Goal: Information Seeking & Learning: Learn about a topic

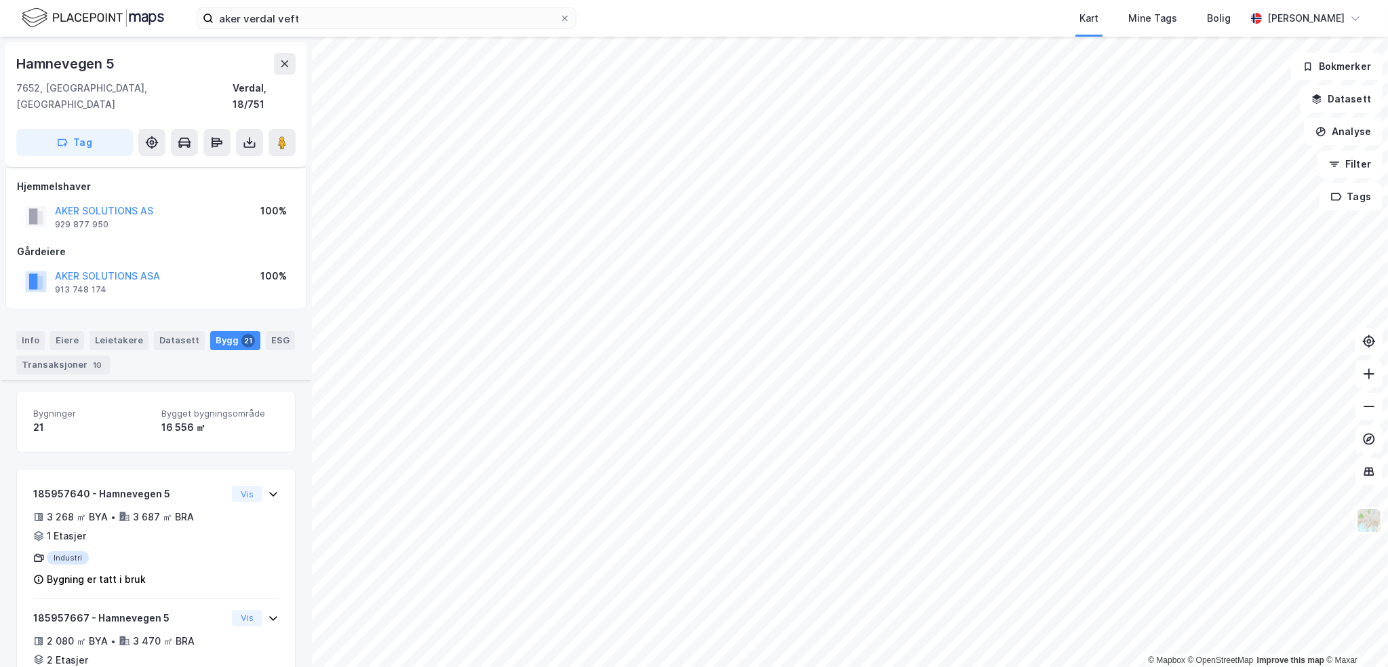
scroll to position [724, 0]
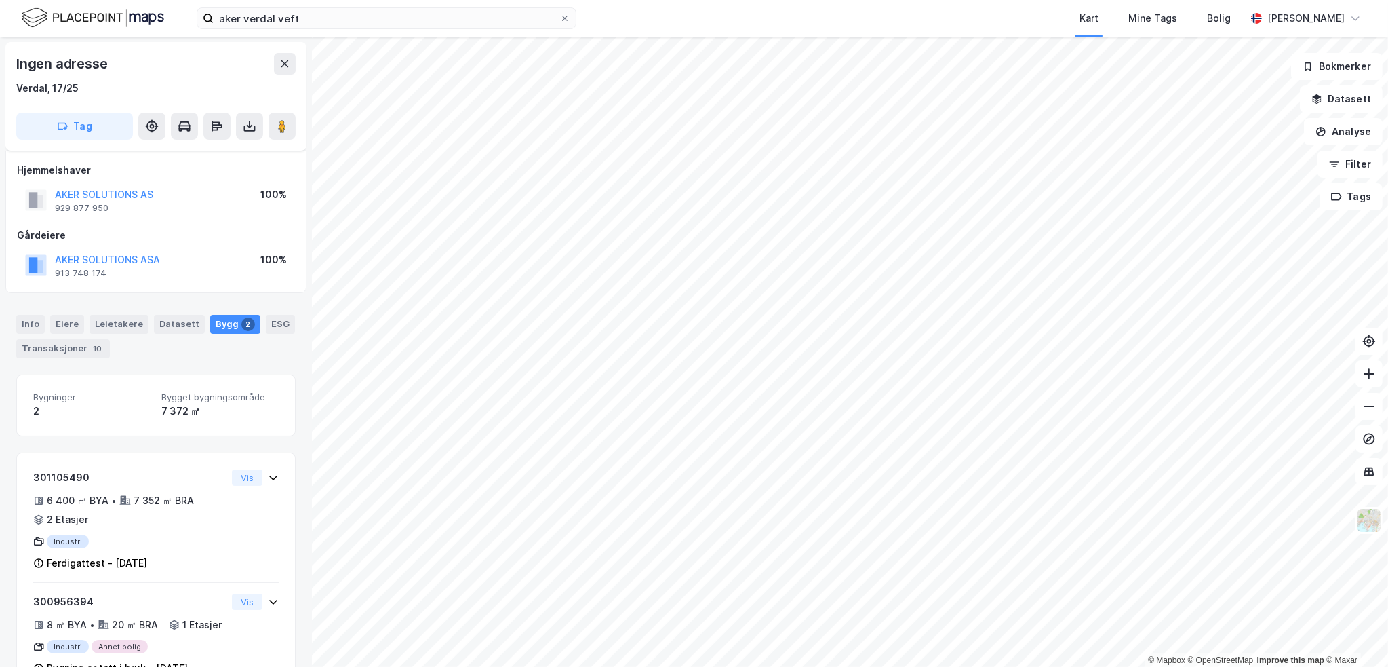
scroll to position [60, 0]
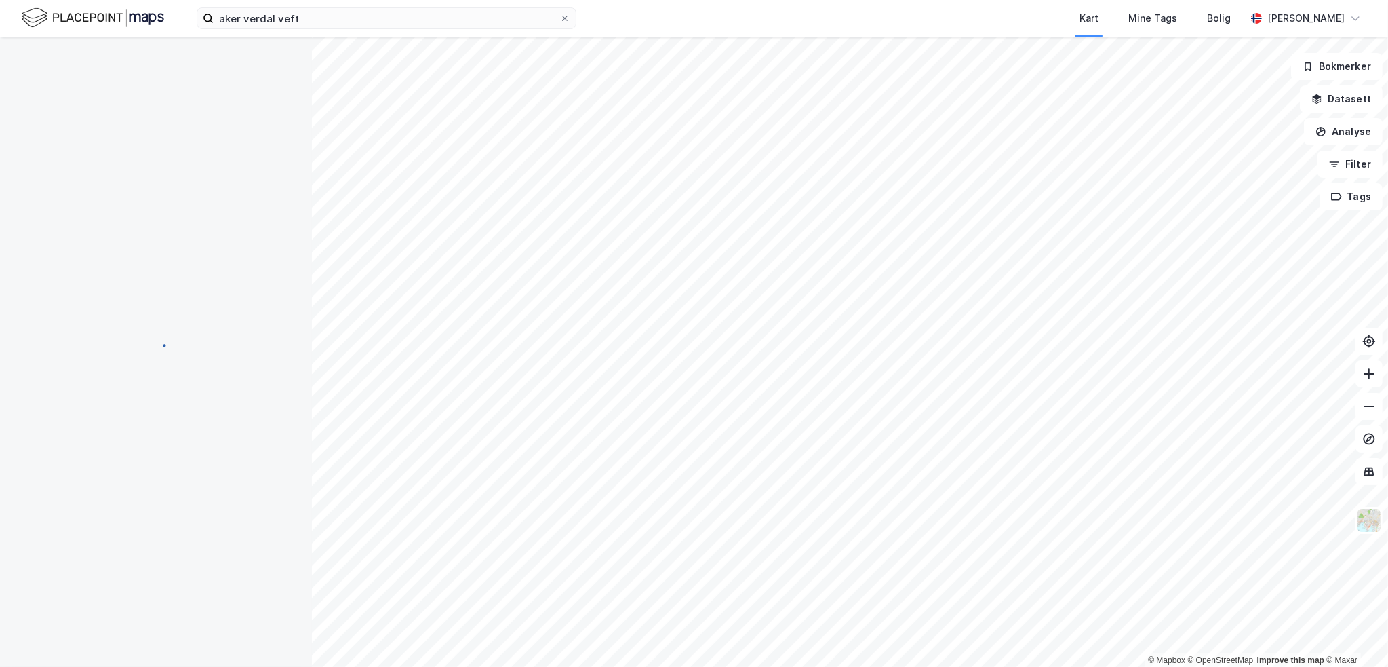
scroll to position [60, 0]
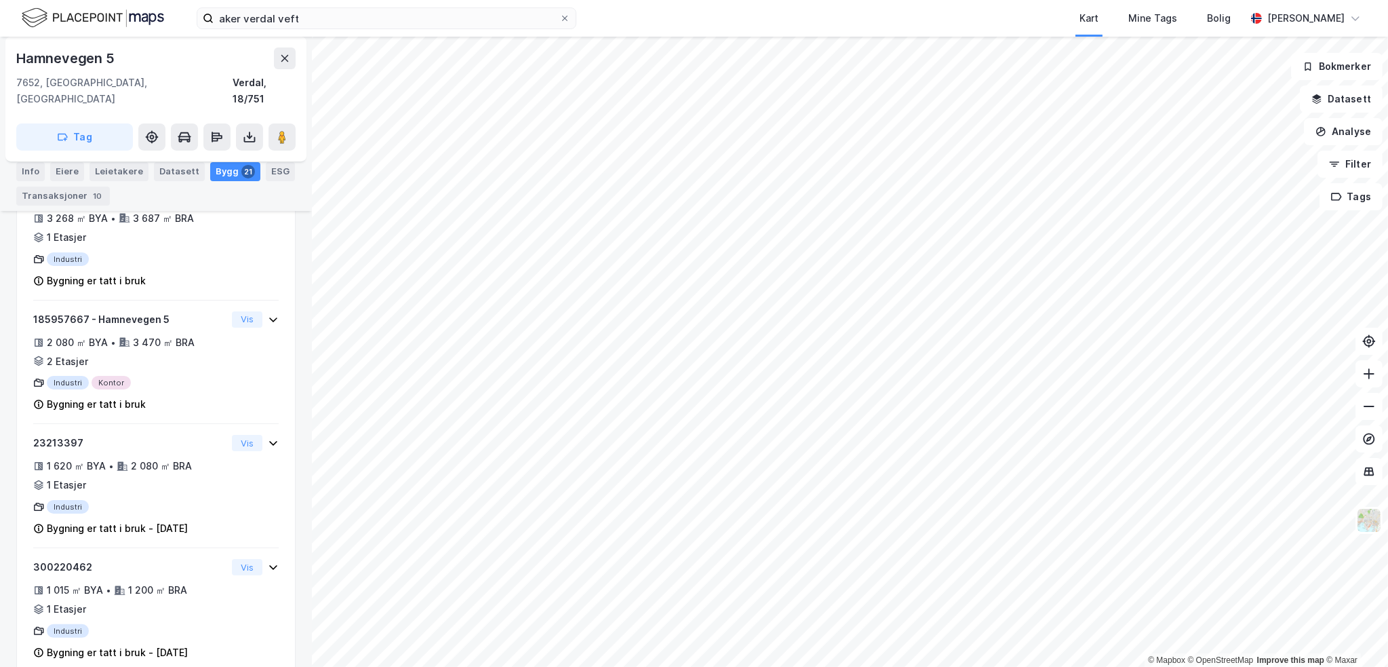
scroll to position [292, 0]
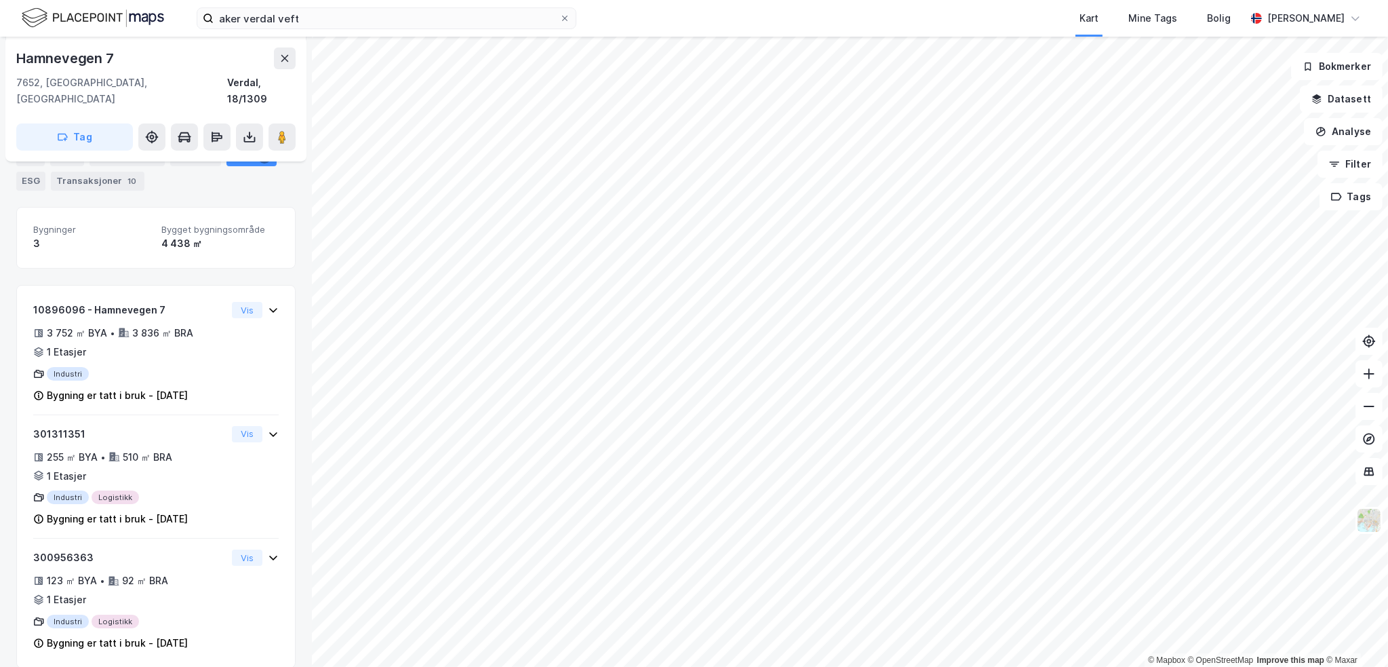
scroll to position [184, 0]
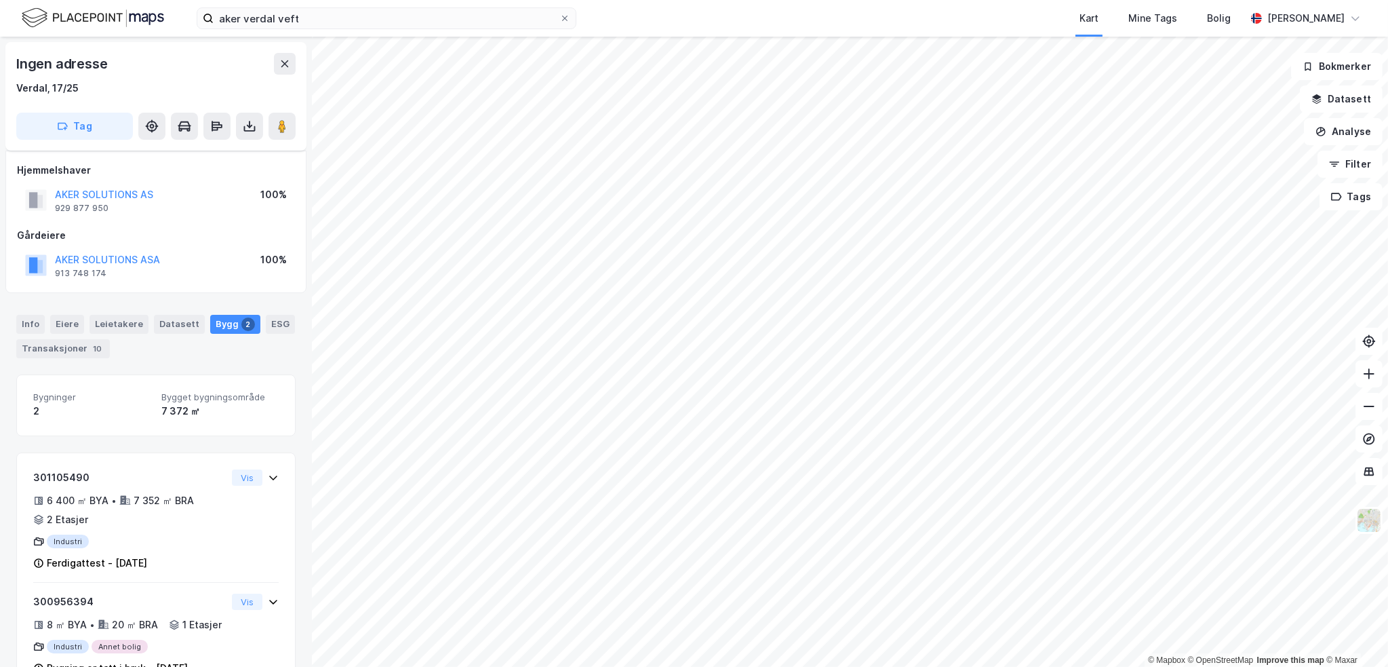
scroll to position [60, 0]
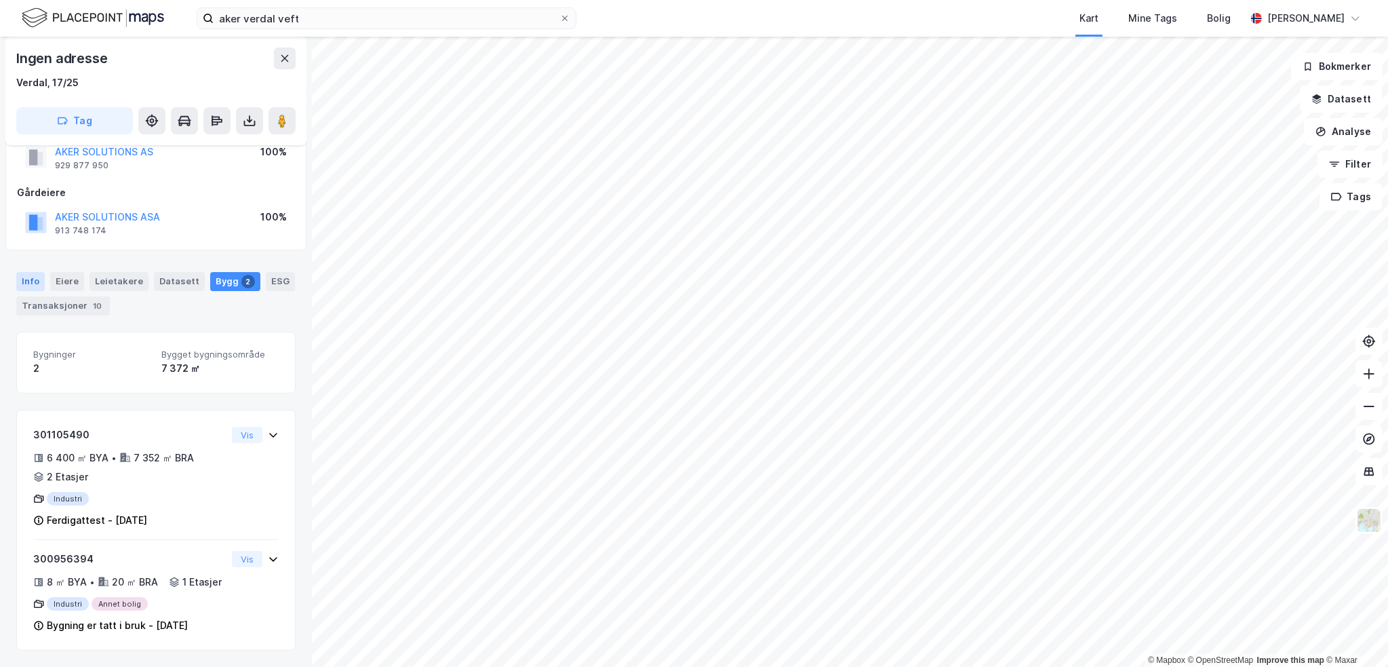
click at [36, 272] on div "Info" at bounding box center [30, 281] width 28 height 19
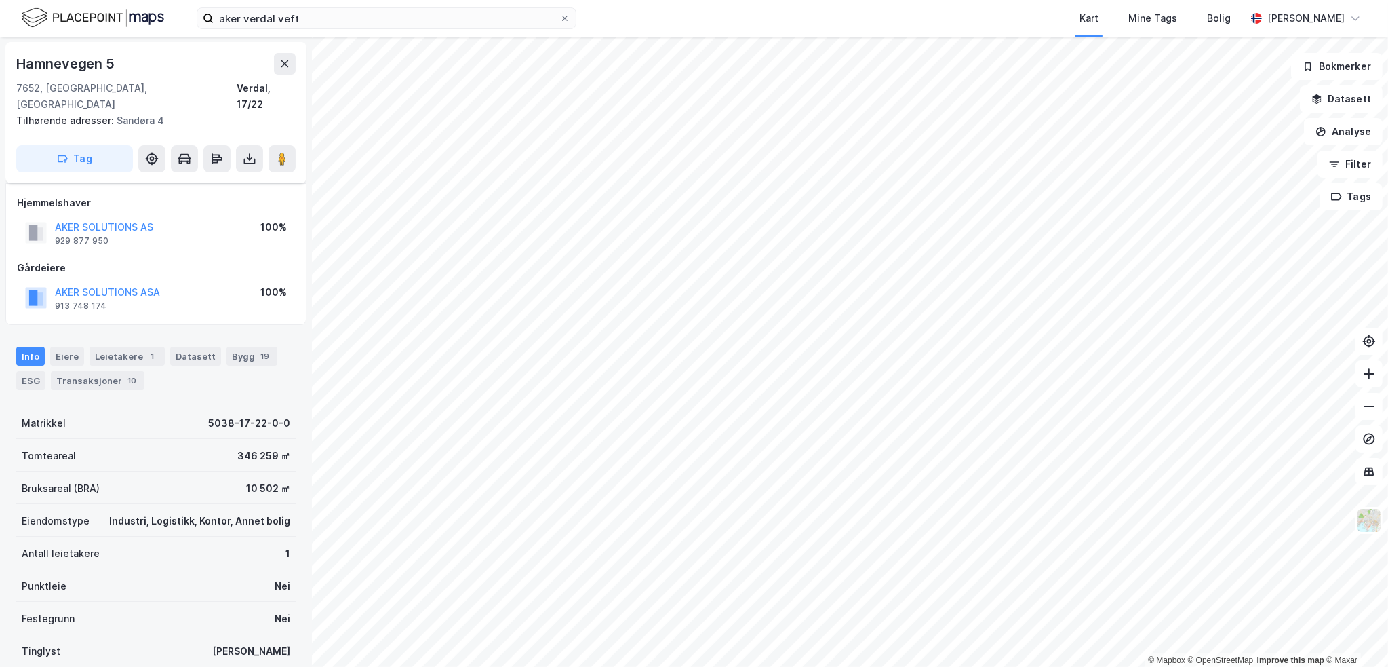
scroll to position [60, 0]
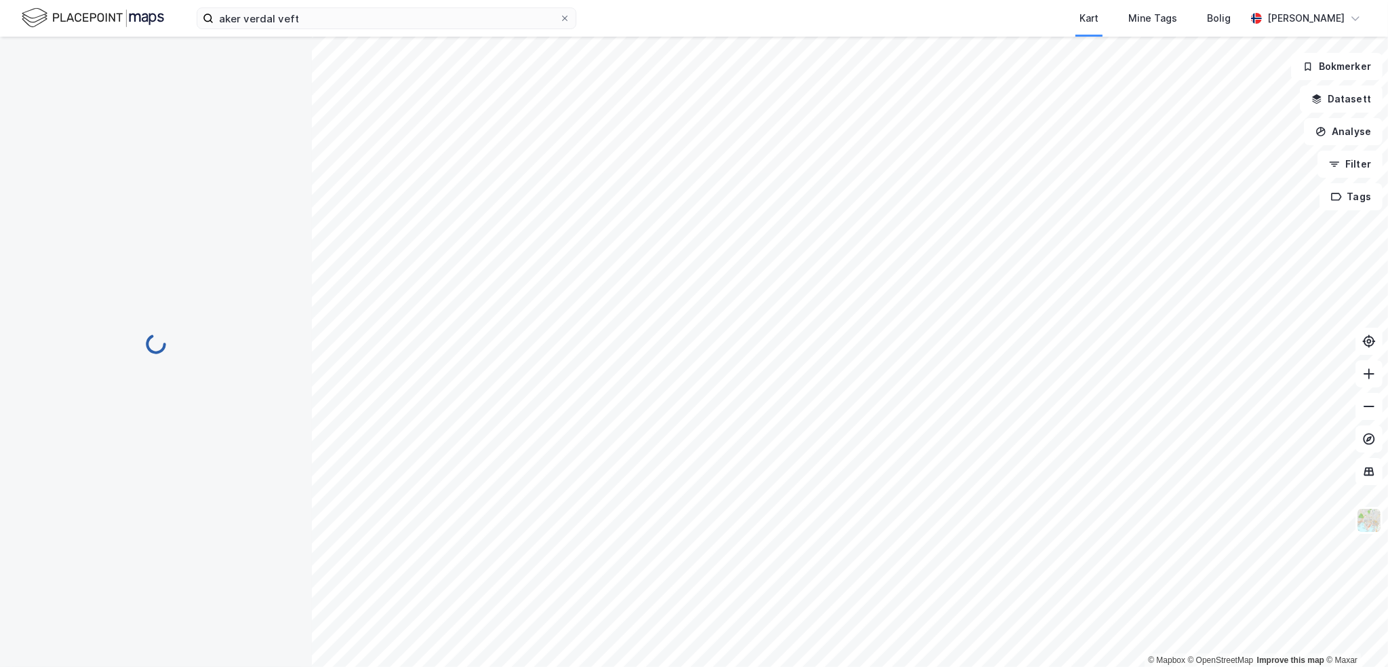
scroll to position [60, 0]
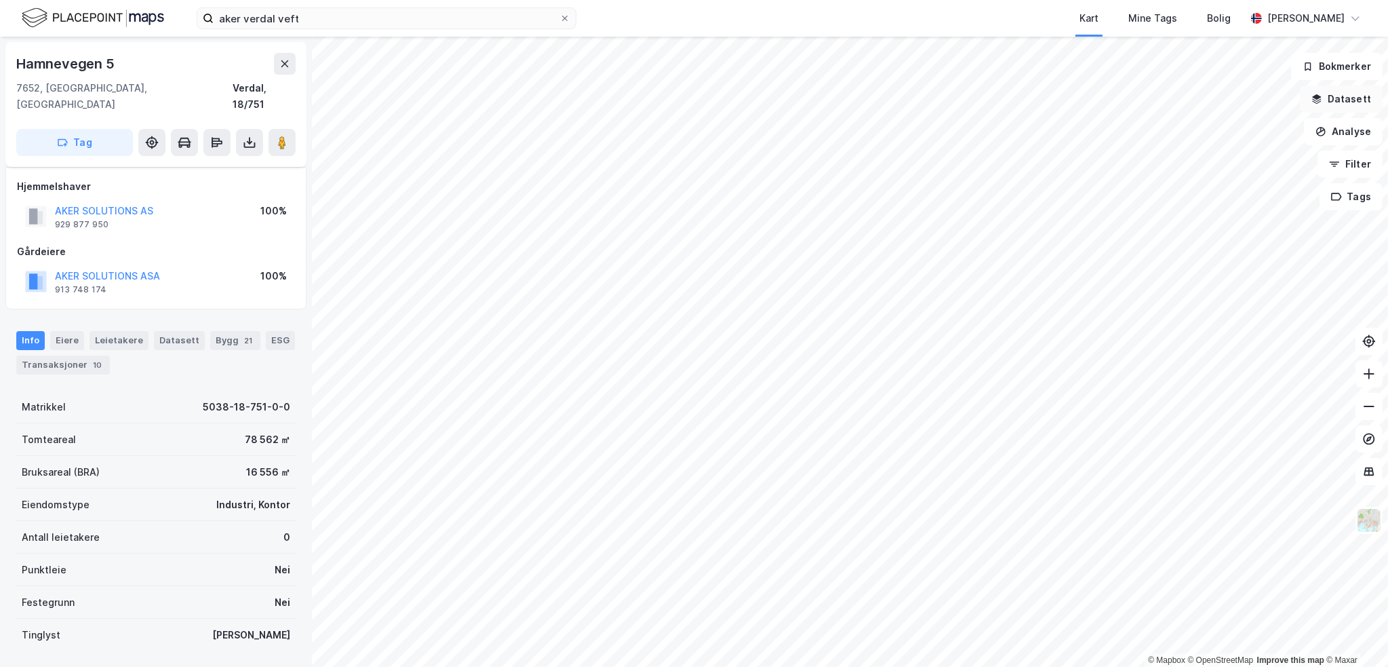
scroll to position [60, 0]
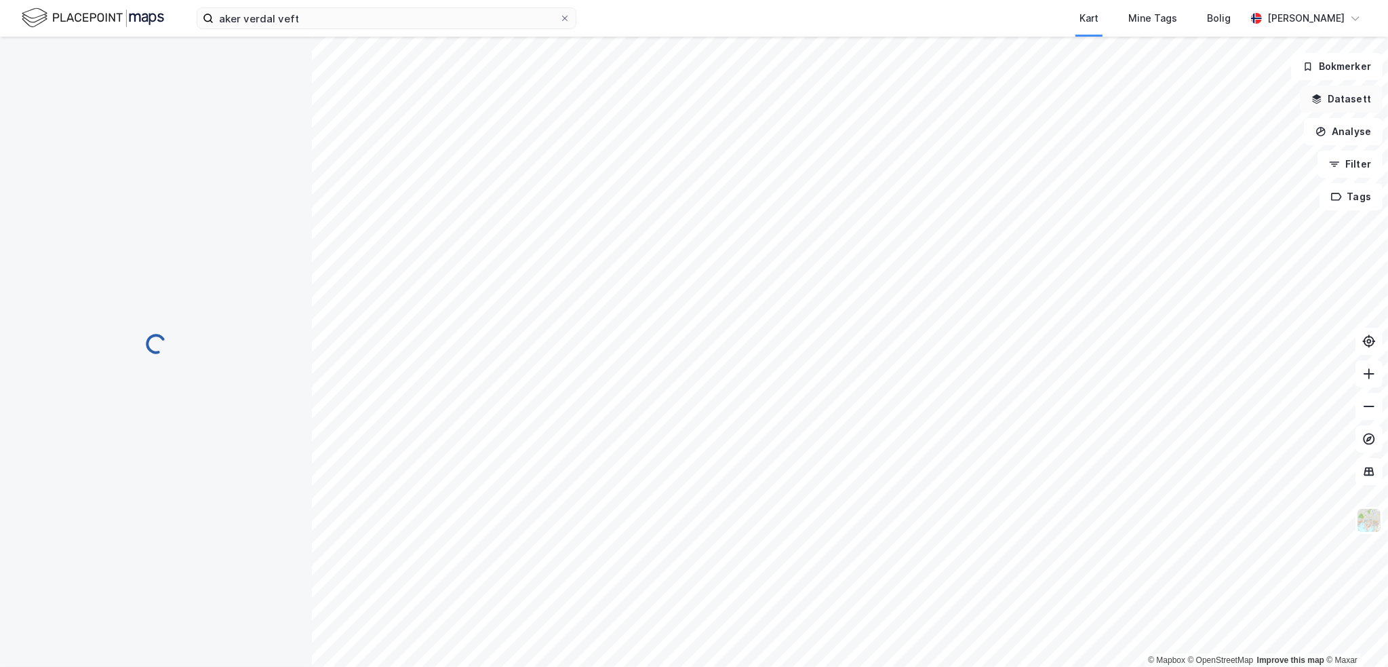
scroll to position [60, 0]
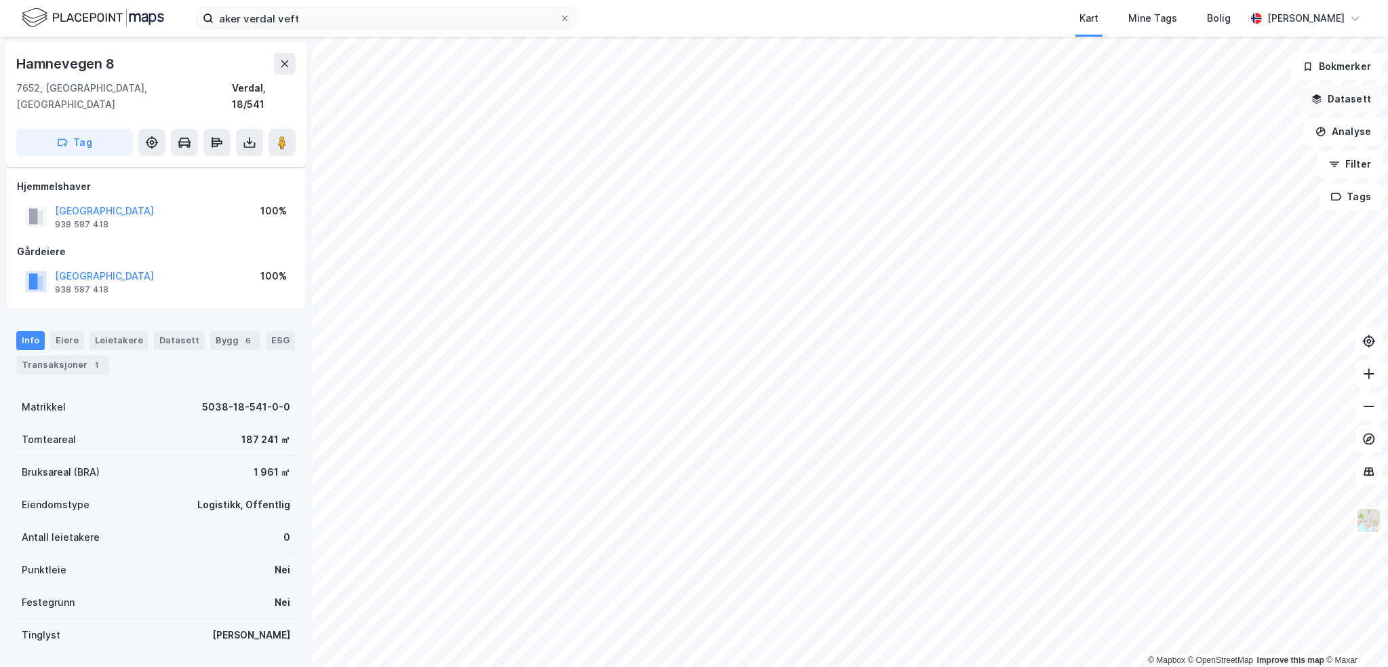
scroll to position [60, 0]
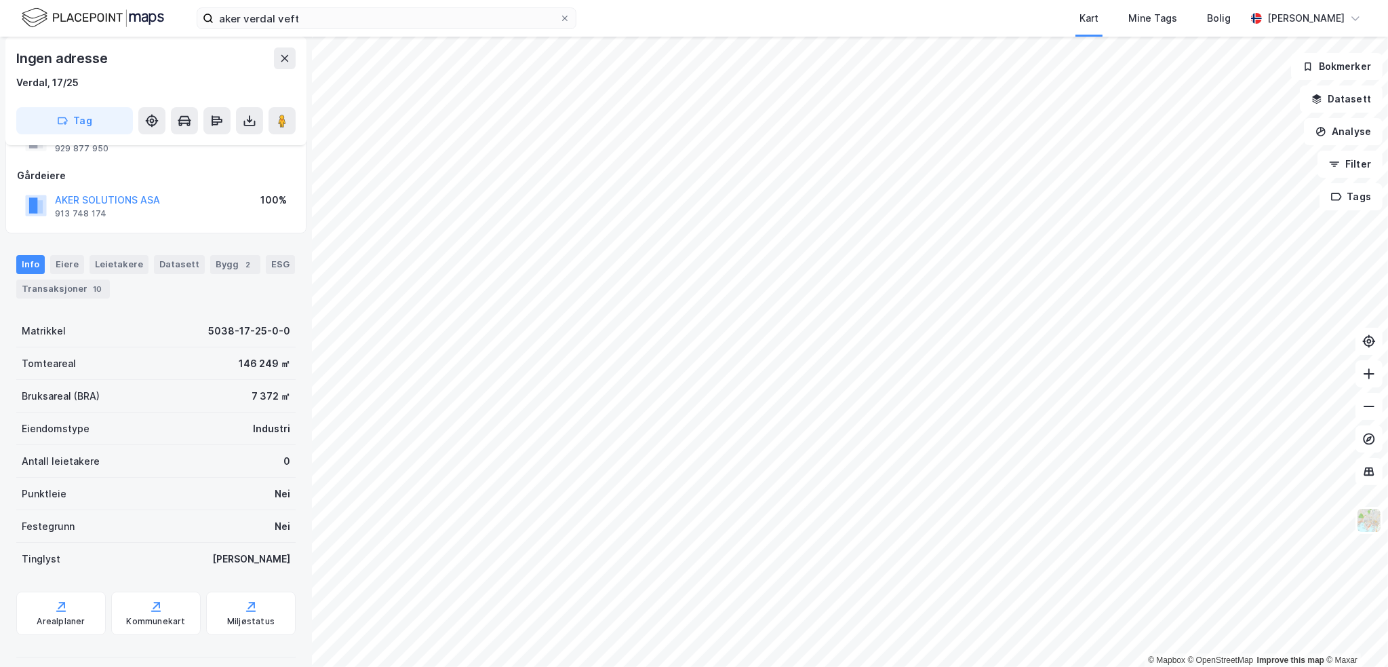
scroll to position [60, 0]
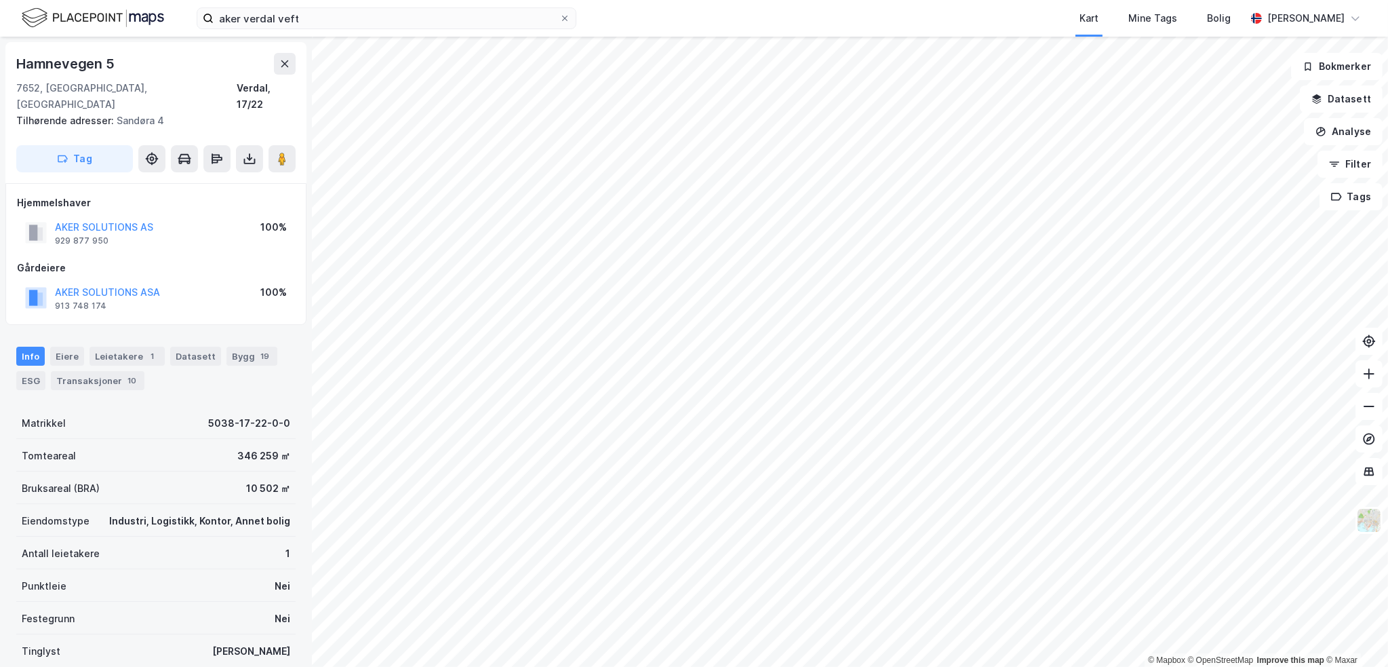
scroll to position [60, 0]
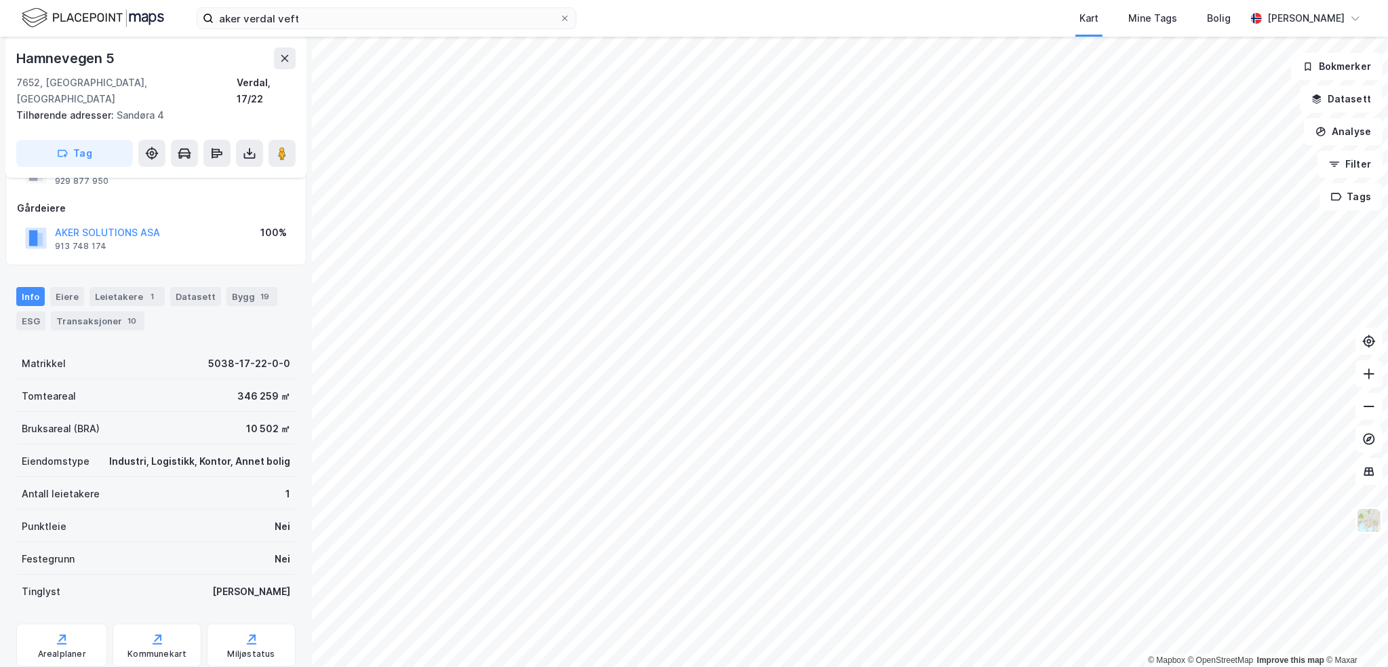
scroll to position [60, 0]
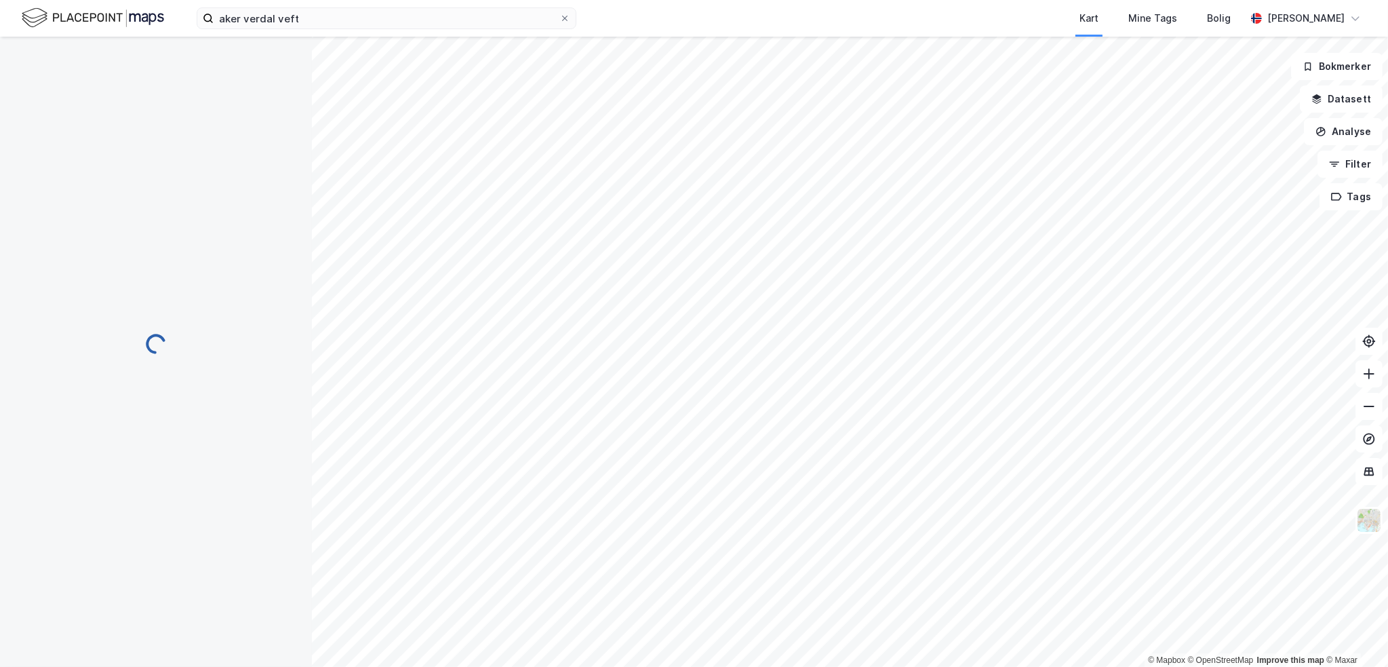
scroll to position [60, 0]
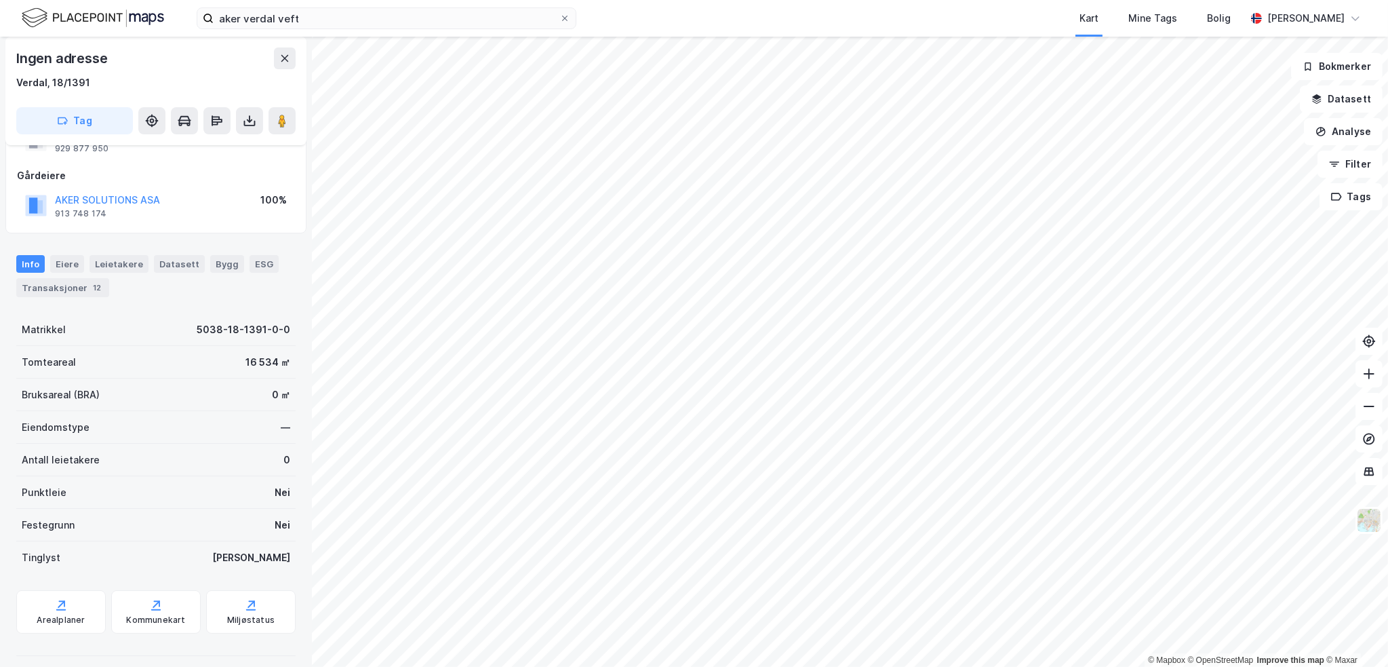
scroll to position [60, 0]
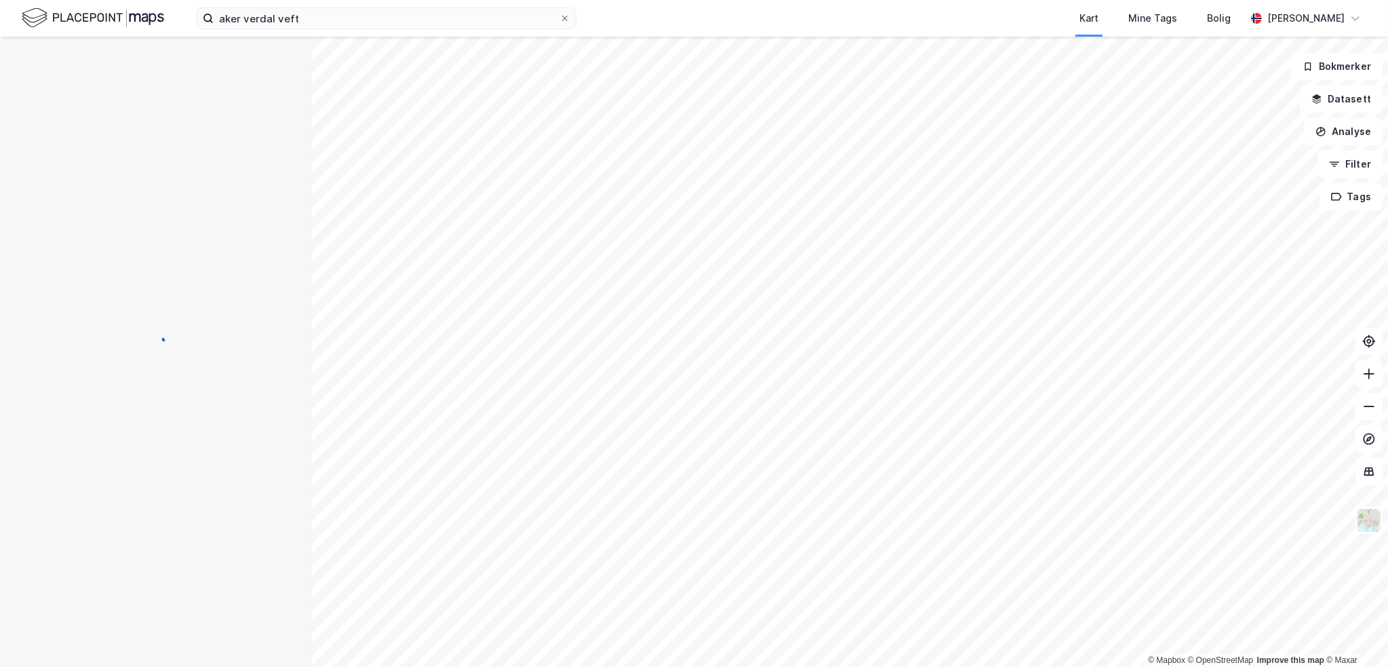
scroll to position [60, 0]
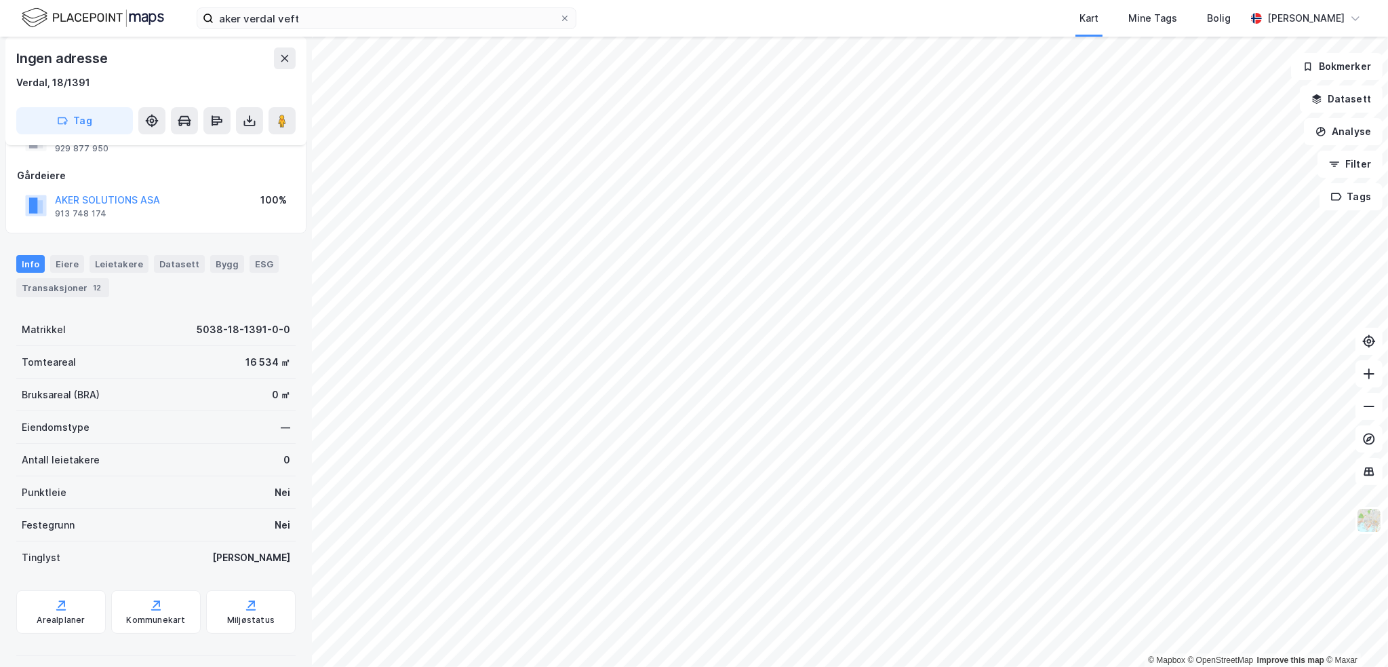
scroll to position [60, 0]
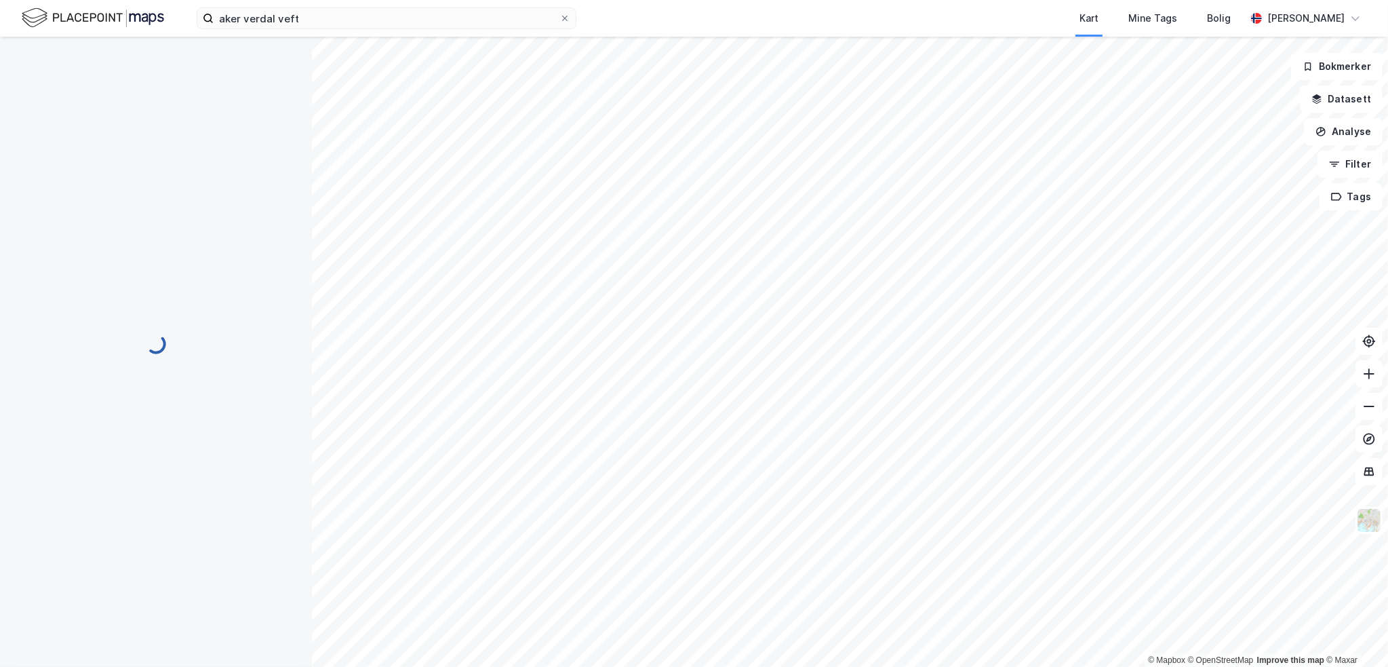
scroll to position [60, 0]
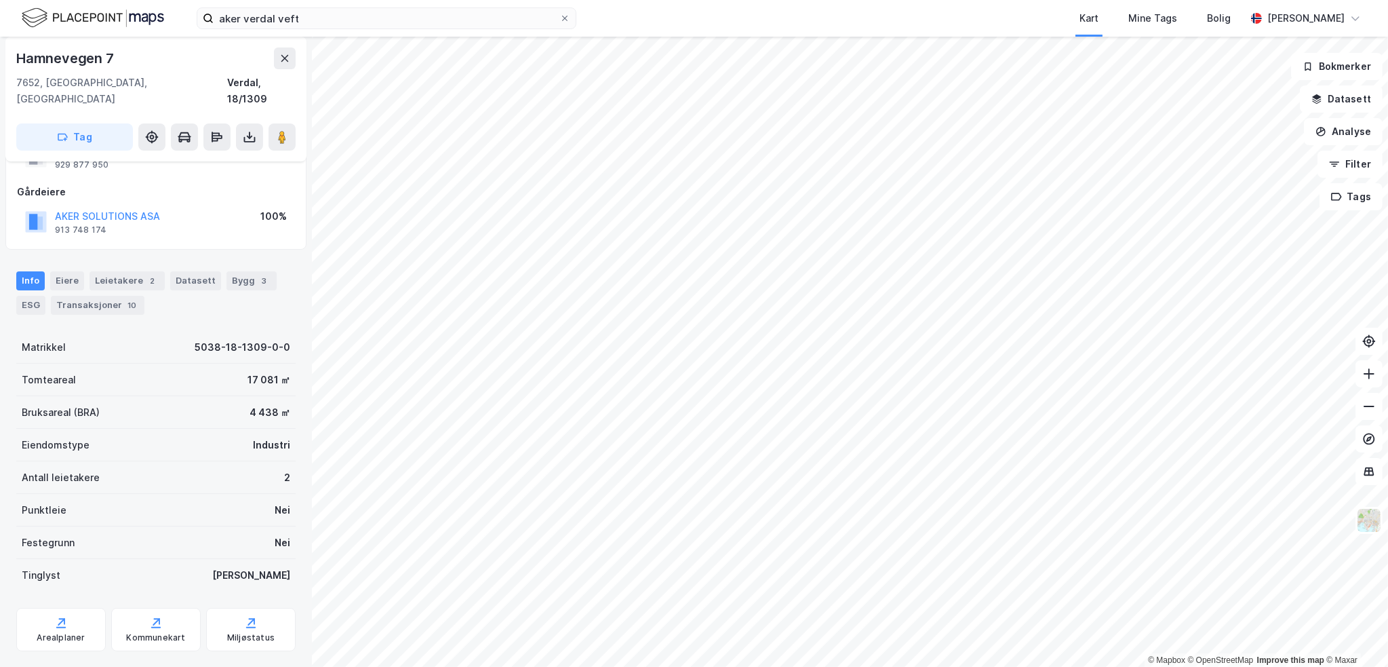
scroll to position [60, 0]
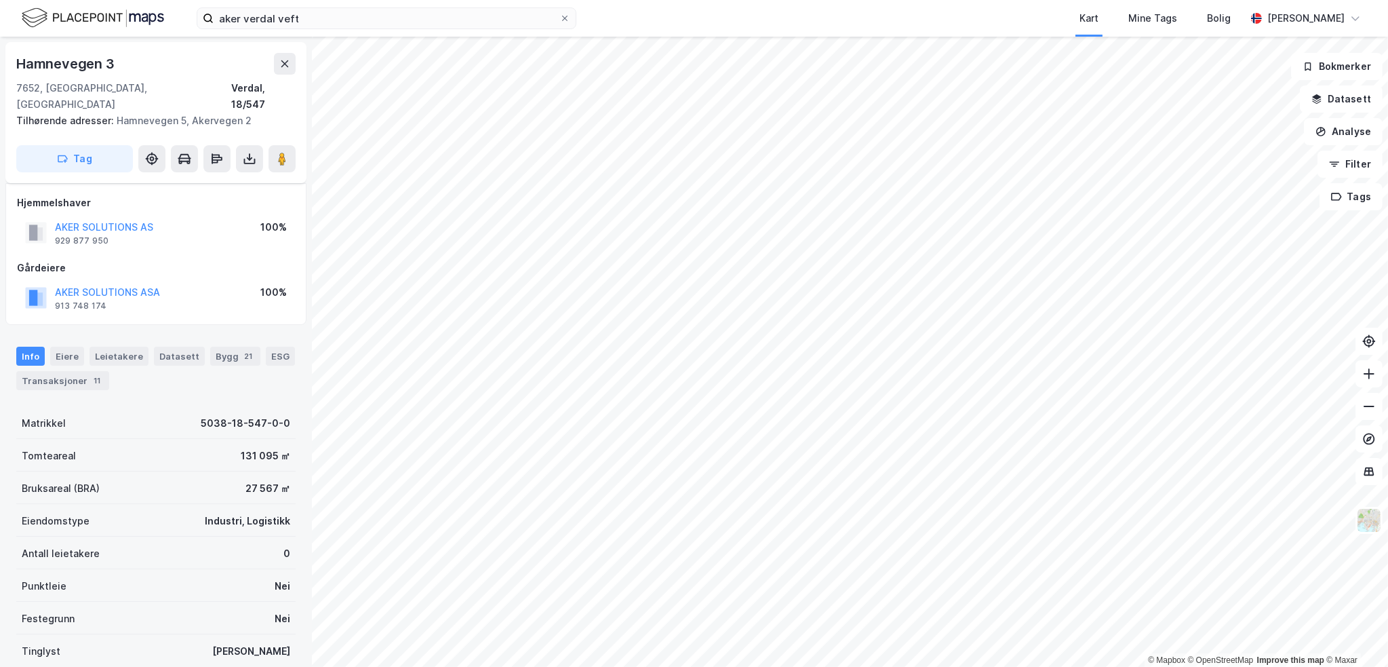
scroll to position [60, 0]
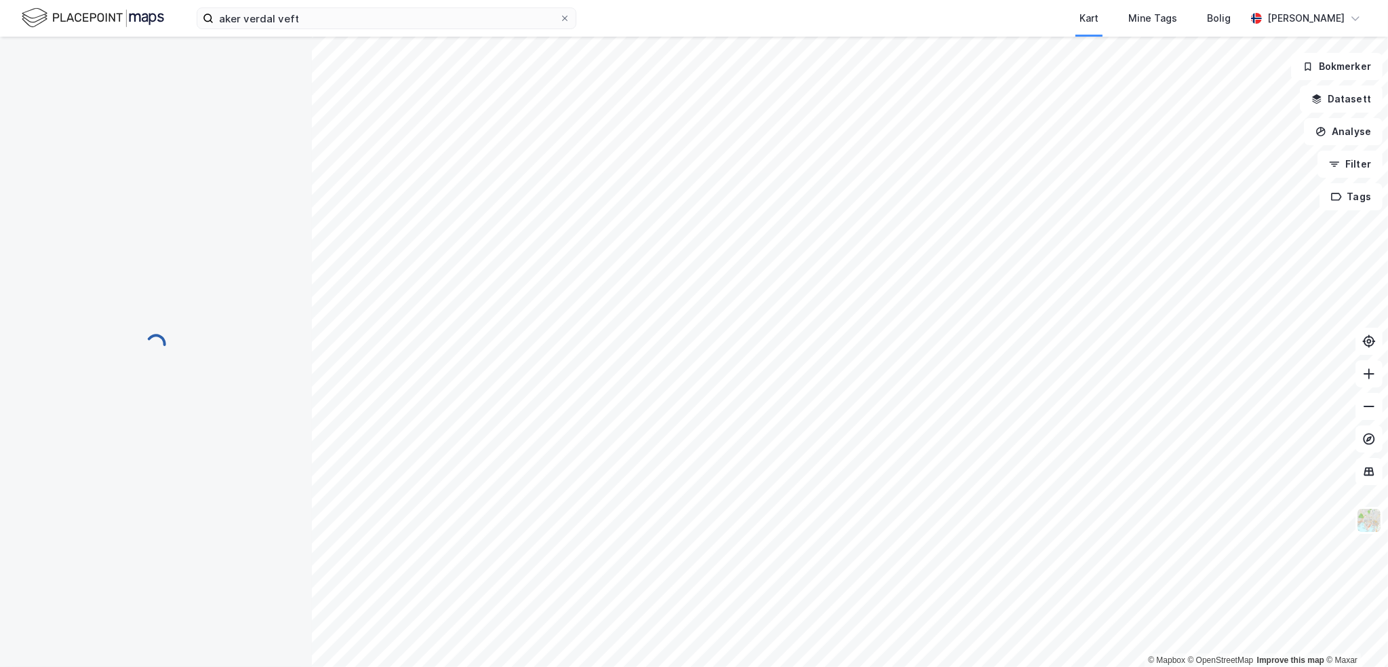
scroll to position [60, 0]
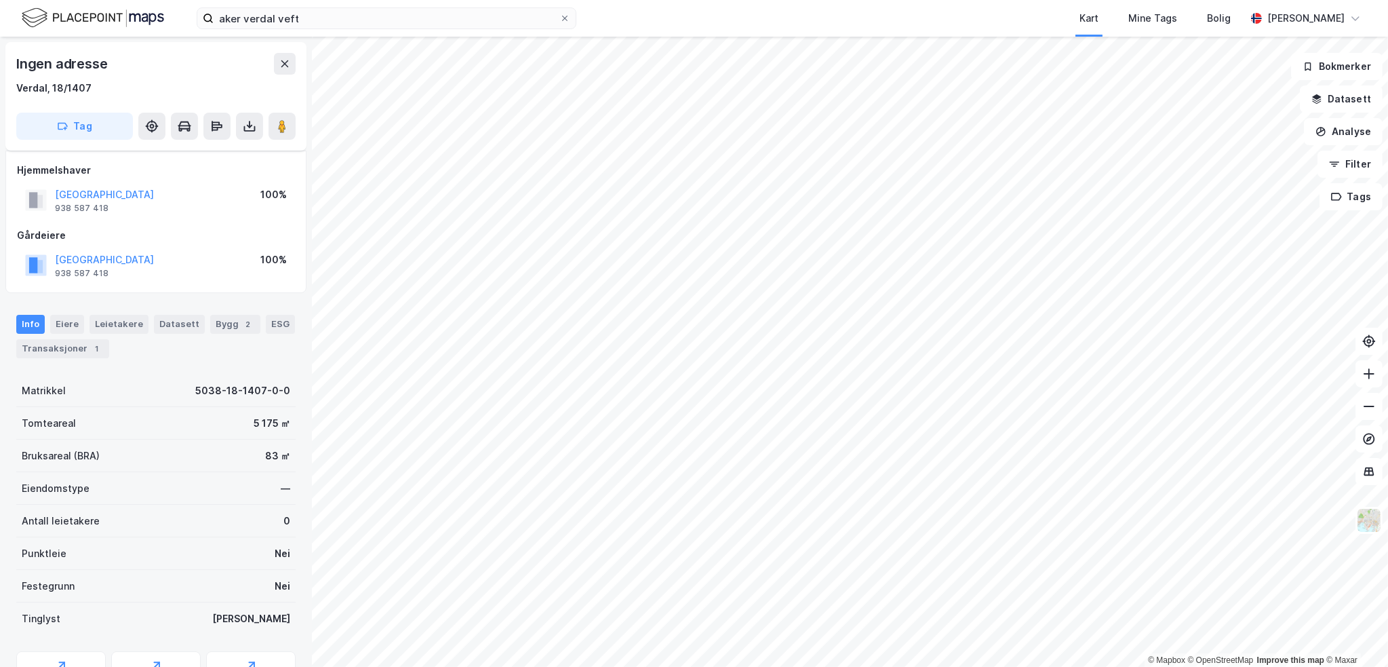
scroll to position [60, 0]
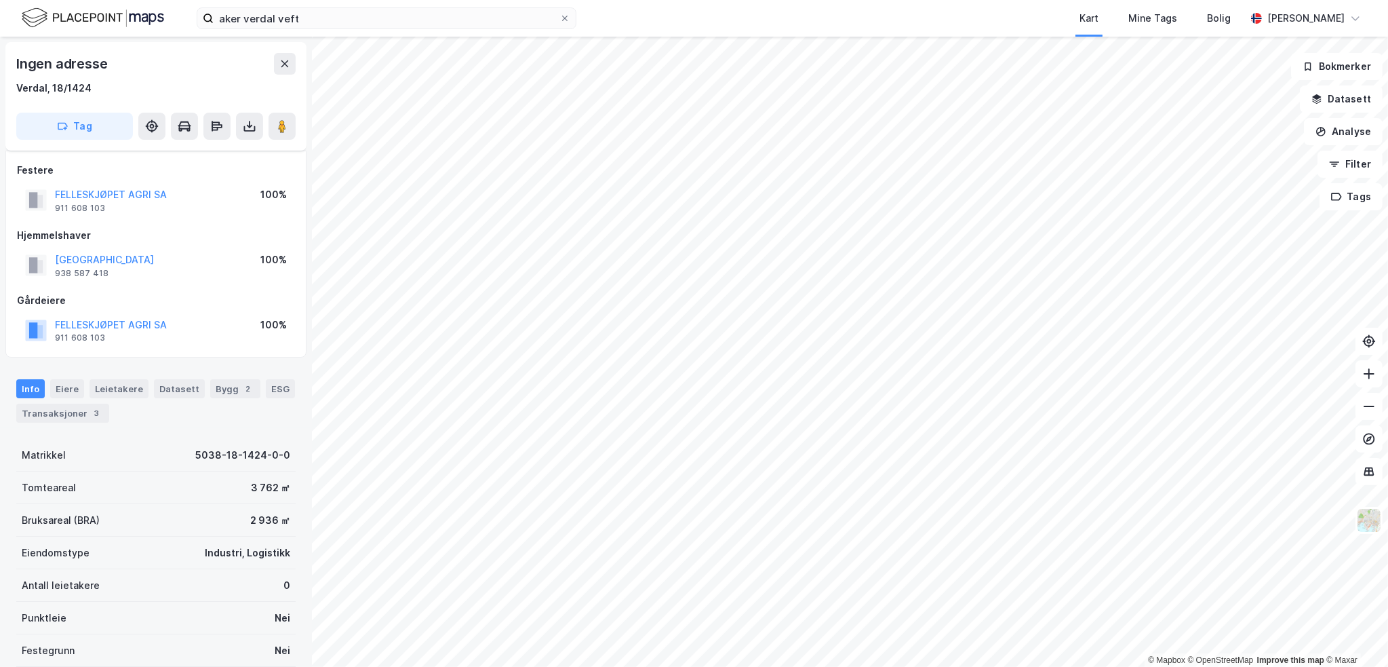
scroll to position [60, 0]
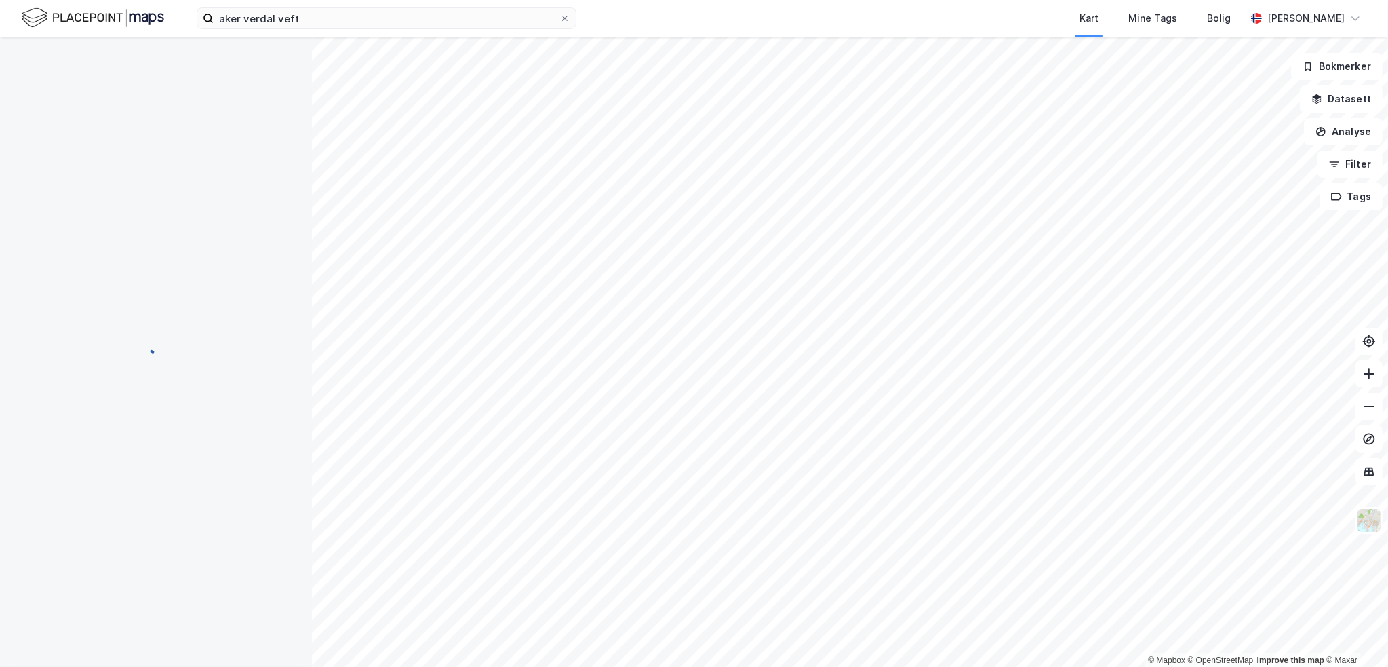
scroll to position [60, 0]
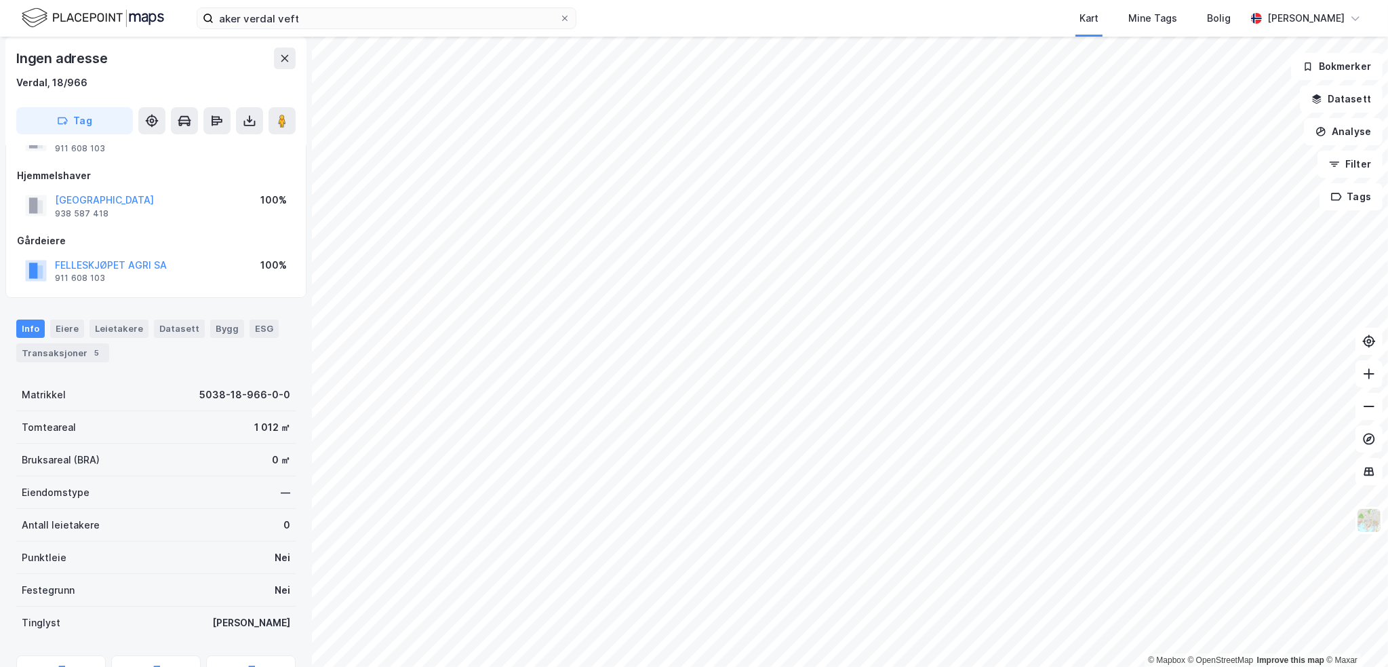
scroll to position [60, 0]
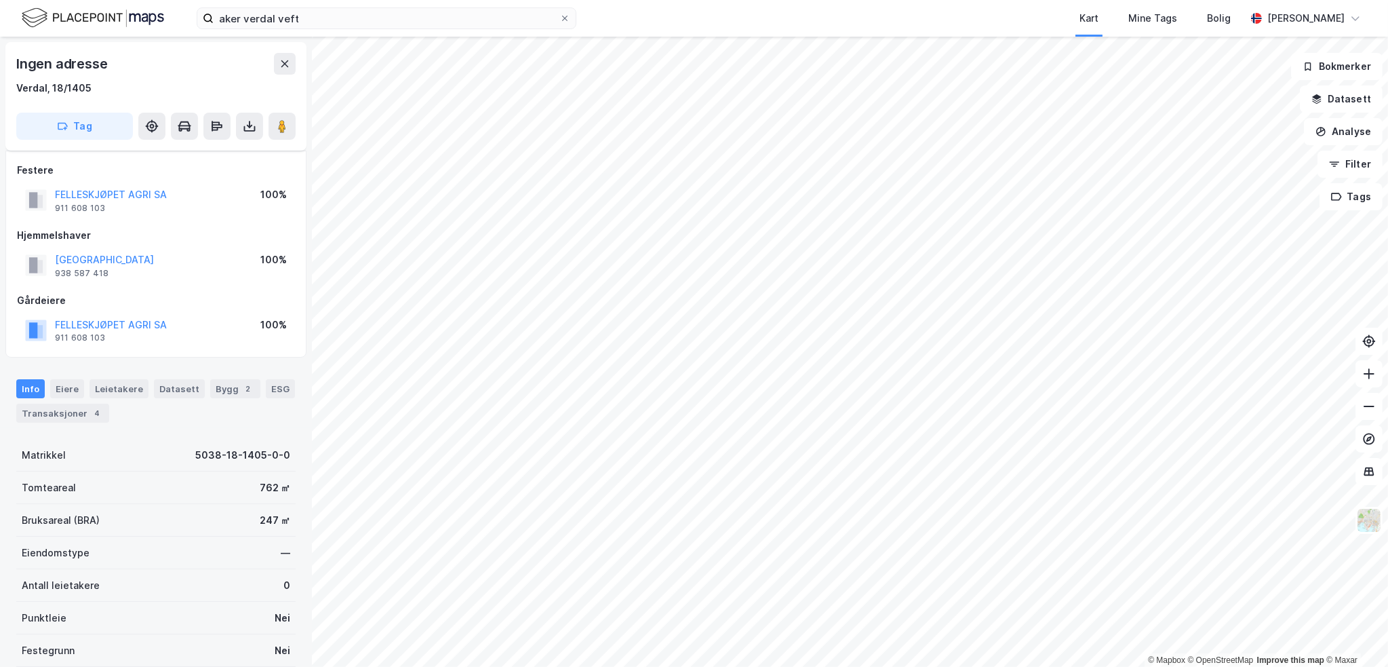
scroll to position [60, 0]
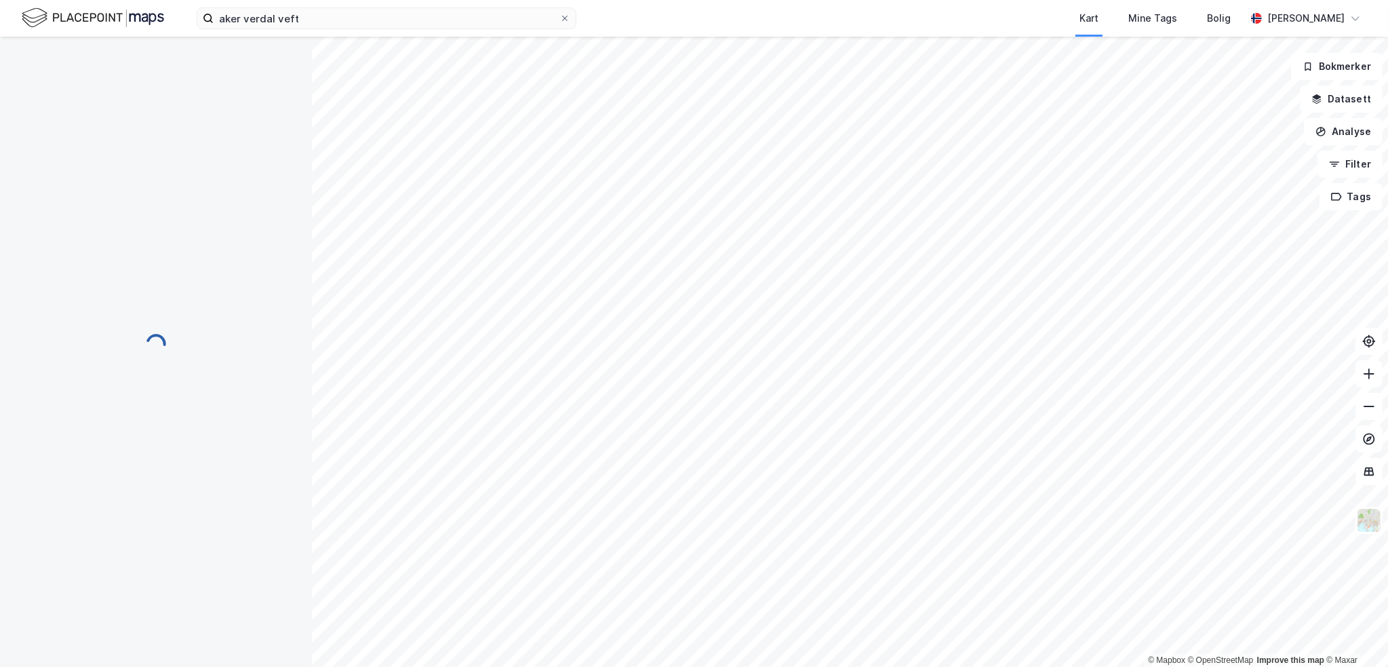
scroll to position [60, 0]
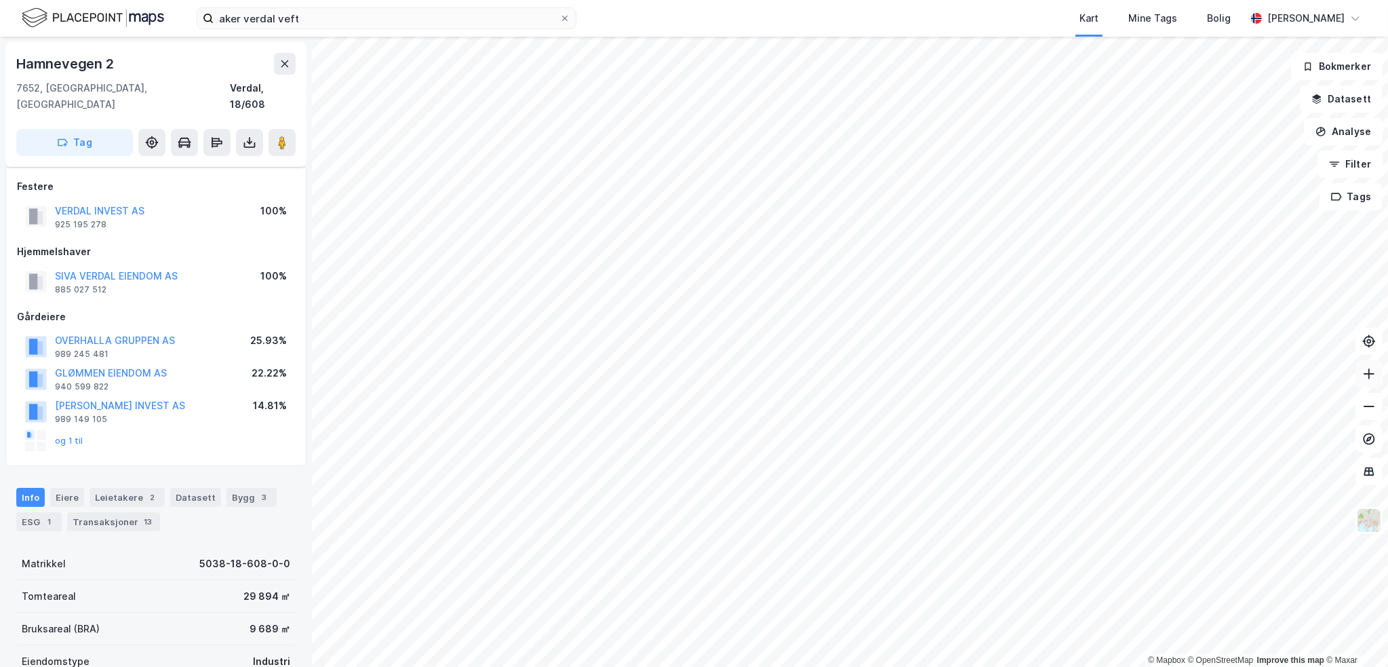
scroll to position [22, 0]
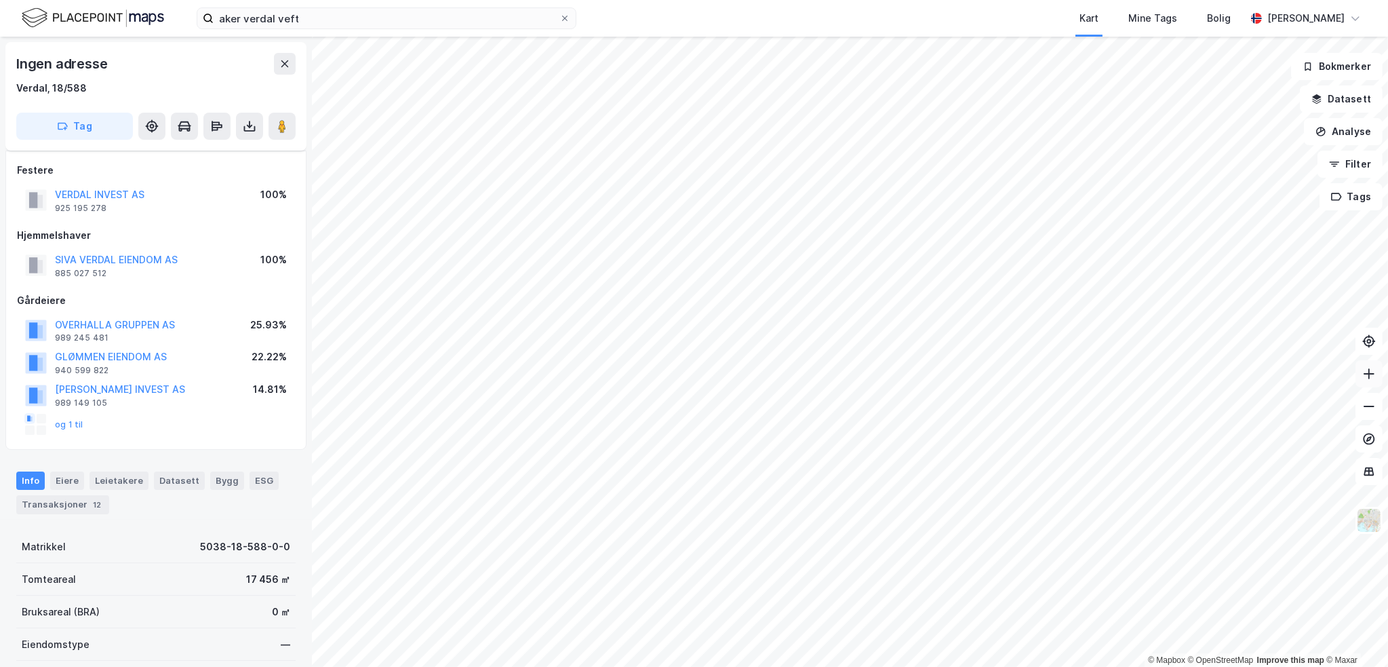
scroll to position [22, 0]
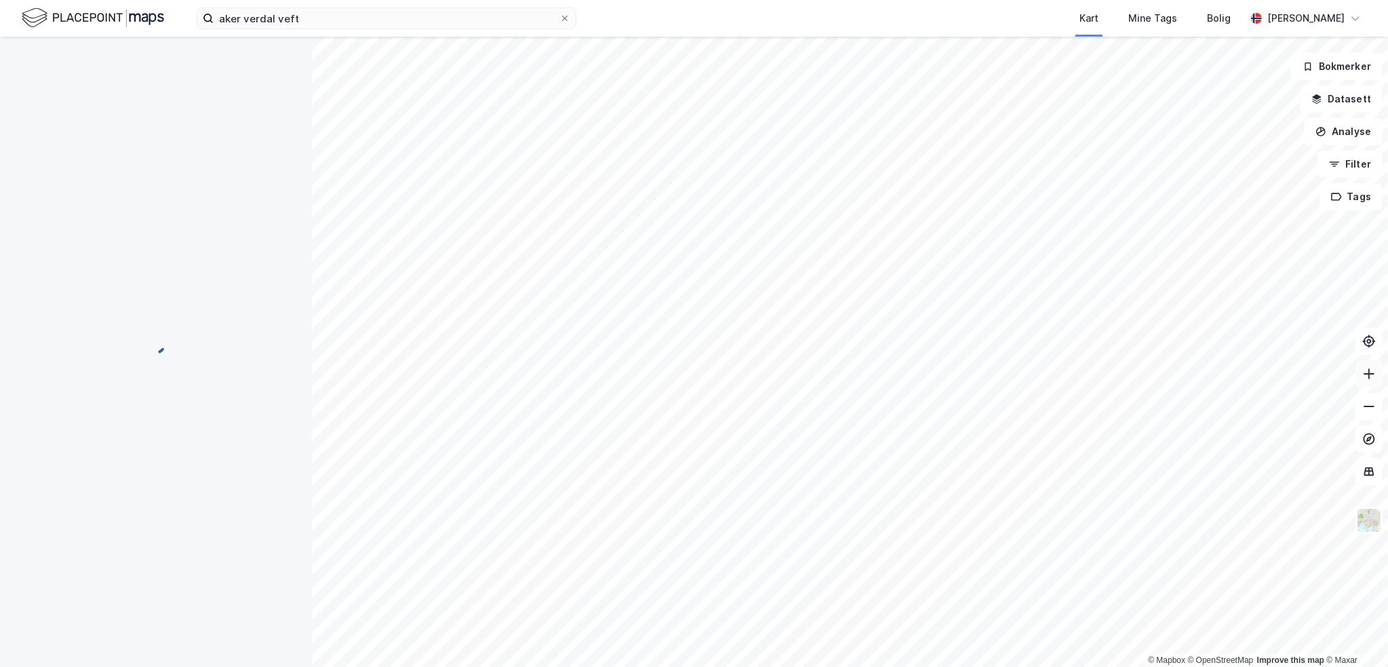
scroll to position [22, 0]
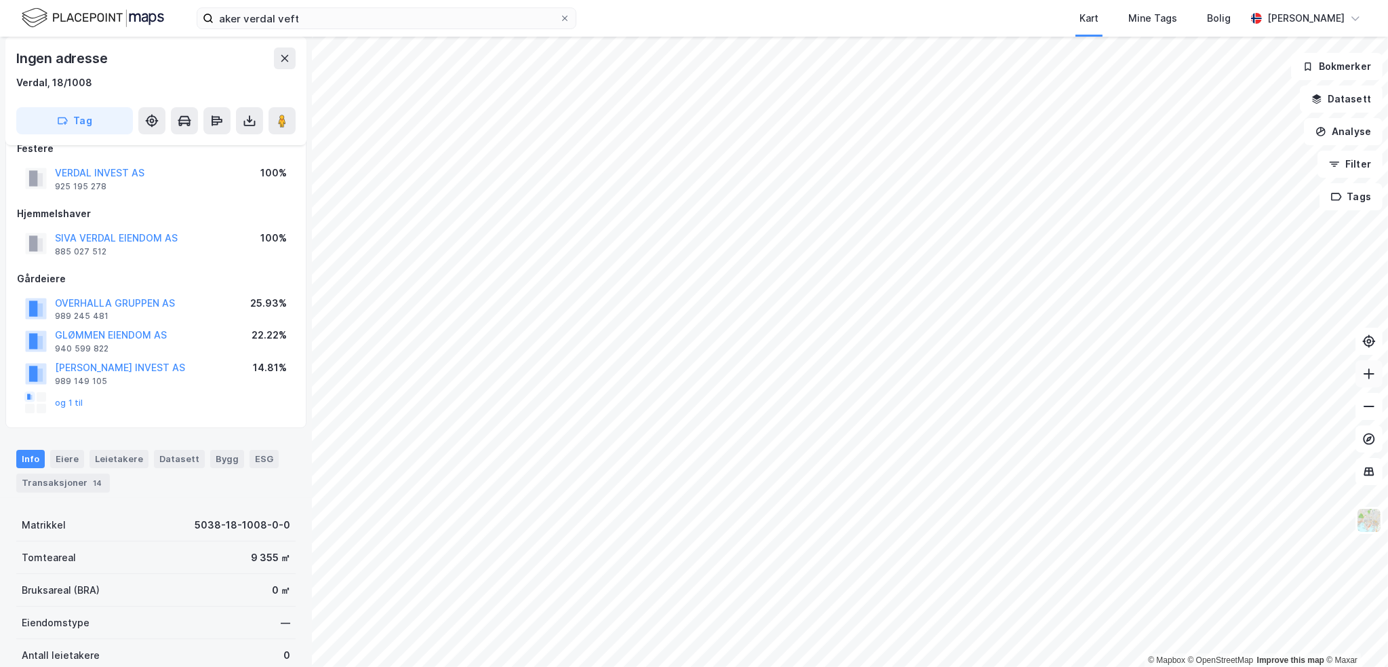
scroll to position [22, 0]
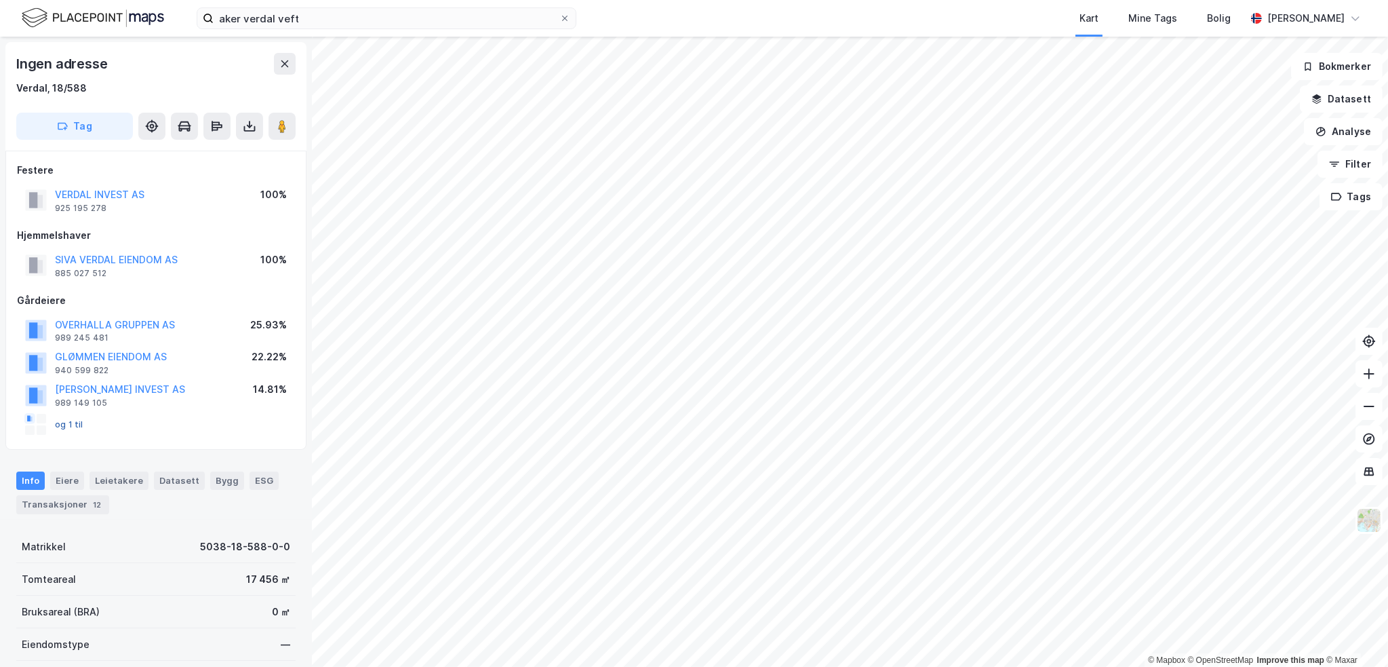
click at [0, 0] on button "og 1 til" at bounding box center [0, 0] width 0 height 0
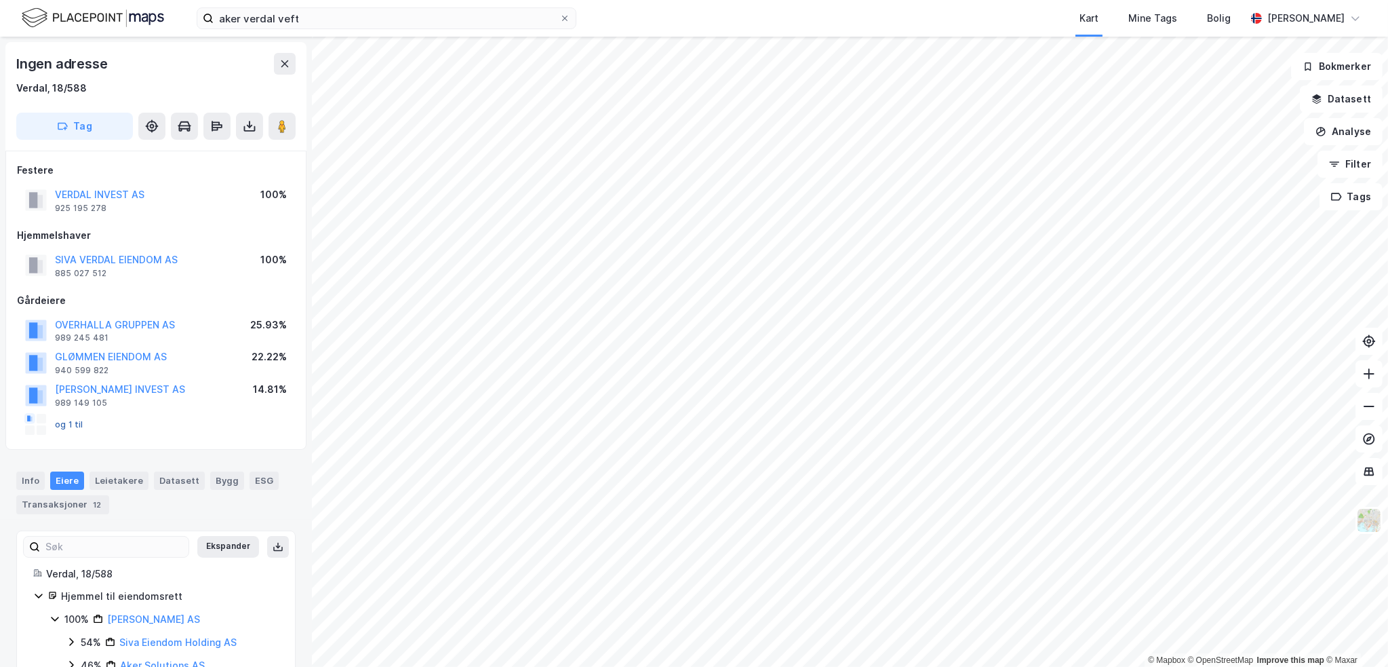
click at [0, 0] on button "og 1 til" at bounding box center [0, 0] width 0 height 0
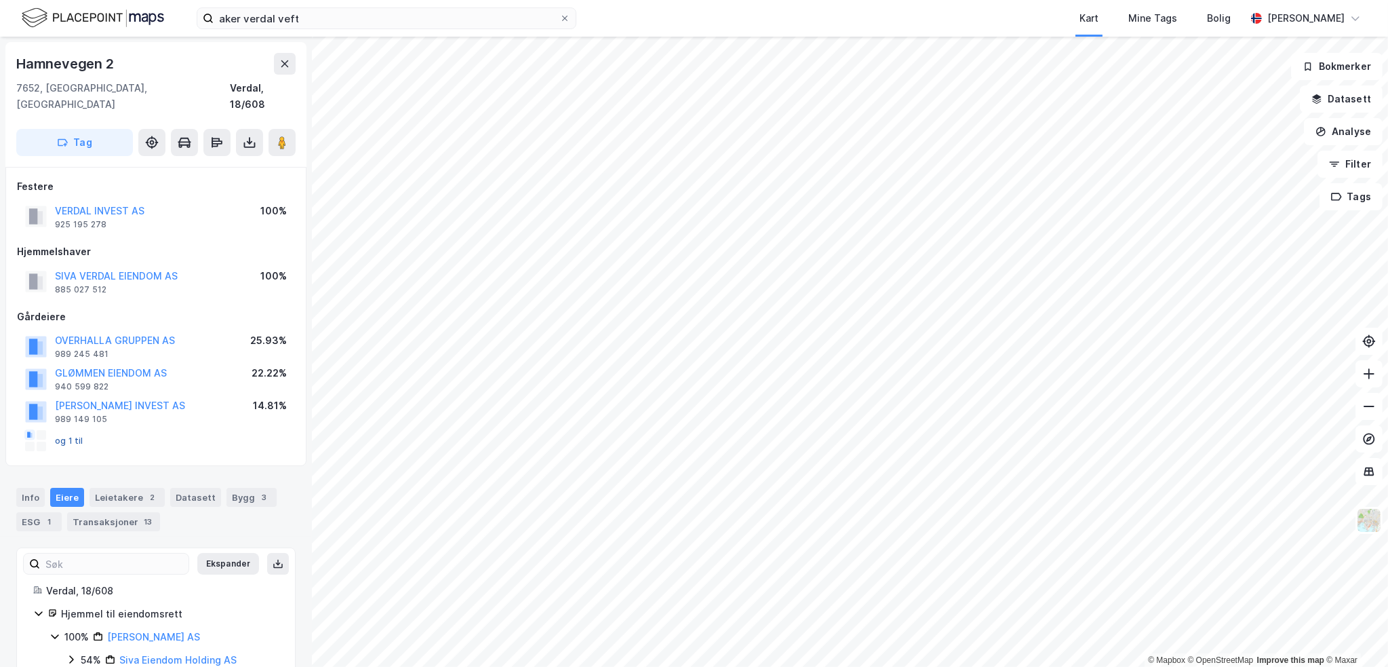
click at [0, 0] on button "og 1 til" at bounding box center [0, 0] width 0 height 0
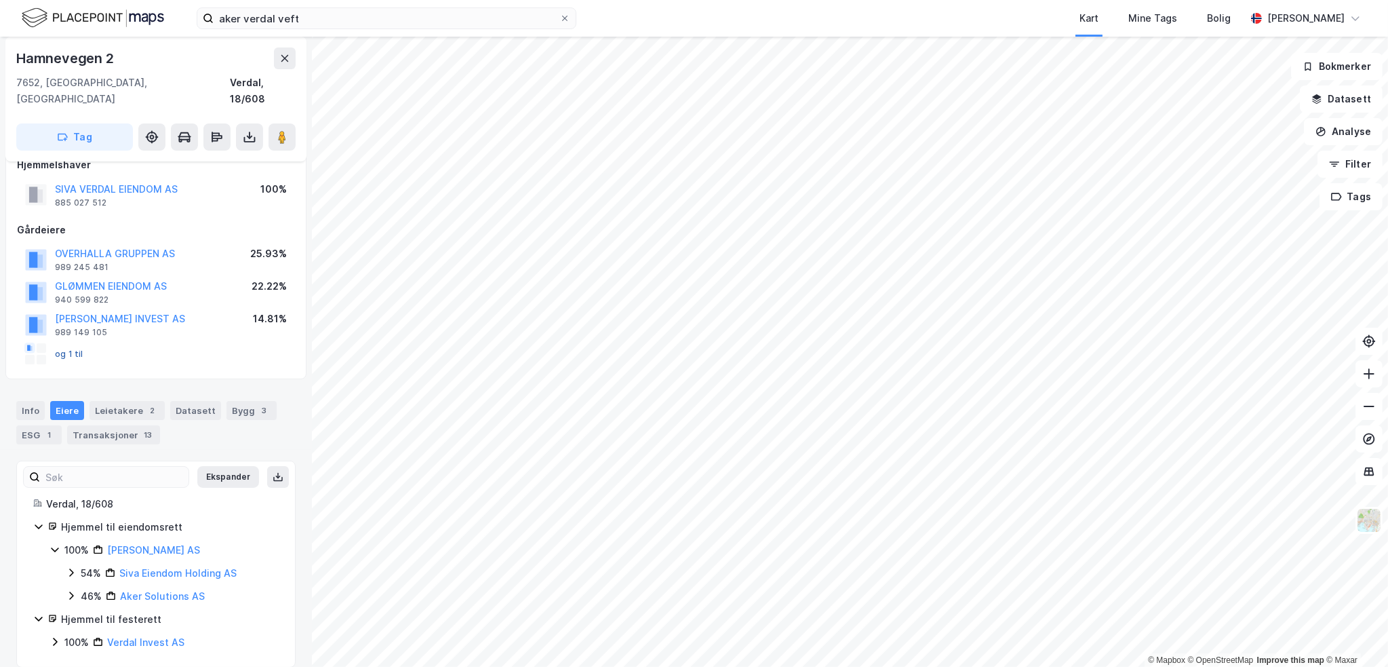
click at [0, 0] on button "og 1 til" at bounding box center [0, 0] width 0 height 0
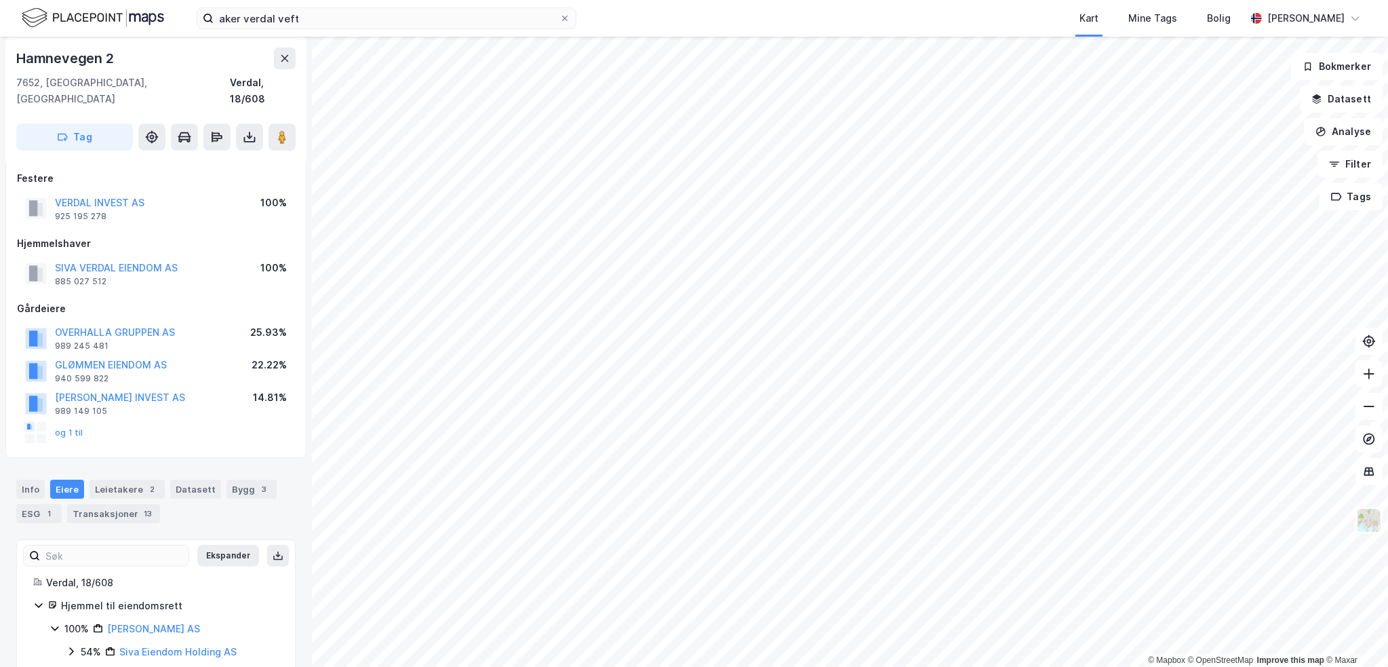
scroll to position [0, 0]
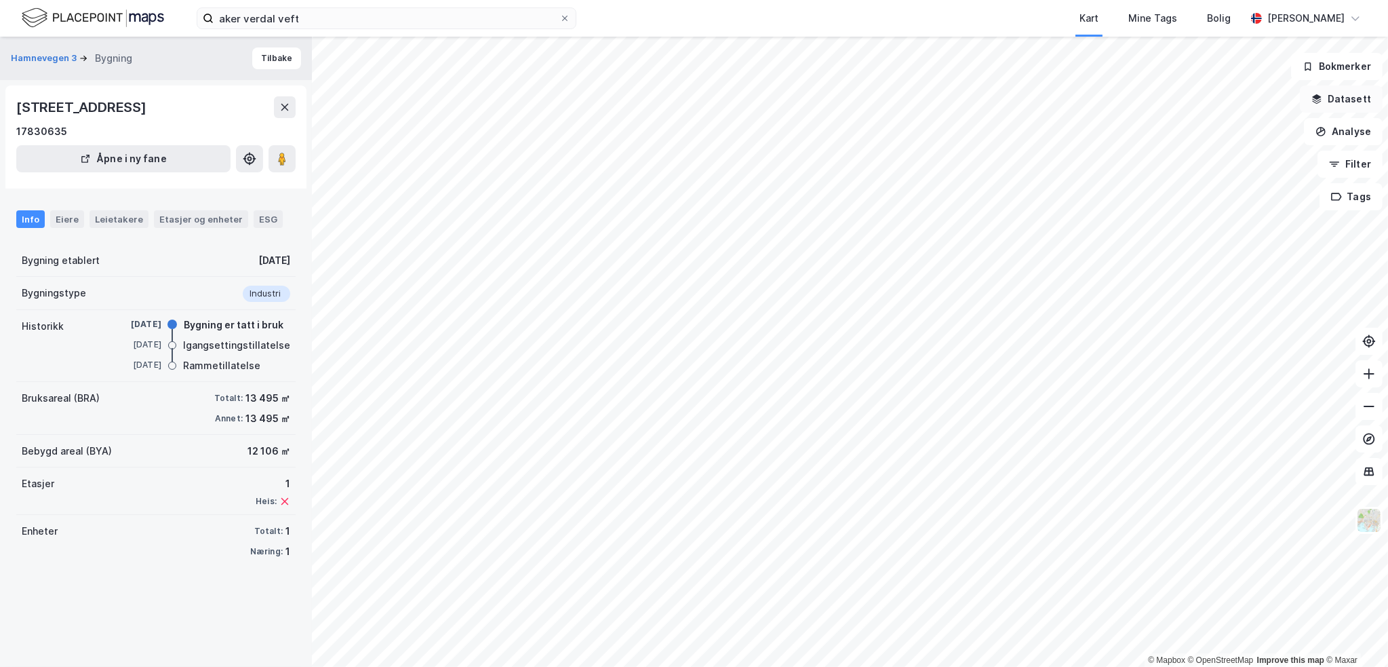
click at [1340, 104] on button "Datasett" at bounding box center [1341, 98] width 83 height 27
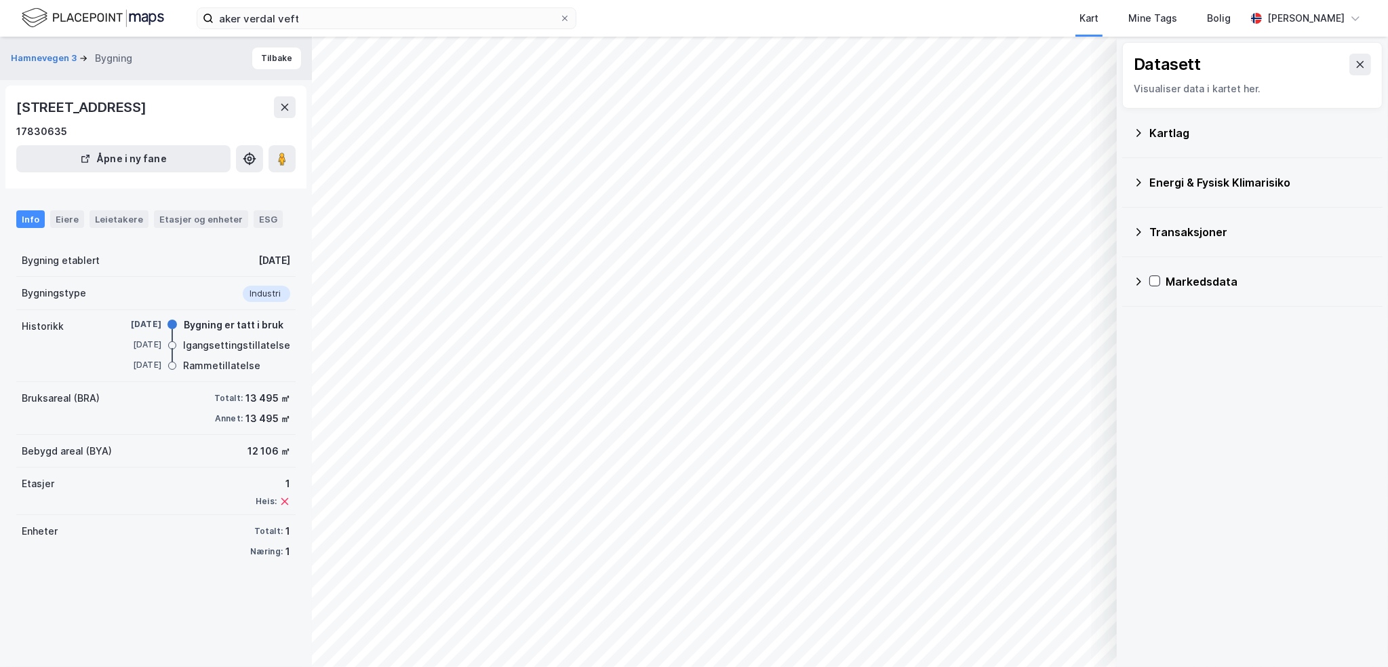
drag, startPoint x: 1348, startPoint y: 66, endPoint x: 1343, endPoint y: 73, distance: 8.7
click at [1357, 66] on icon at bounding box center [1360, 64] width 7 height 7
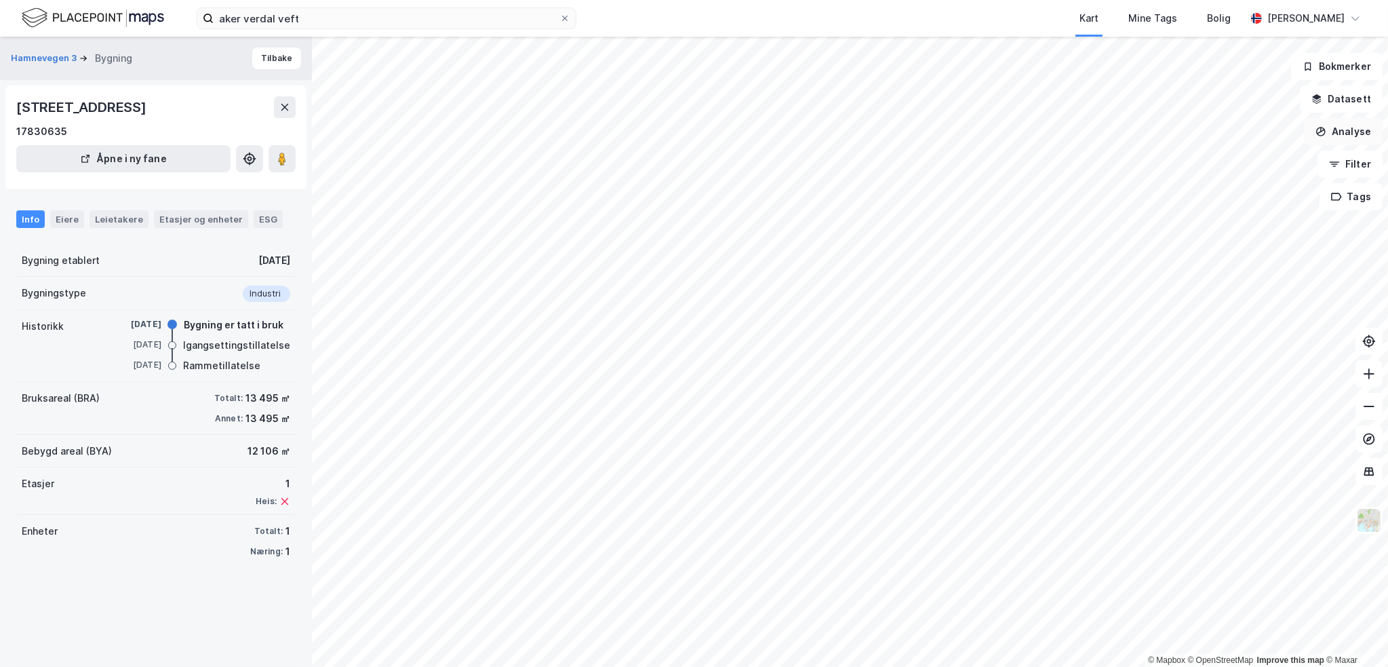
click at [1356, 136] on button "Analyse" at bounding box center [1343, 131] width 79 height 27
click at [1207, 132] on div "Mål avstand" at bounding box center [1225, 133] width 118 height 12
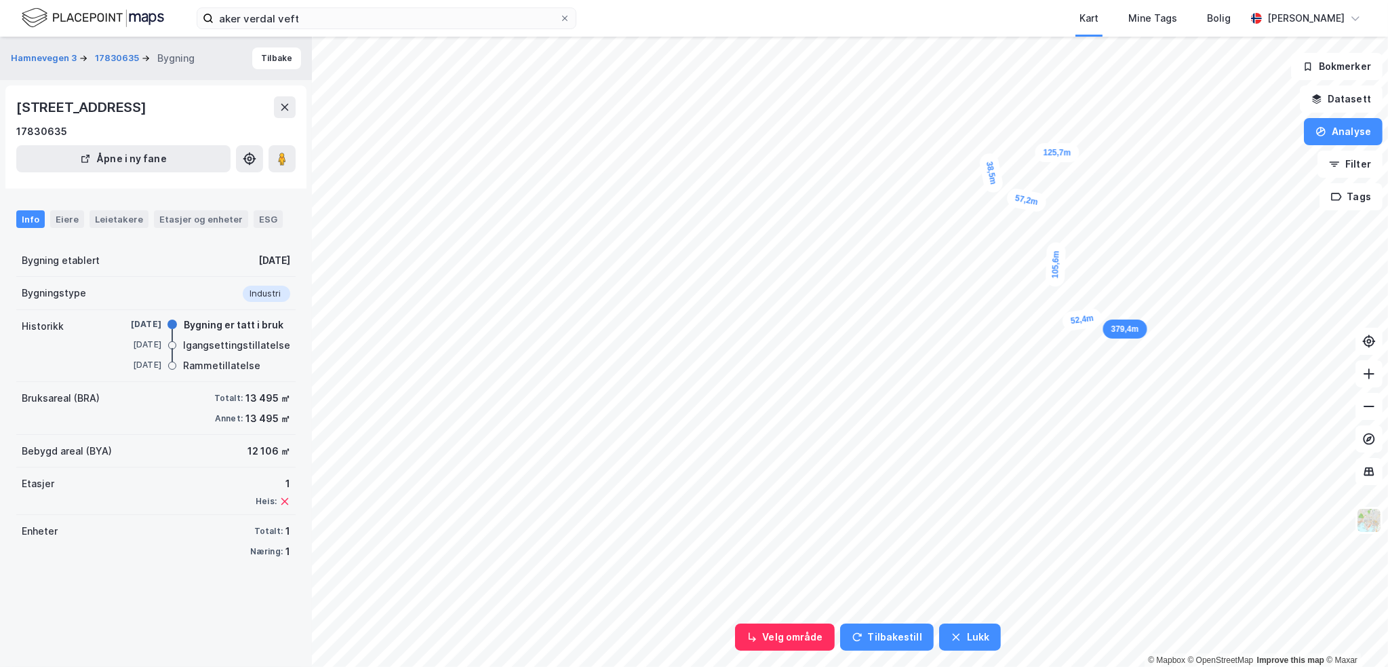
click at [1123, 323] on div "379,4m" at bounding box center [1125, 328] width 44 height 19
click at [1348, 127] on button "Analyse" at bounding box center [1343, 131] width 79 height 27
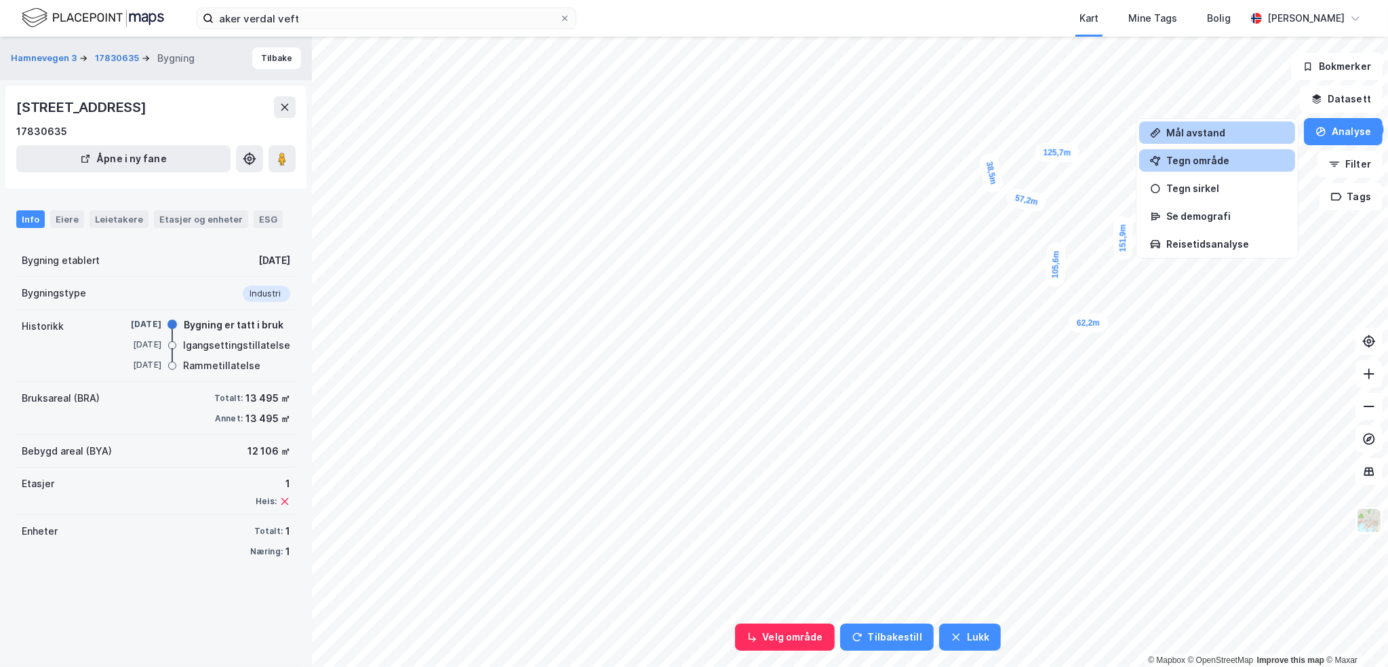
click at [1214, 165] on div "Tegn område" at bounding box center [1225, 161] width 118 height 12
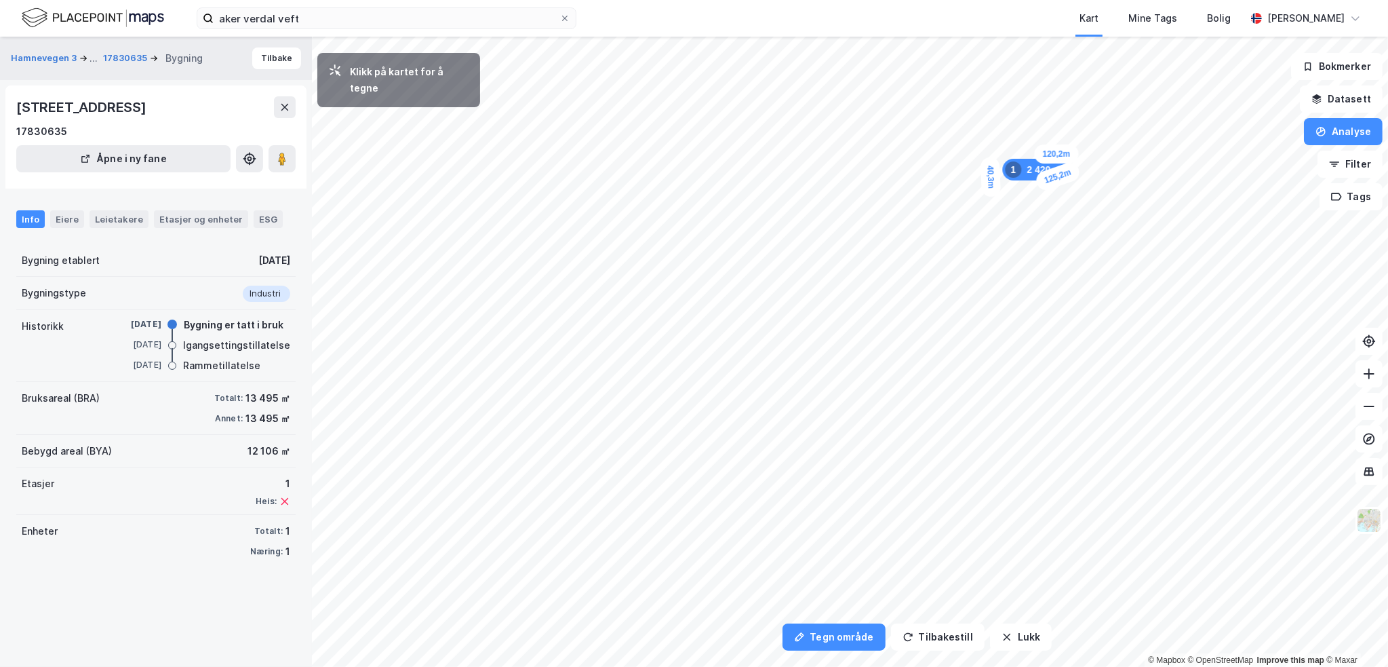
click at [991, 195] on div "40,3m" at bounding box center [991, 177] width 21 height 40
drag, startPoint x: 1122, startPoint y: 172, endPoint x: 1126, endPoint y: 161, distance: 12.2
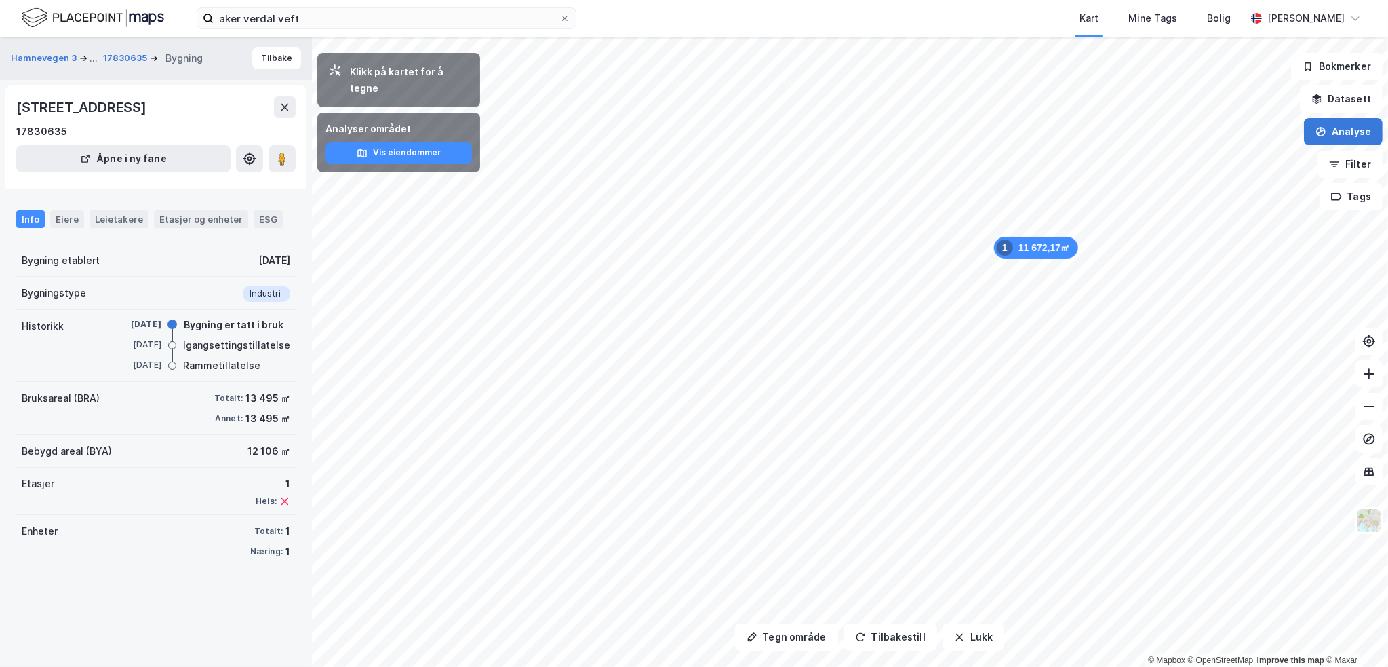
click at [1353, 140] on button "Analyse" at bounding box center [1343, 131] width 79 height 27
click at [1366, 136] on button "Analyse" at bounding box center [1343, 131] width 79 height 27
click at [1343, 131] on button "Analyse" at bounding box center [1343, 131] width 79 height 27
click at [1339, 131] on button "Analyse" at bounding box center [1343, 131] width 79 height 27
click at [1341, 132] on button "Analyse" at bounding box center [1343, 131] width 79 height 27
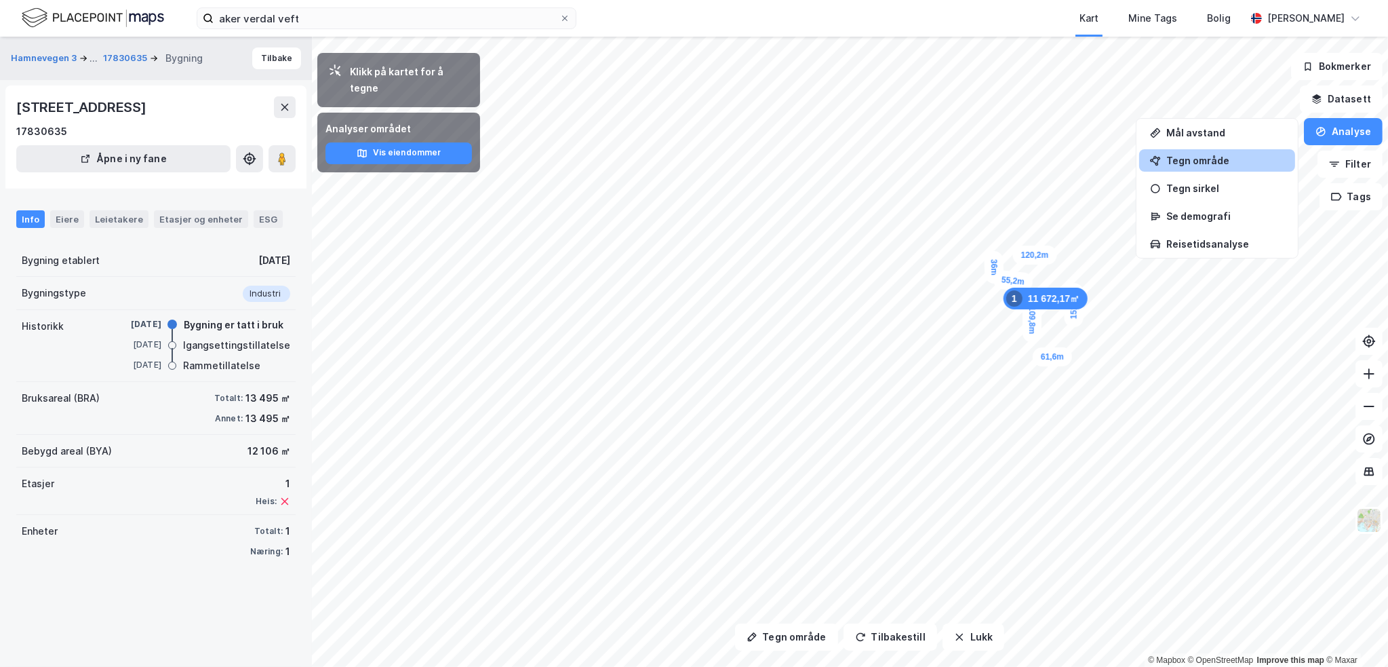
click at [1207, 162] on div "Tegn område" at bounding box center [1225, 161] width 118 height 12
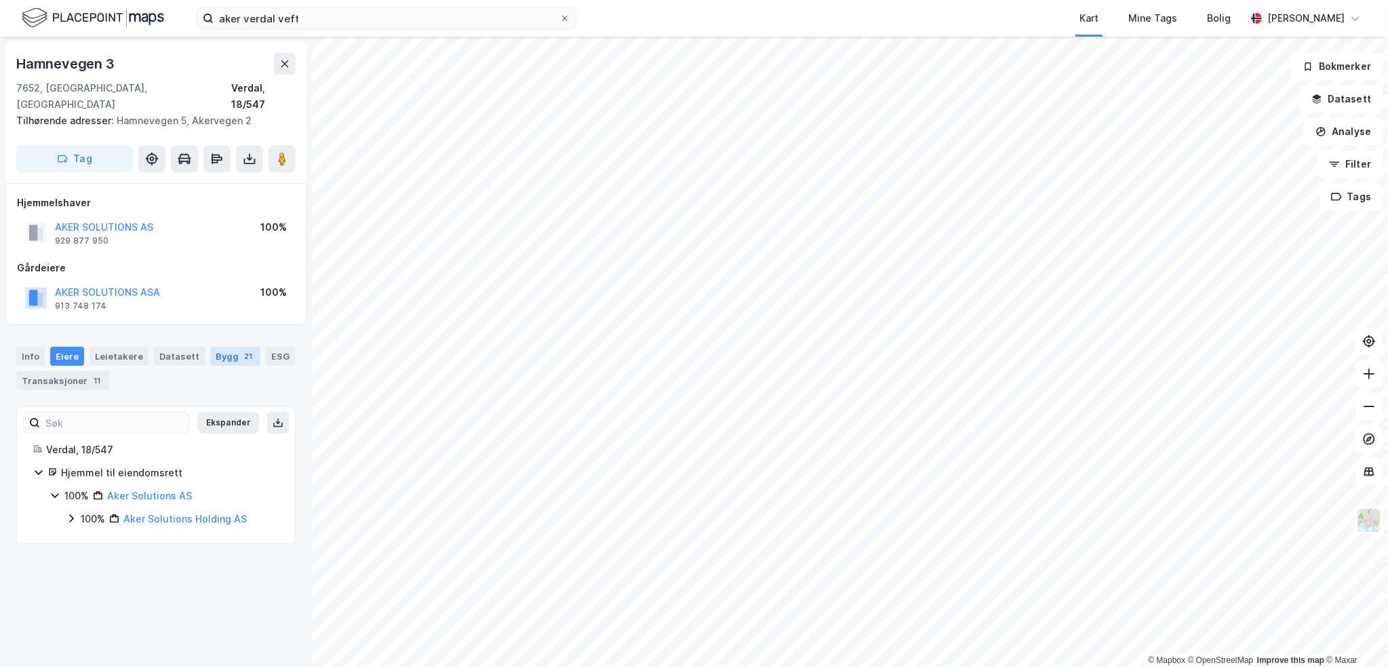
click at [220, 347] on div "Bygg 21" at bounding box center [235, 356] width 50 height 19
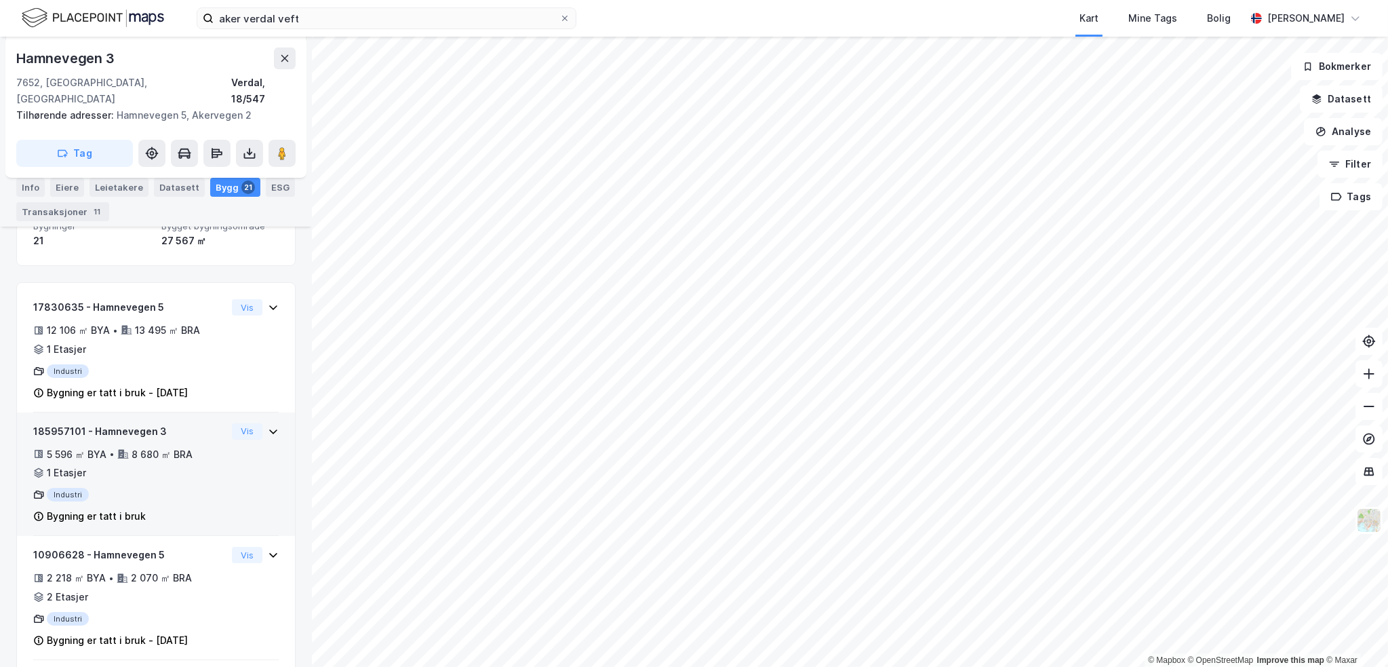
scroll to position [203, 0]
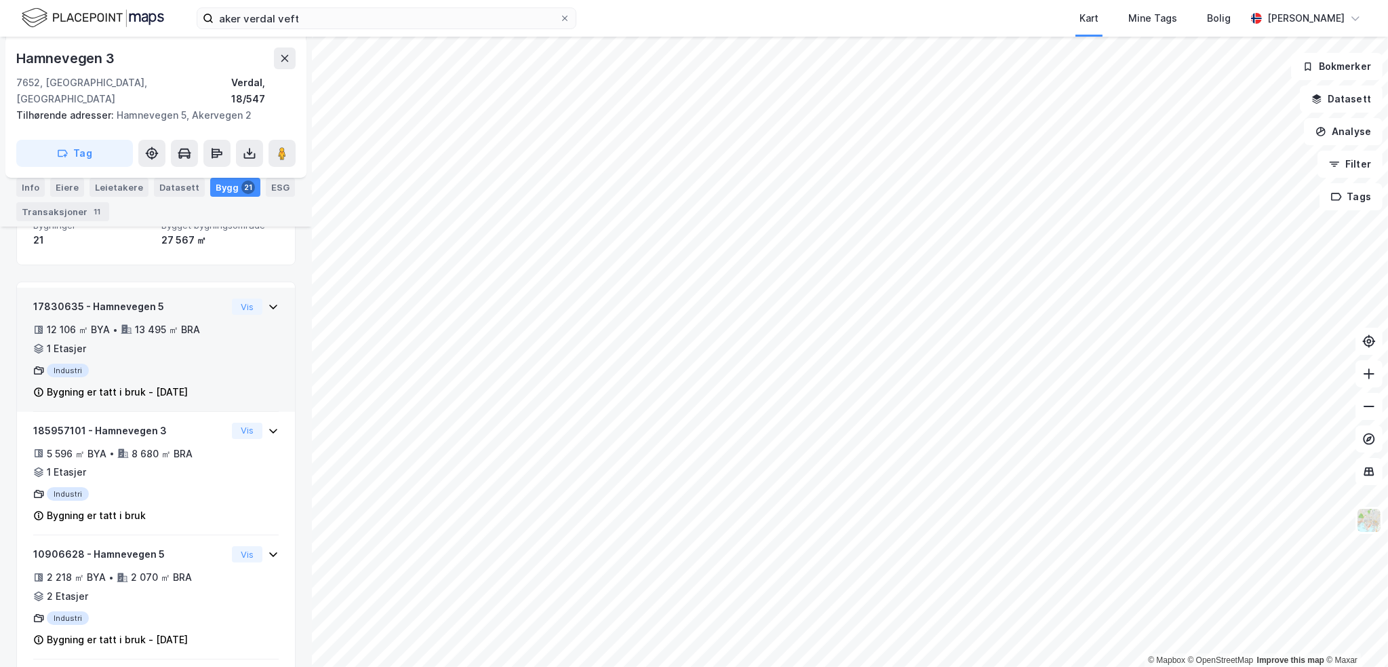
click at [232, 332] on div "17830635 - [GEOGRAPHIC_DATA] 5 12 106 ㎡ BYA • 13 495 ㎡ BRA • 1 Etasjer Industri…" at bounding box center [155, 354] width 245 height 113
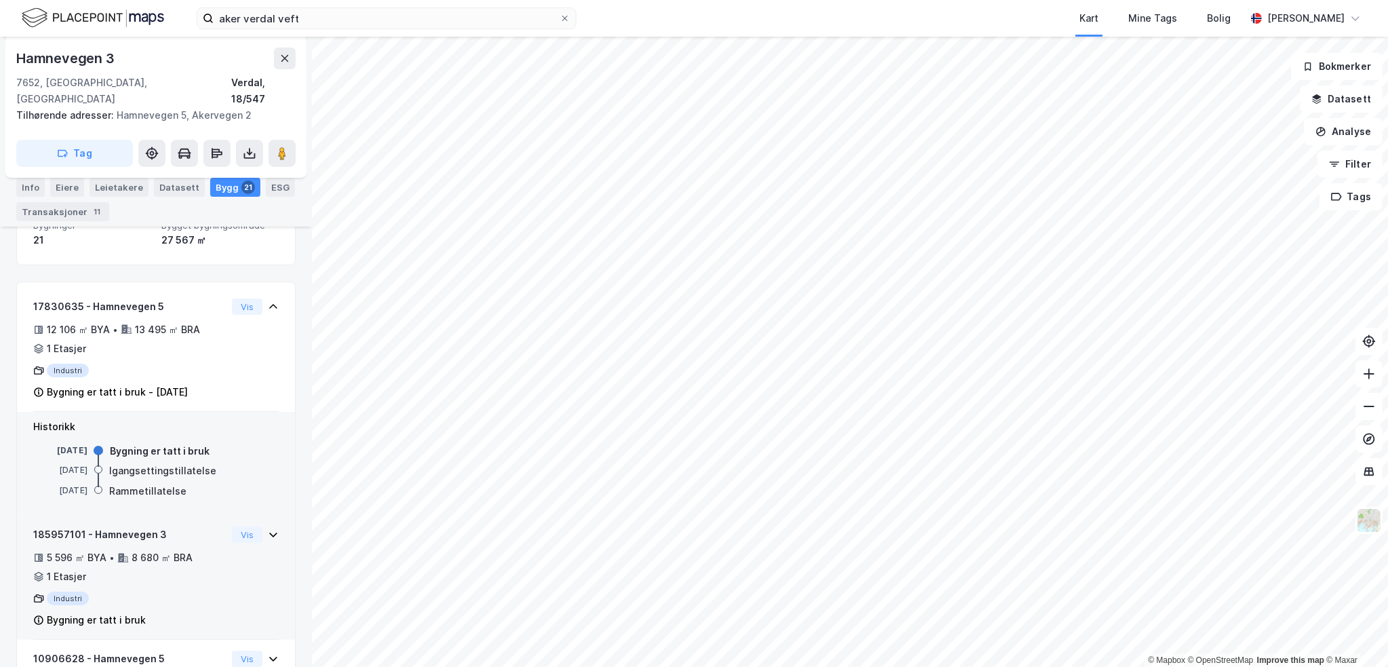
click at [182, 565] on div "5 596 ㎡ BYA • 8 680 ㎡ BRA • 1 Etasjer" at bounding box center [129, 566] width 193 height 35
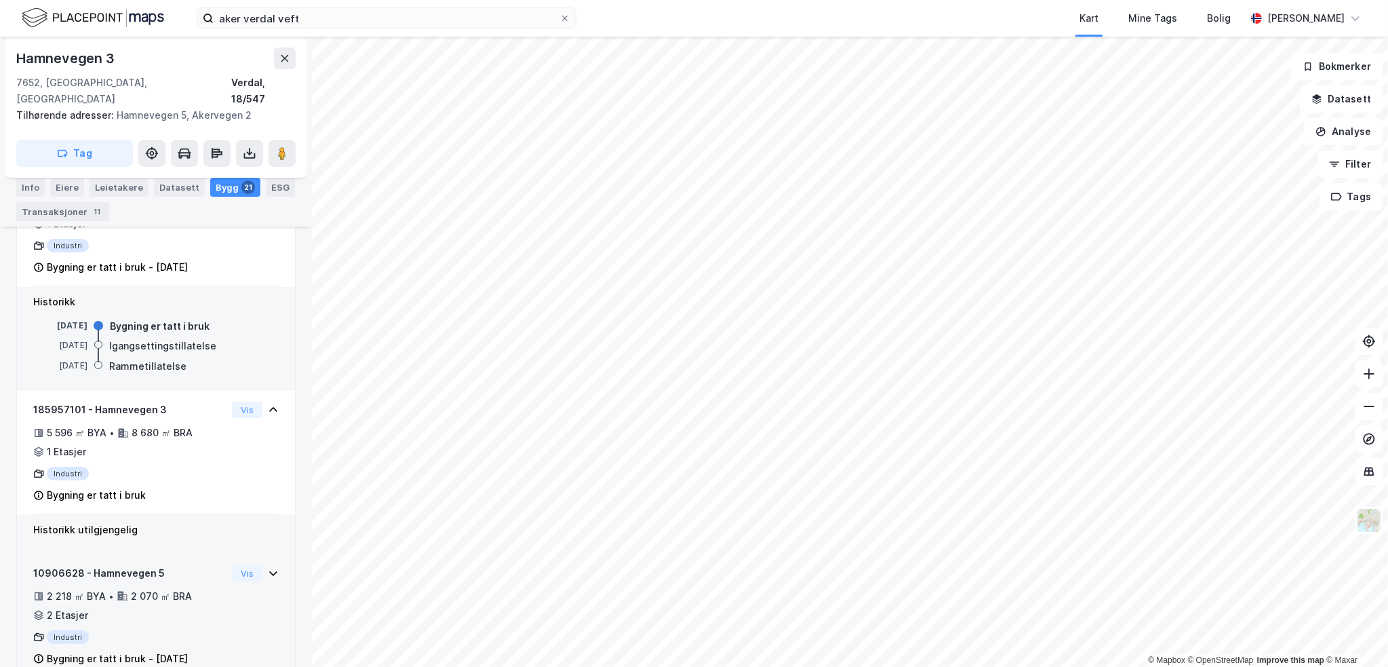
scroll to position [339, 0]
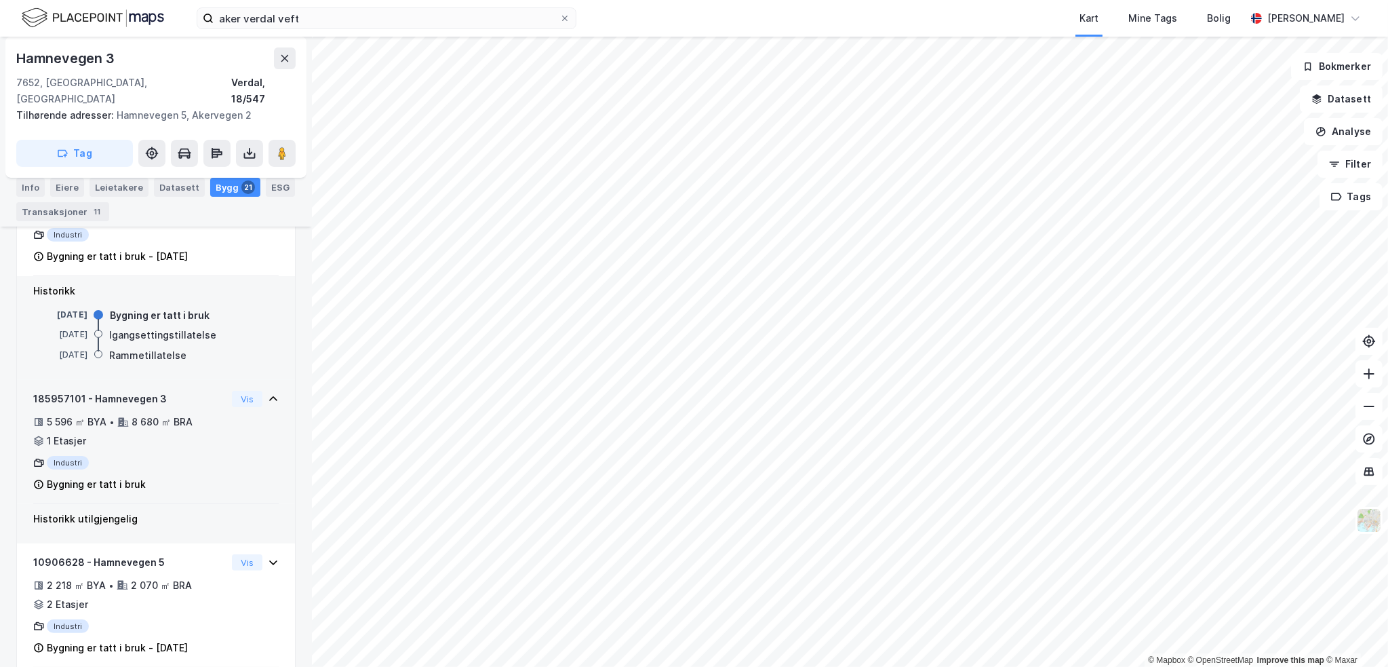
click at [201, 456] on div "Industri" at bounding box center [129, 463] width 193 height 14
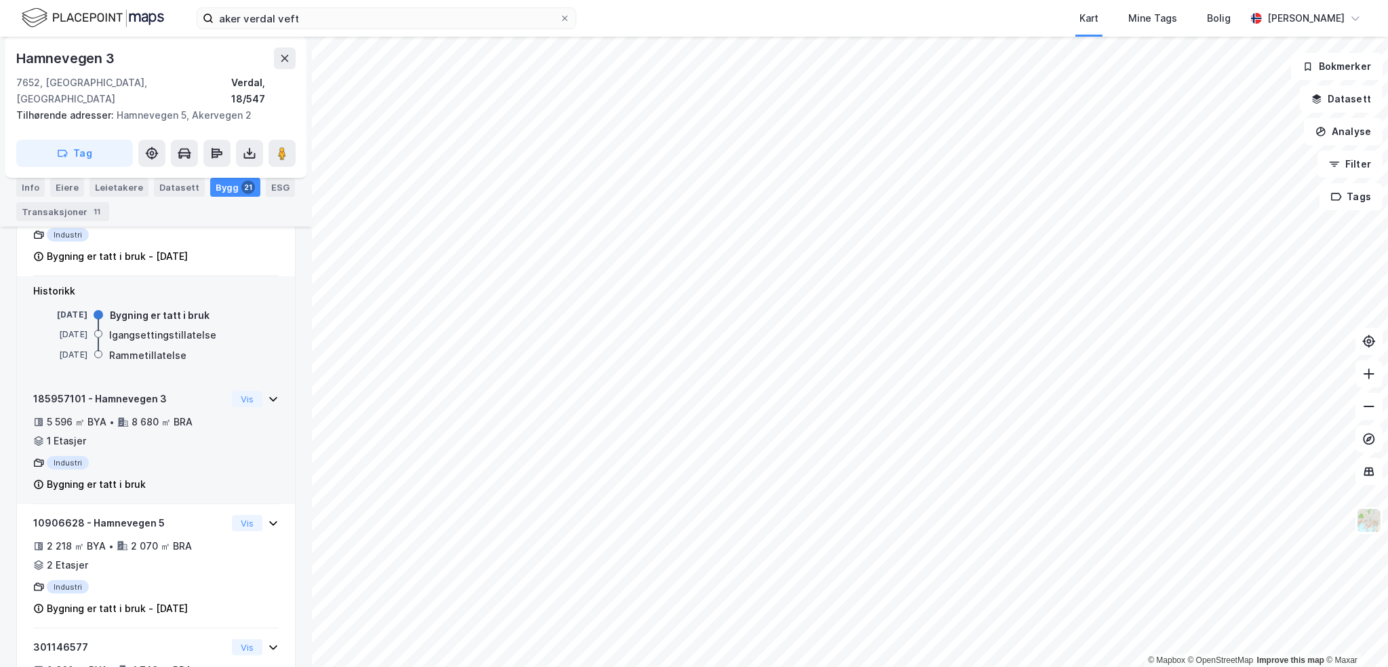
click at [201, 456] on div "Industri" at bounding box center [129, 463] width 193 height 14
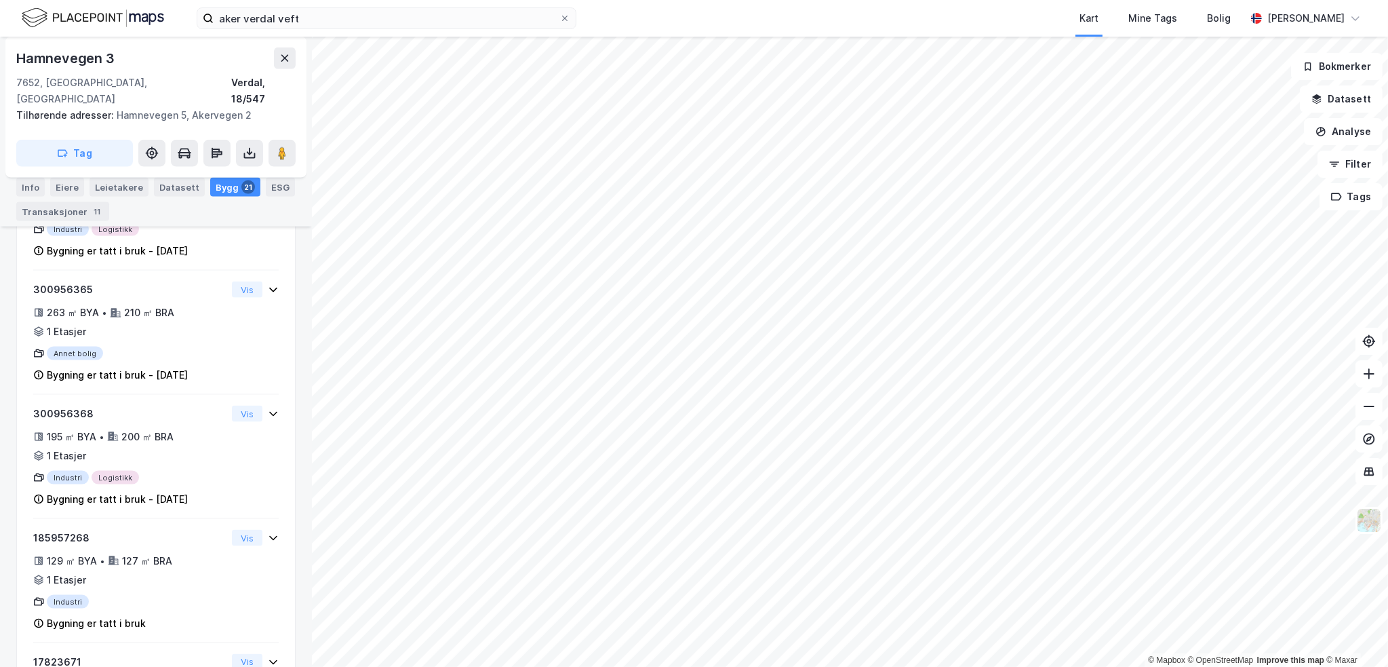
scroll to position [2555, 0]
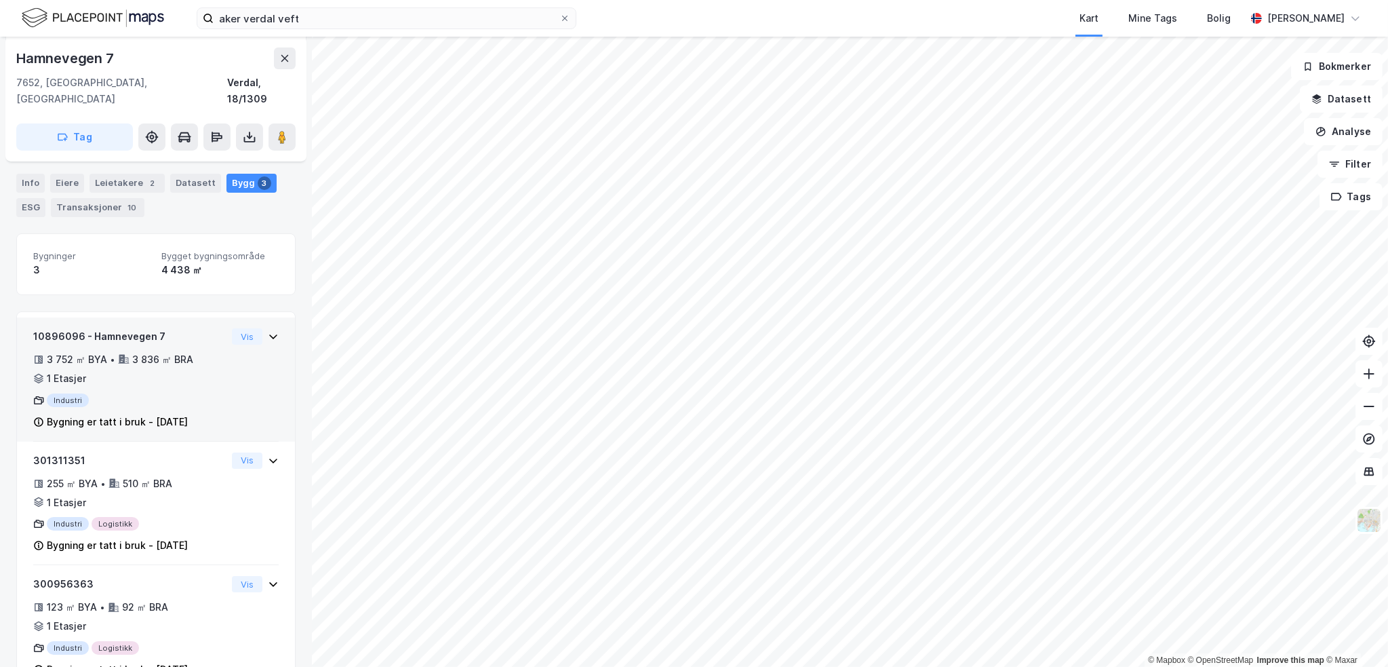
scroll to position [168, 0]
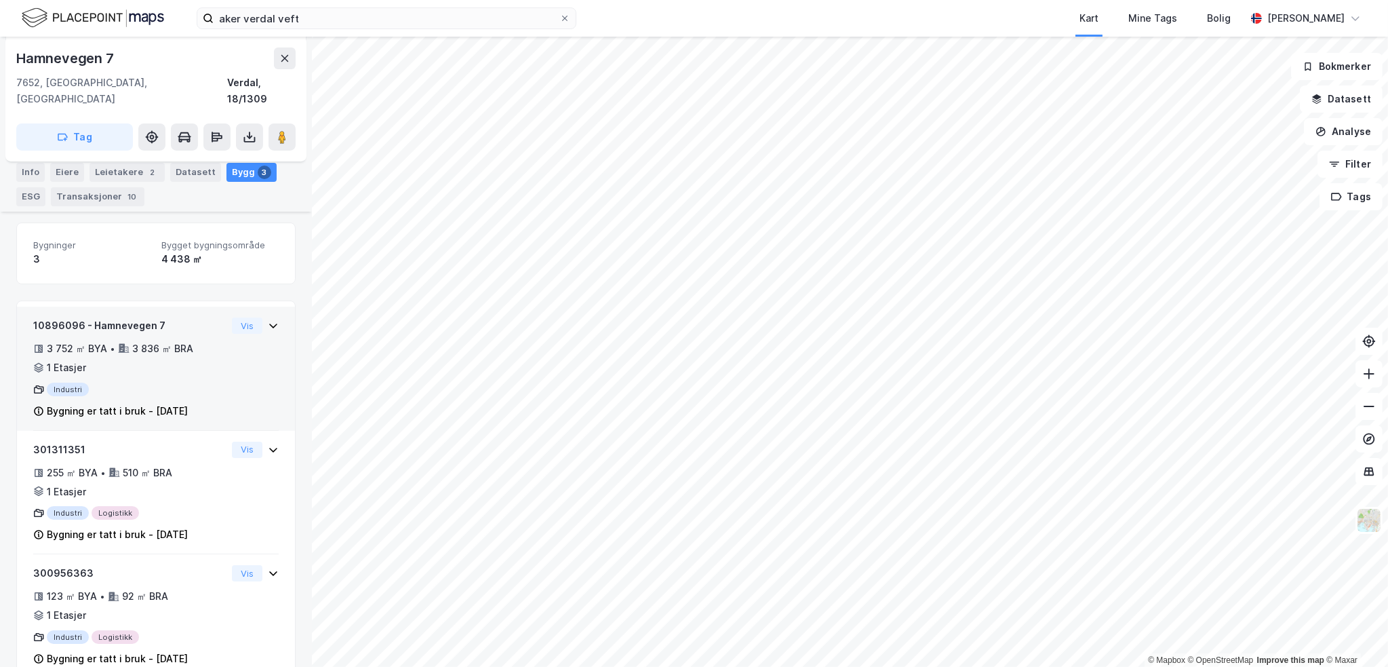
click at [238, 374] on div "10896096 - [GEOGRAPHIC_DATA] 7 3 752 ㎡ BYA • 3 836 ㎡ BRA • 1 Etasjer Industri B…" at bounding box center [155, 373] width 245 height 113
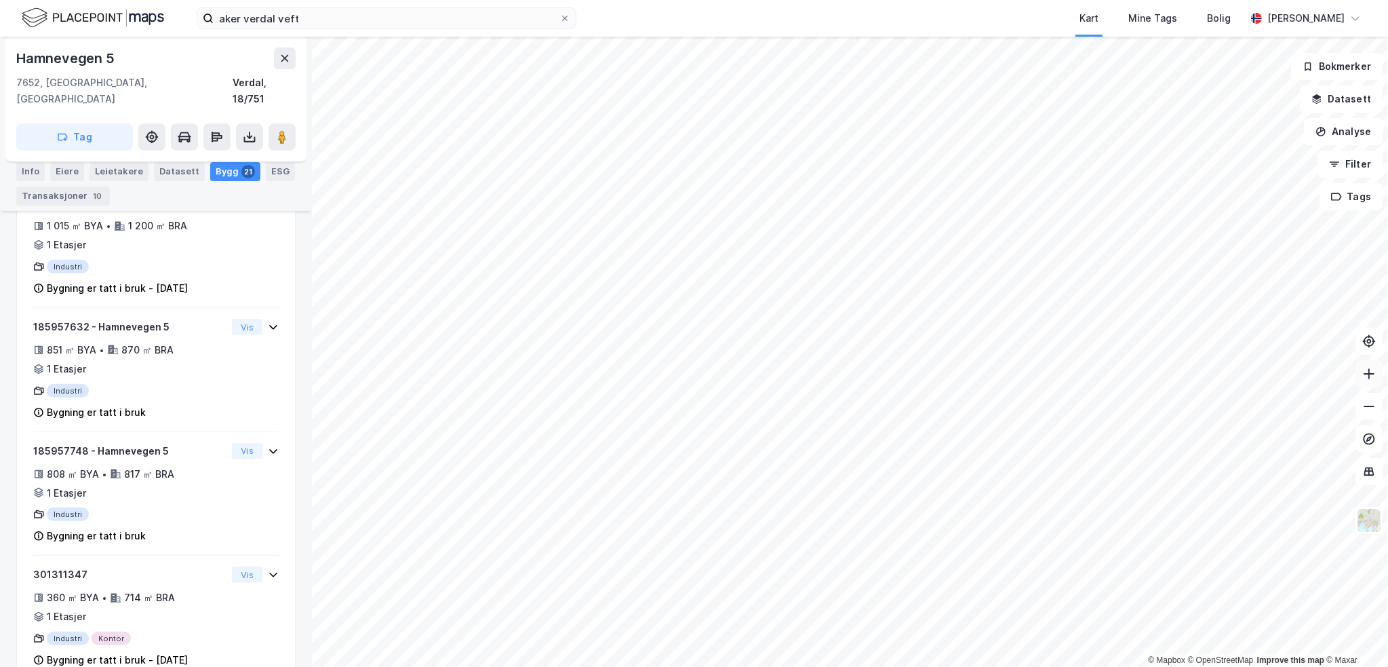
scroll to position [168, 0]
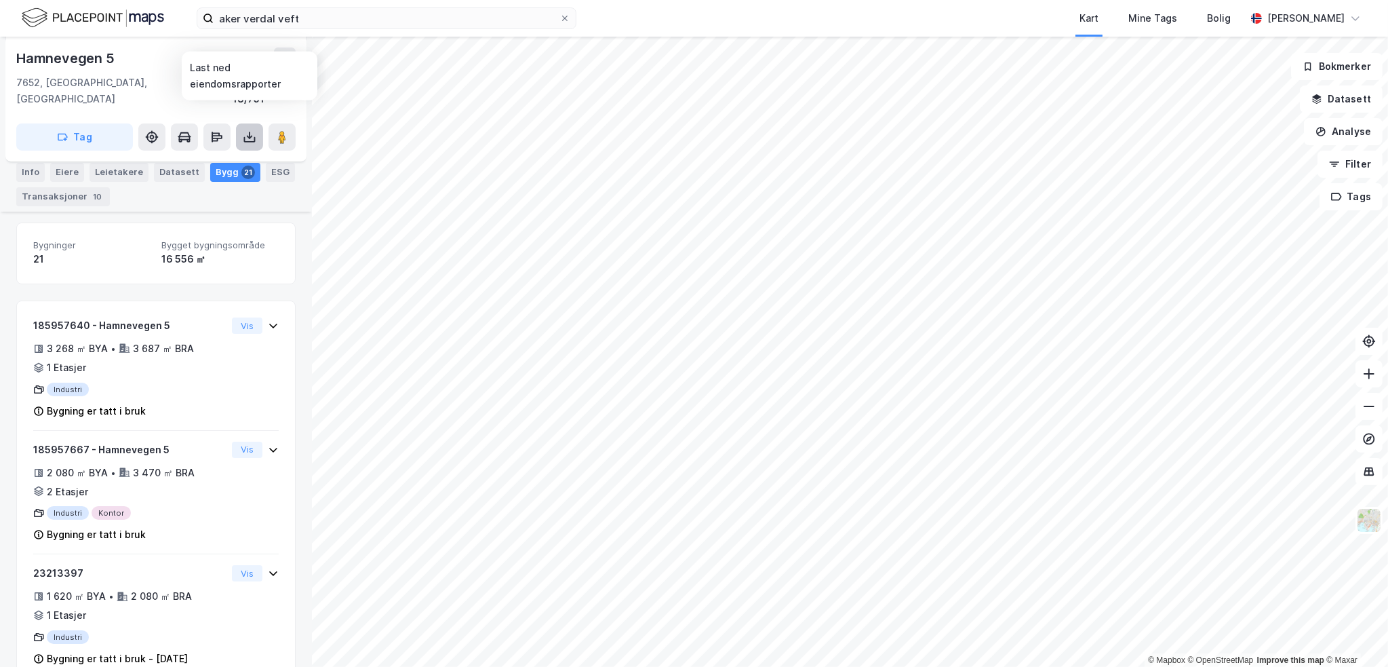
click at [246, 137] on icon at bounding box center [250, 139] width 12 height 5
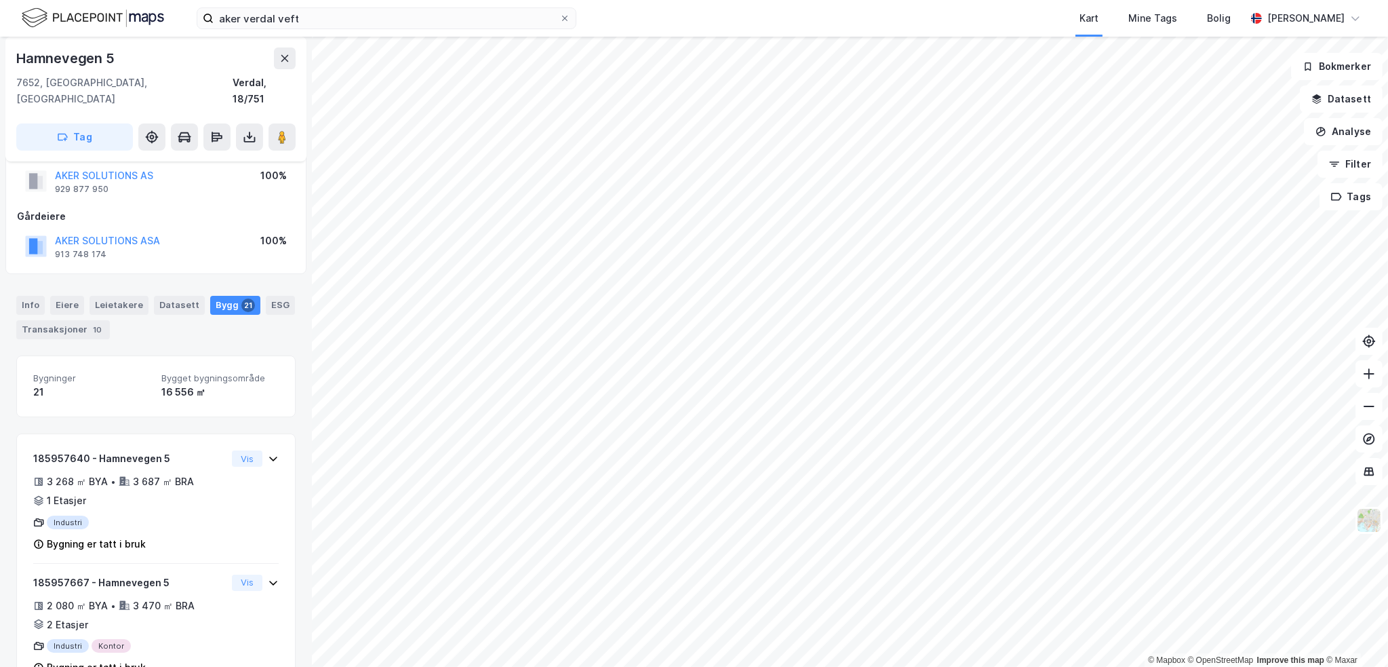
scroll to position [33, 0]
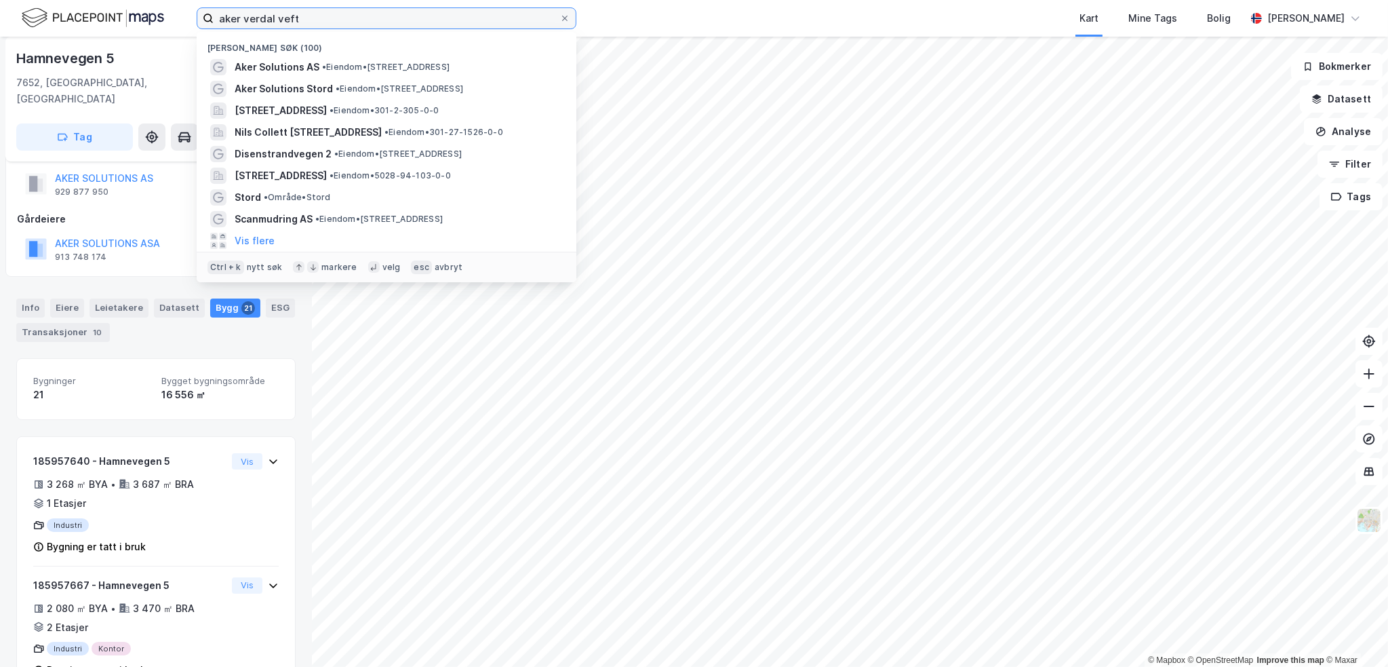
click at [258, 16] on input "aker verdal veft" at bounding box center [387, 18] width 346 height 20
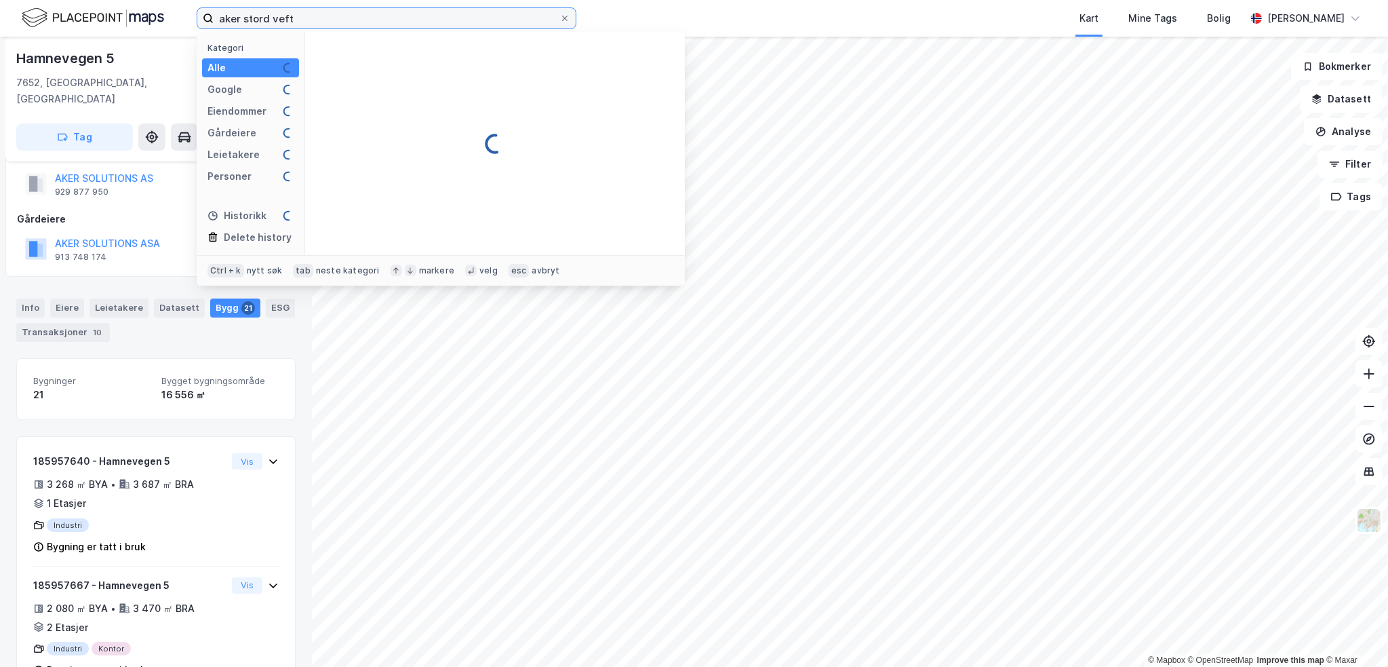
type input "aker stord veft"
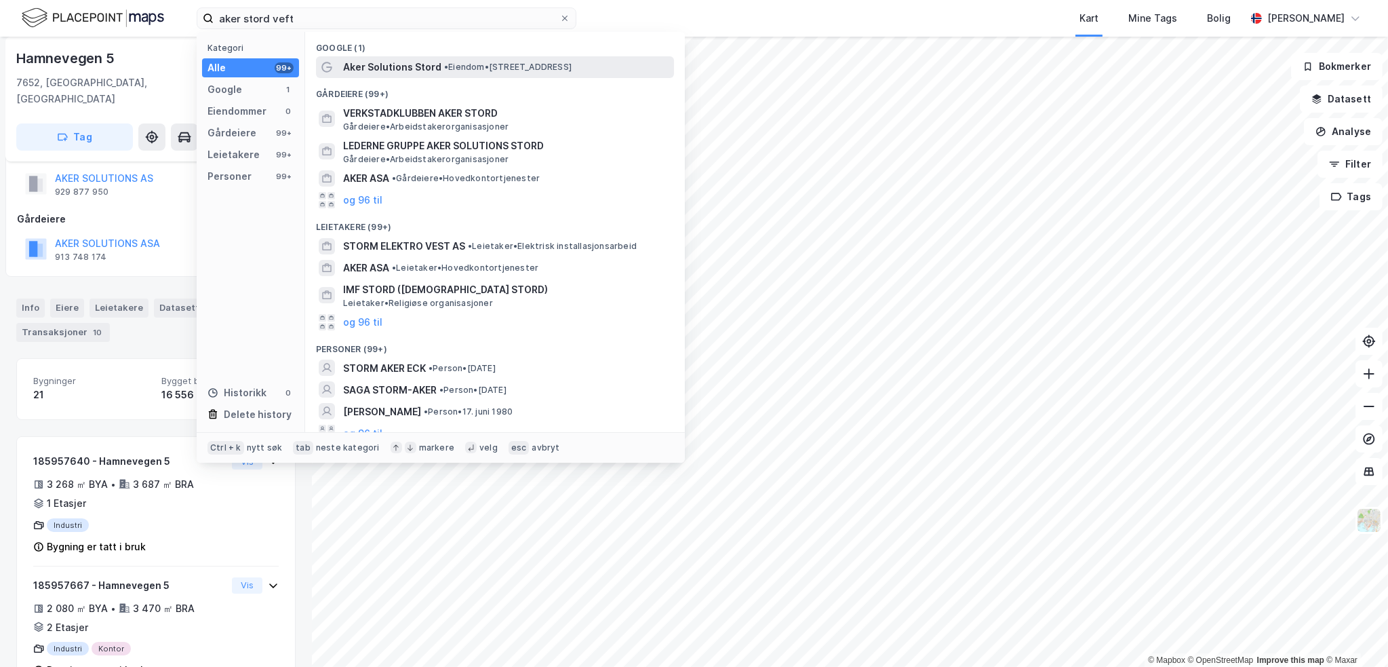
click at [551, 71] on span "• Eiendom • [STREET_ADDRESS]" at bounding box center [507, 67] width 127 height 11
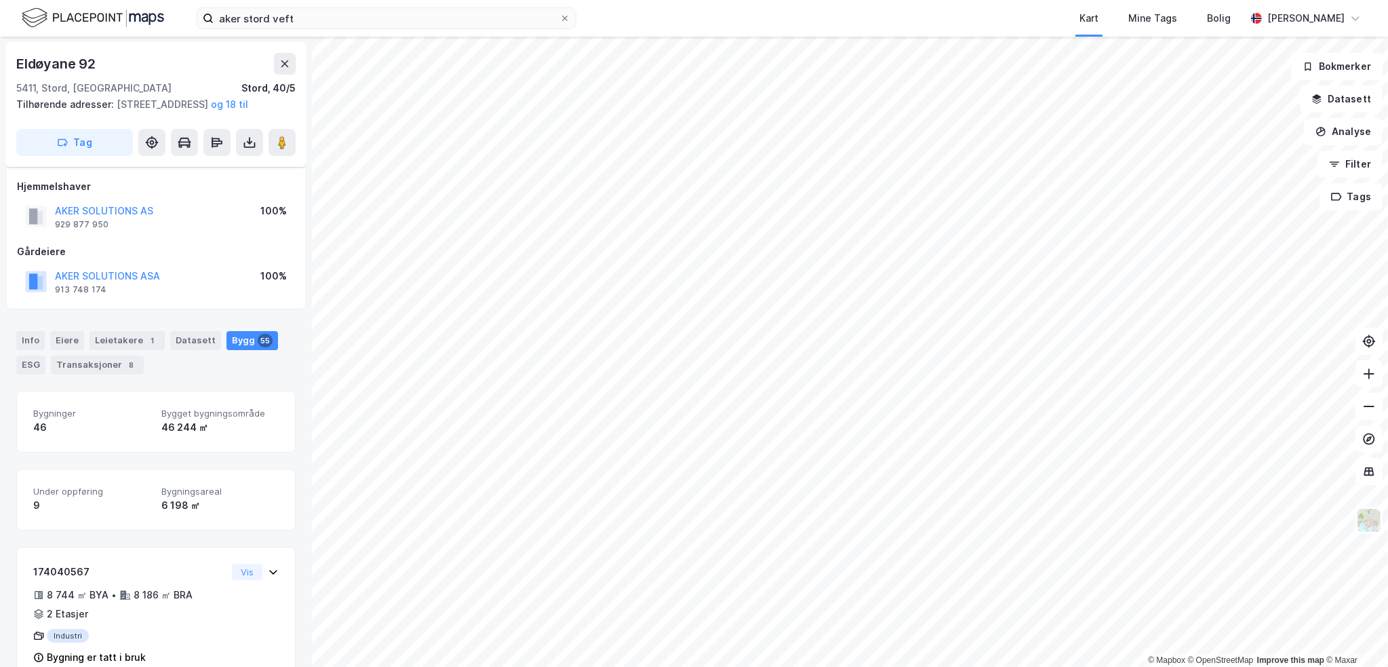
scroll to position [33, 0]
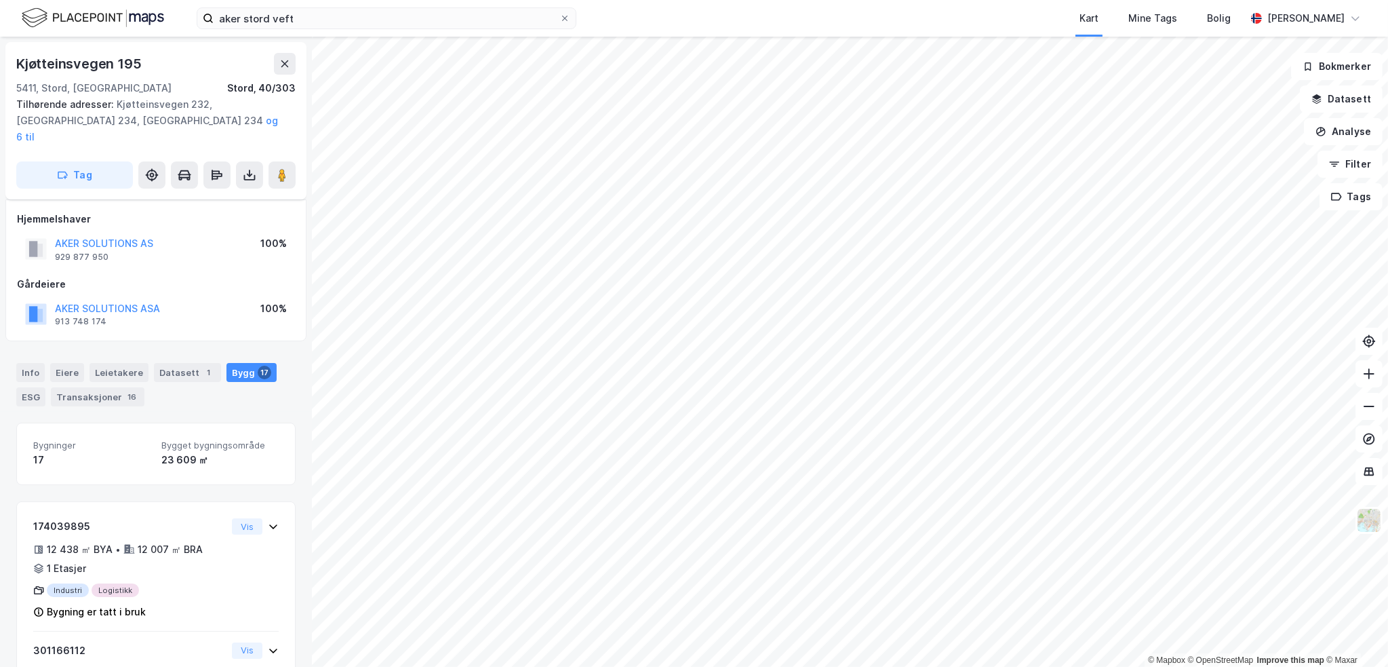
scroll to position [33, 0]
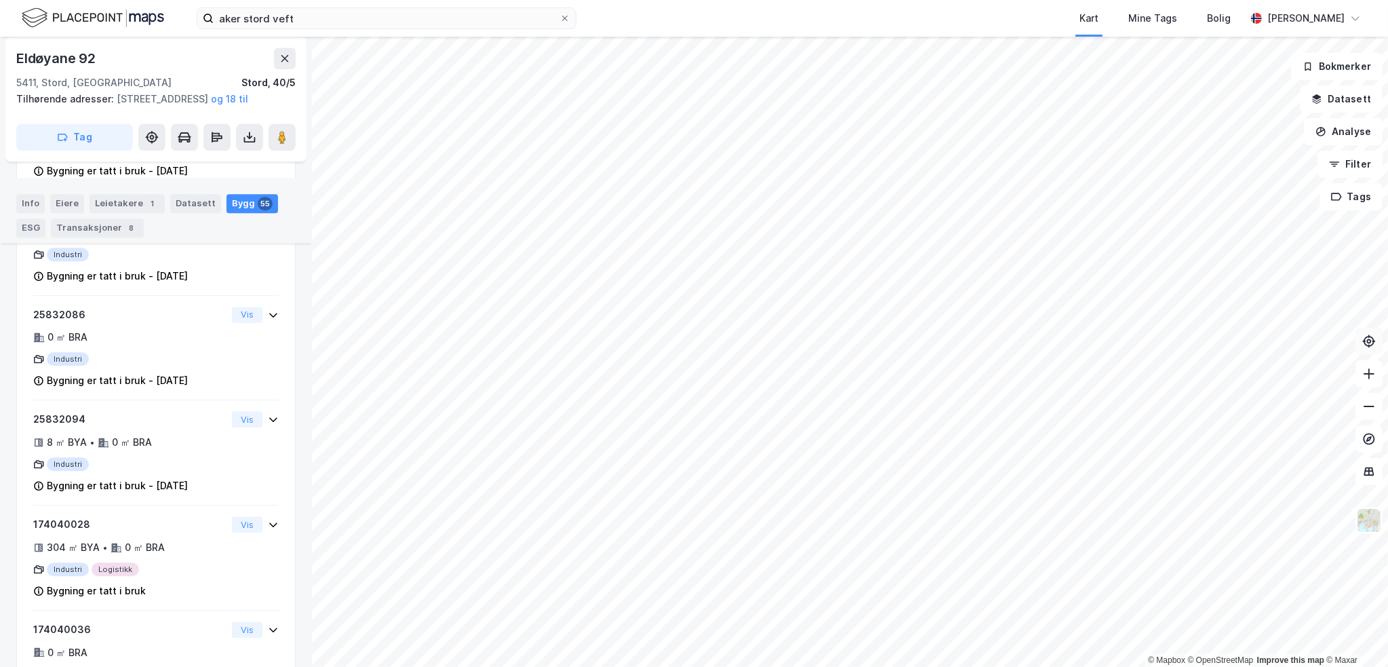
scroll to position [4128, 0]
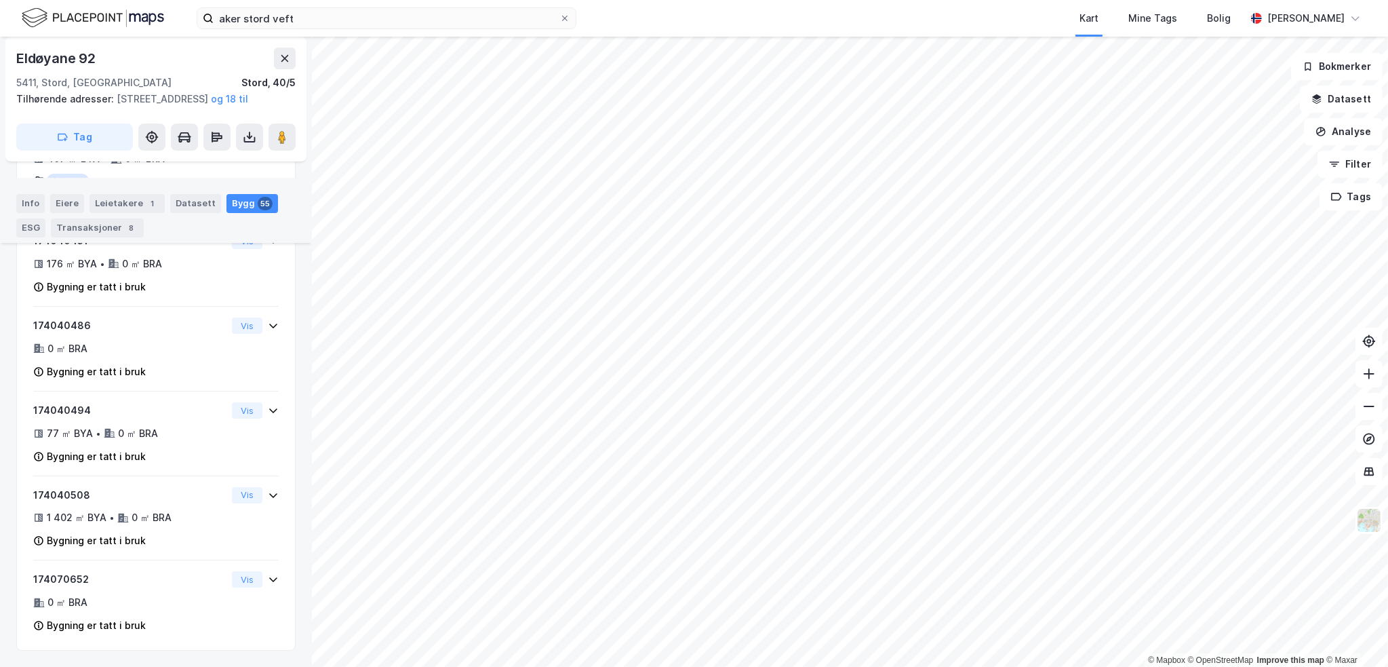
scroll to position [5717, 0]
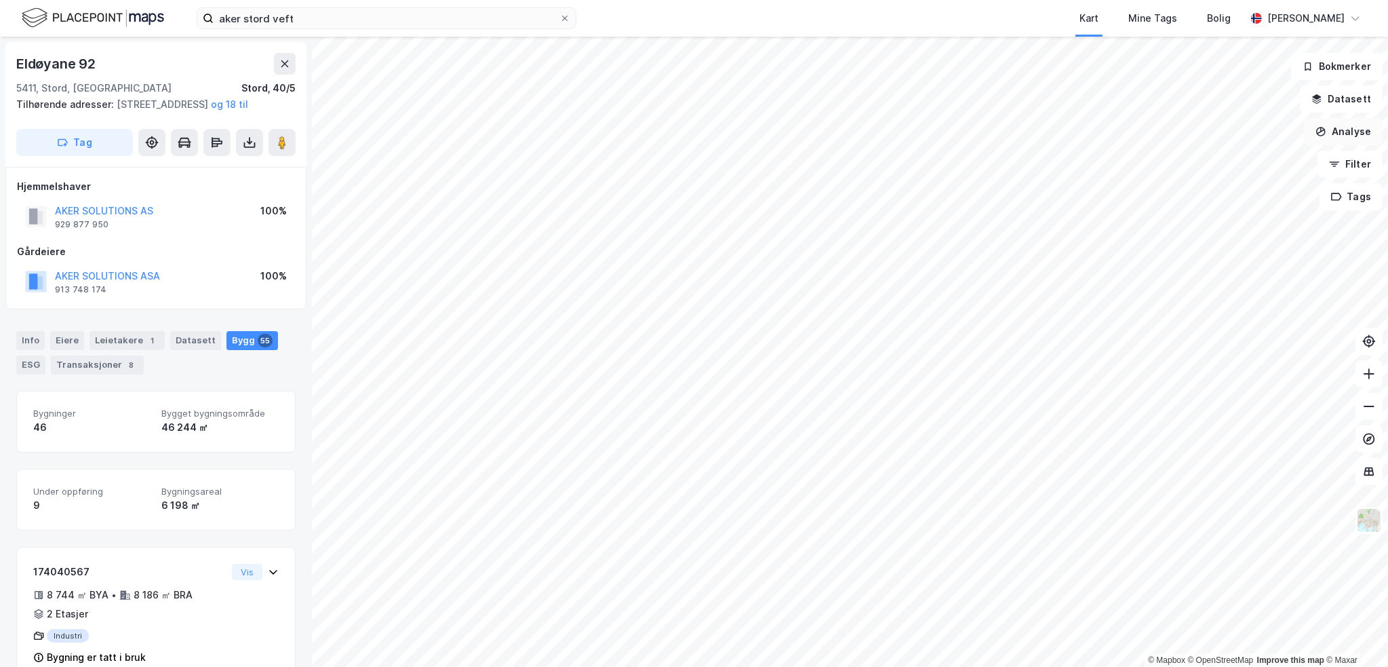
click at [1355, 138] on button "Analyse" at bounding box center [1343, 131] width 79 height 27
click at [1189, 161] on div "Tegn område" at bounding box center [1225, 161] width 118 height 12
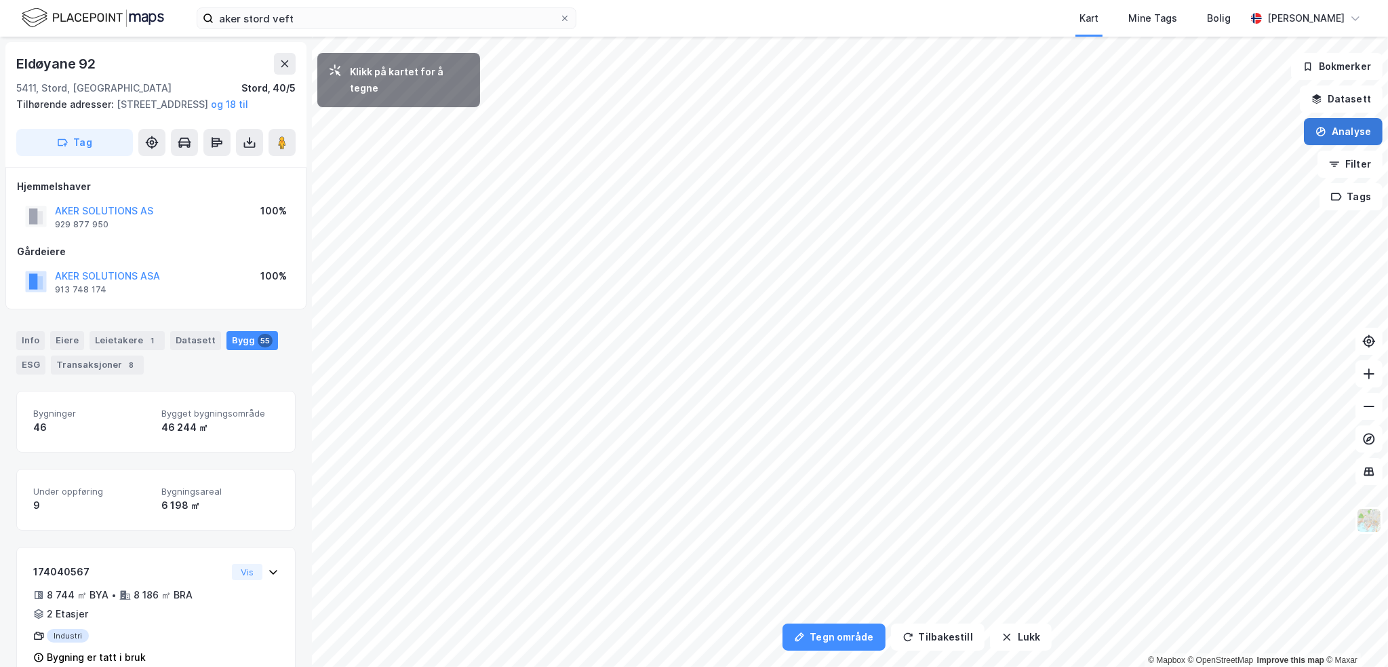
click at [1361, 127] on button "Analyse" at bounding box center [1343, 131] width 79 height 27
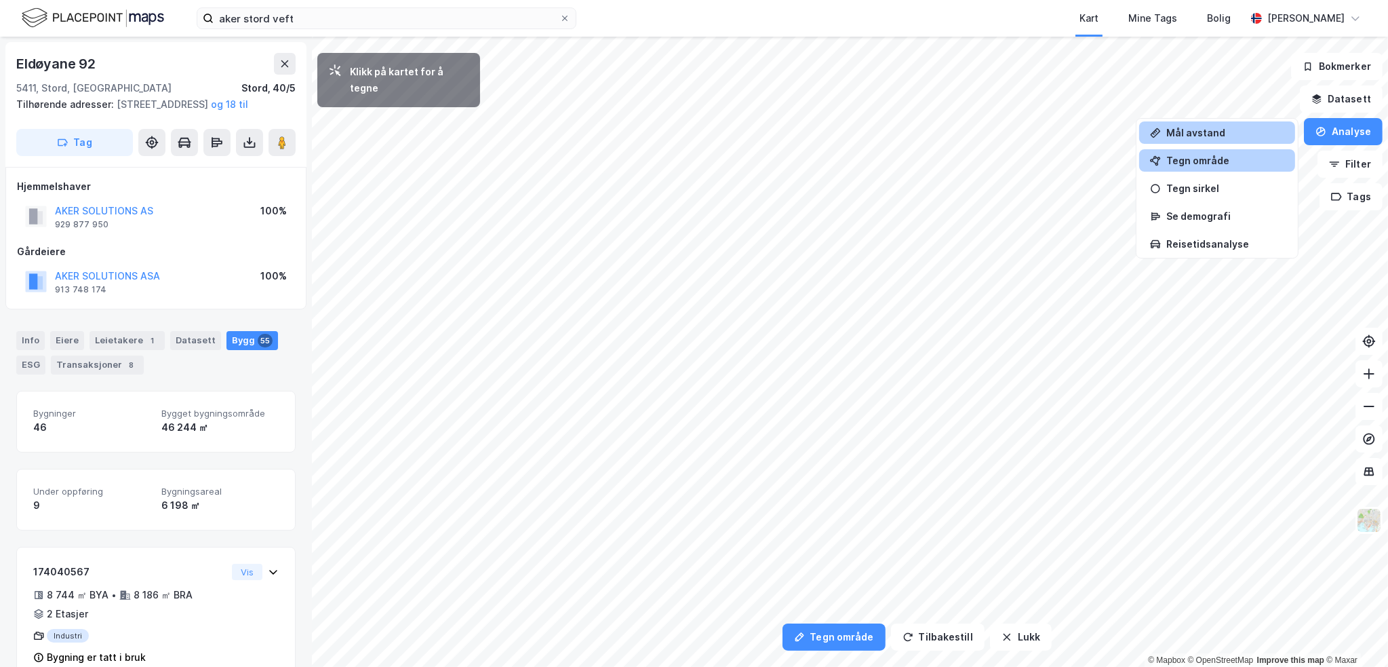
click at [1202, 132] on div "Mål avstand" at bounding box center [1225, 133] width 118 height 12
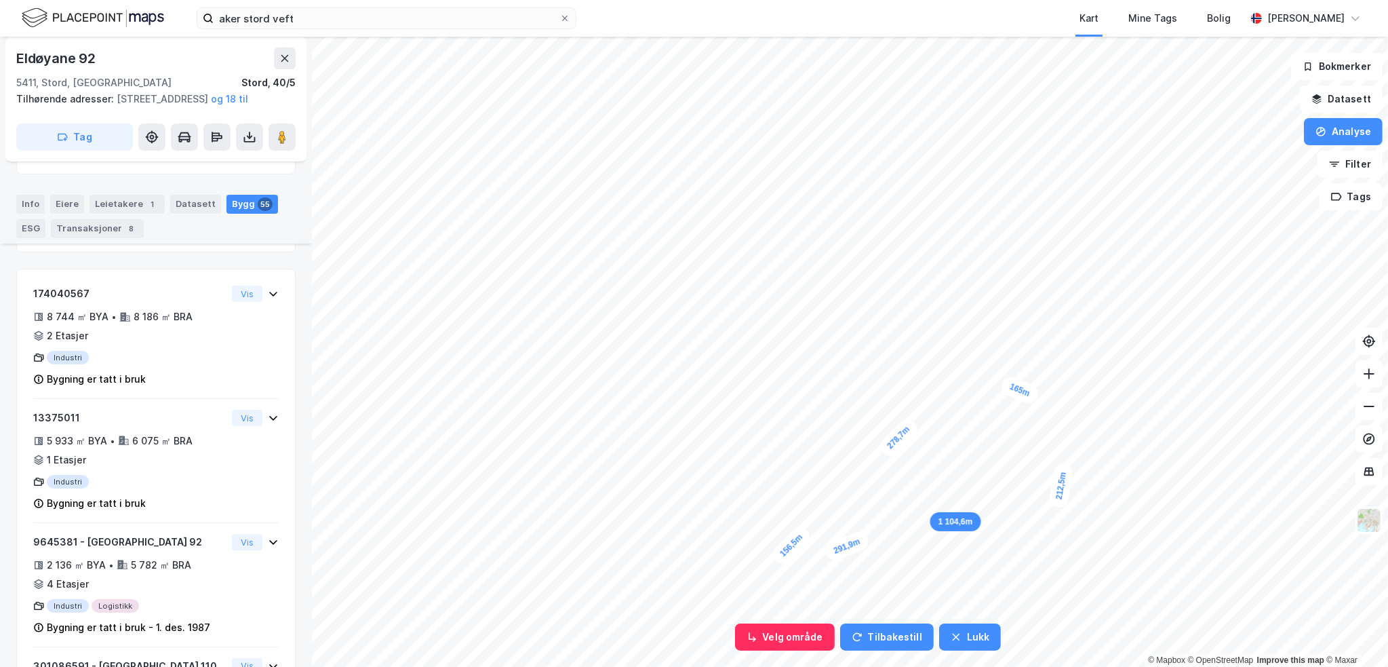
scroll to position [658, 0]
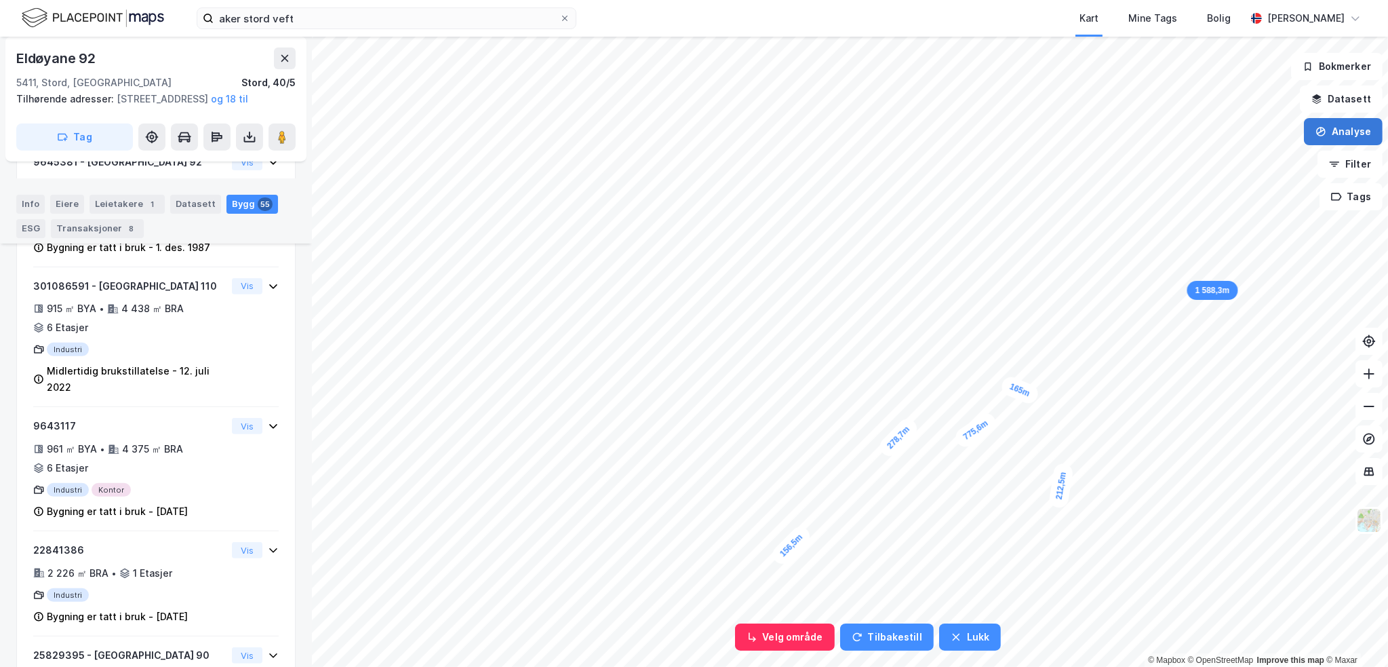
click at [1335, 130] on button "Analyse" at bounding box center [1343, 131] width 79 height 27
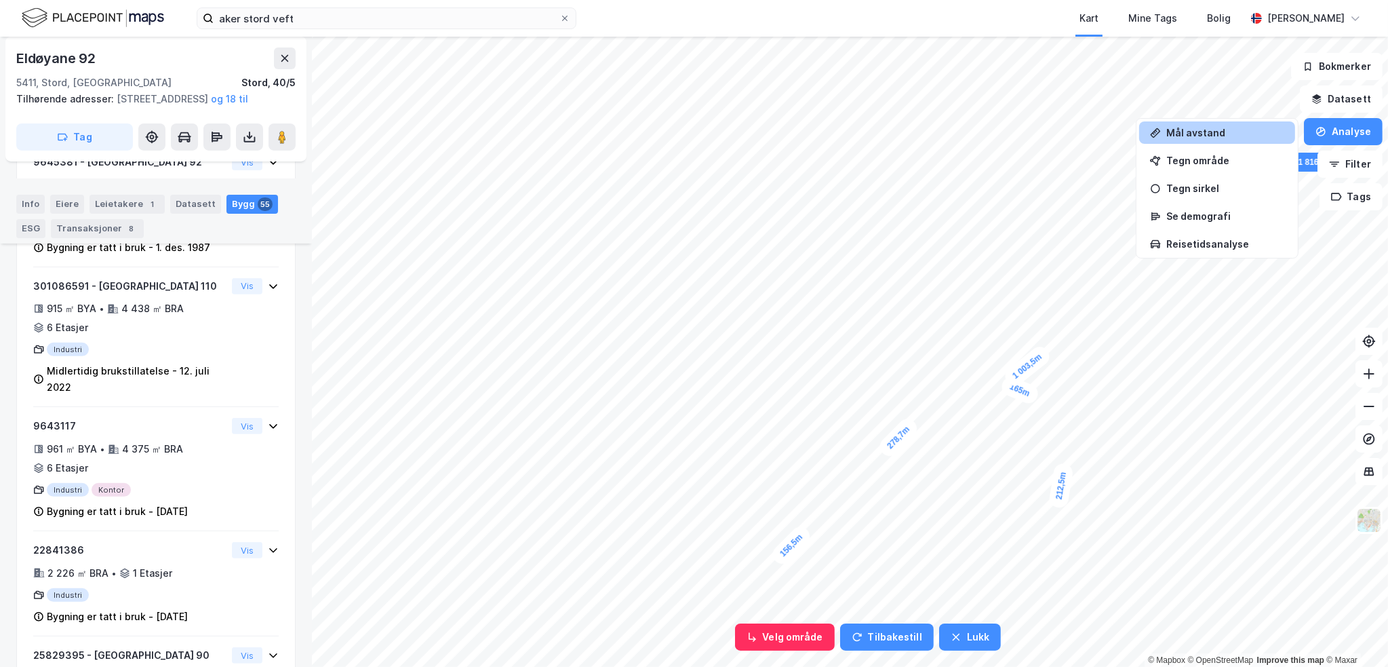
click at [1214, 134] on div "Mål avstand" at bounding box center [1225, 133] width 118 height 12
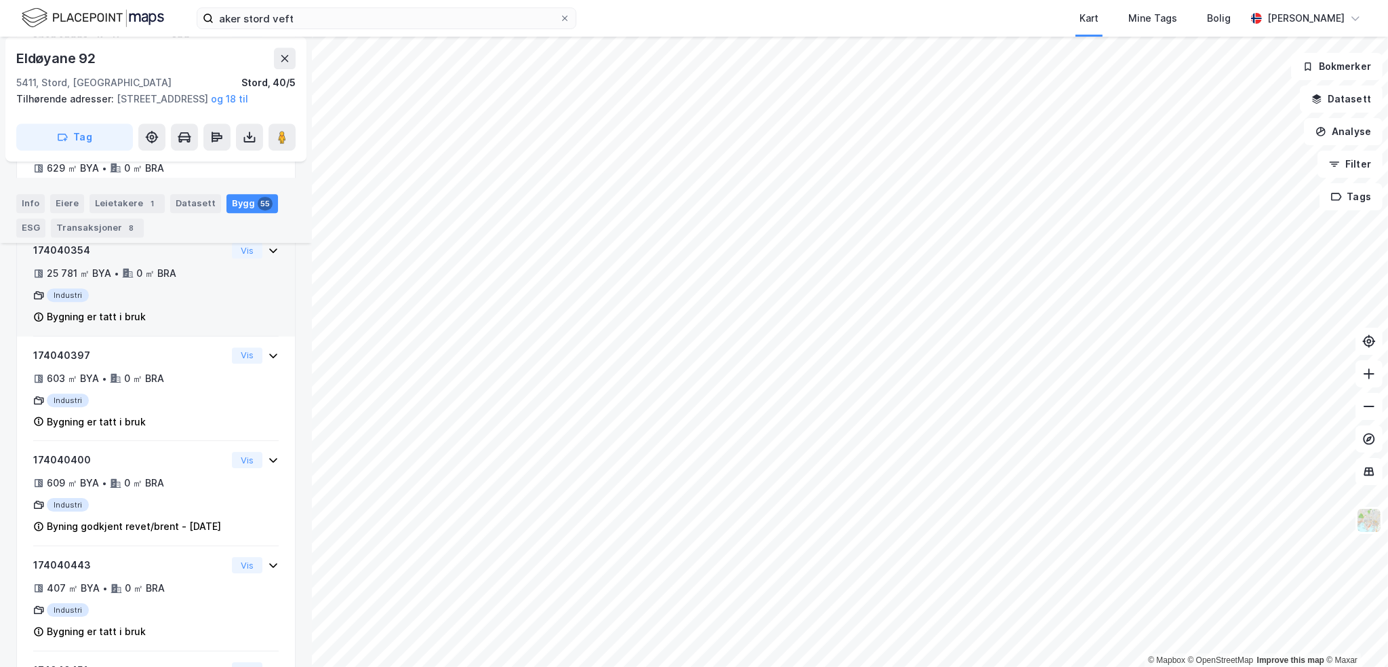
scroll to position [5717, 0]
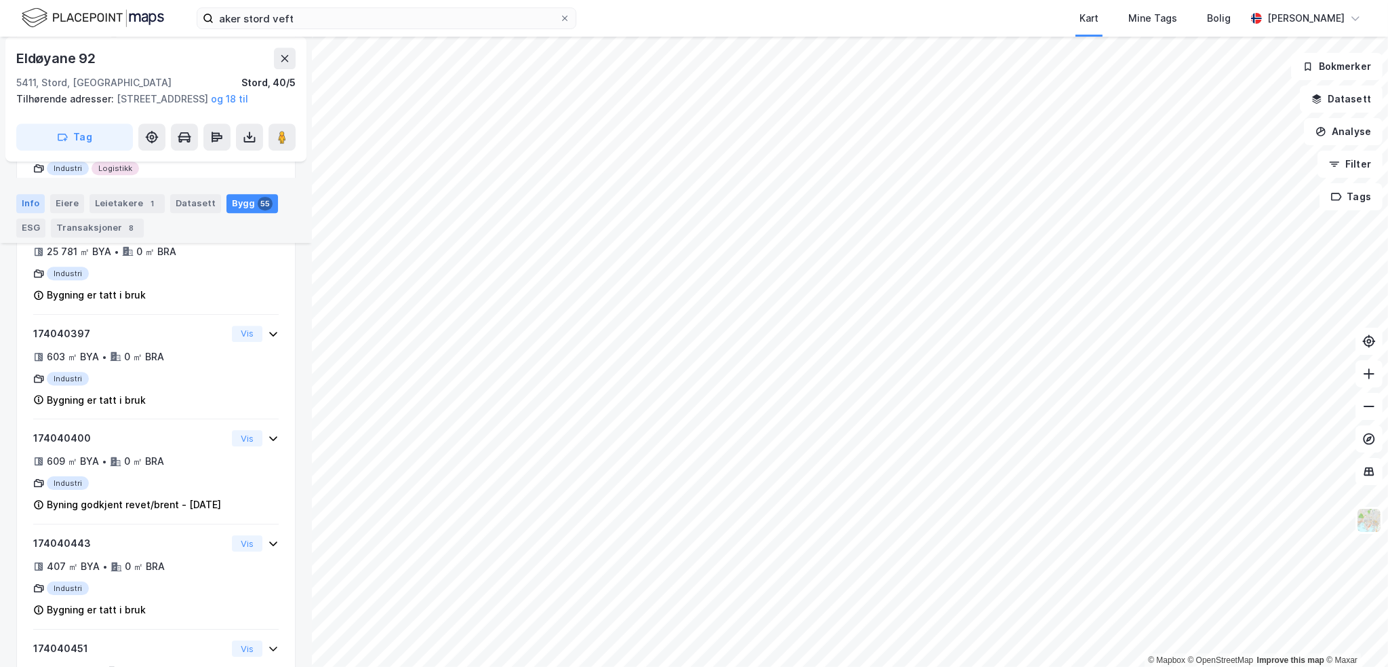
click at [33, 200] on div "Info" at bounding box center [30, 203] width 28 height 19
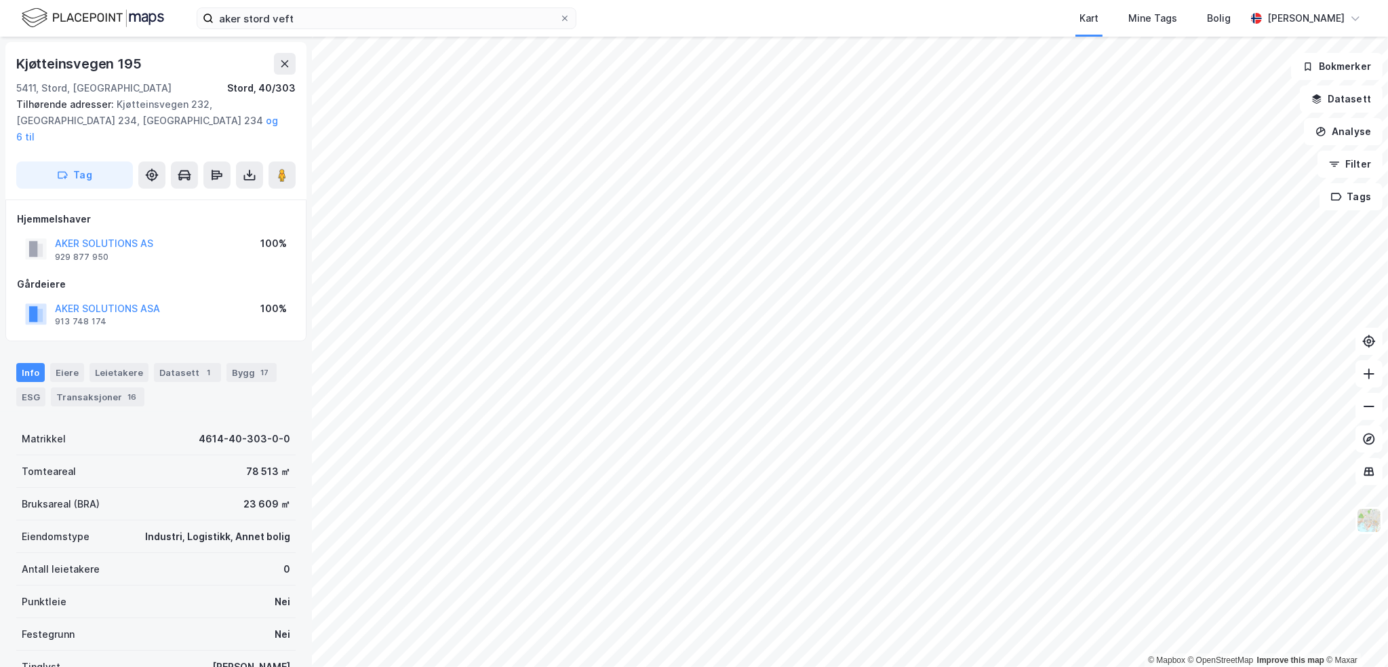
scroll to position [1, 0]
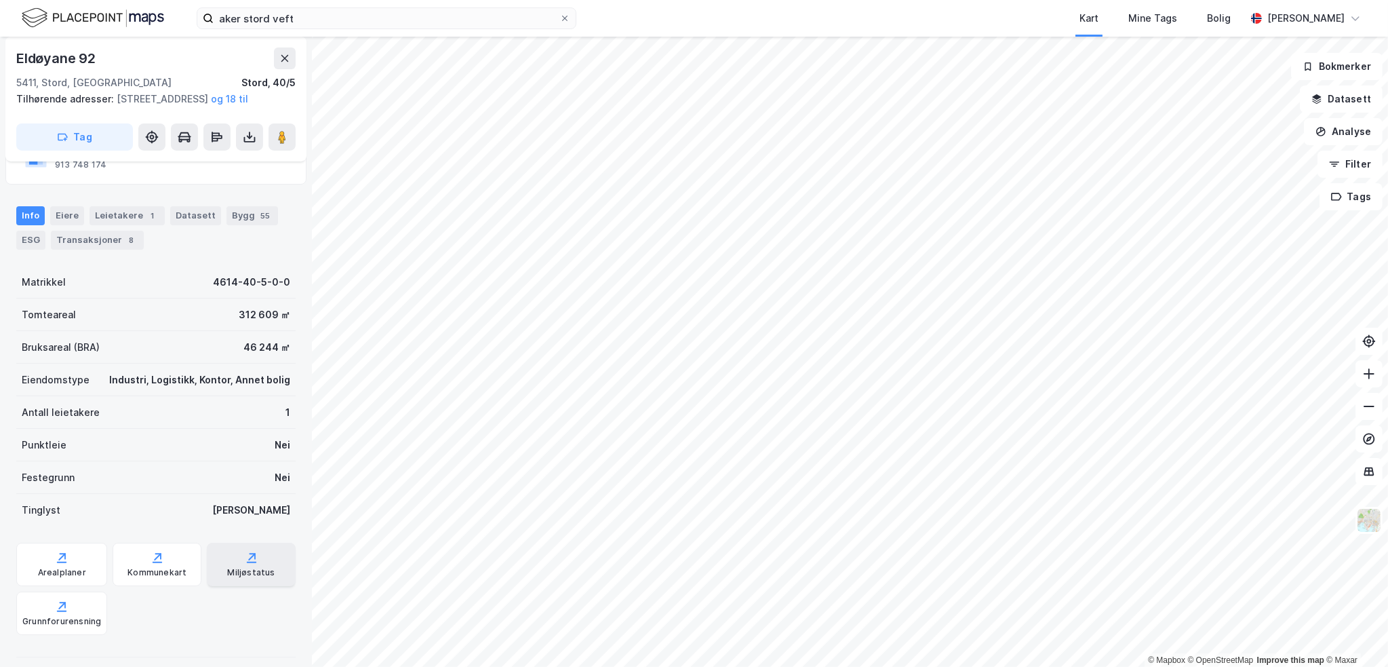
scroll to position [137, 0]
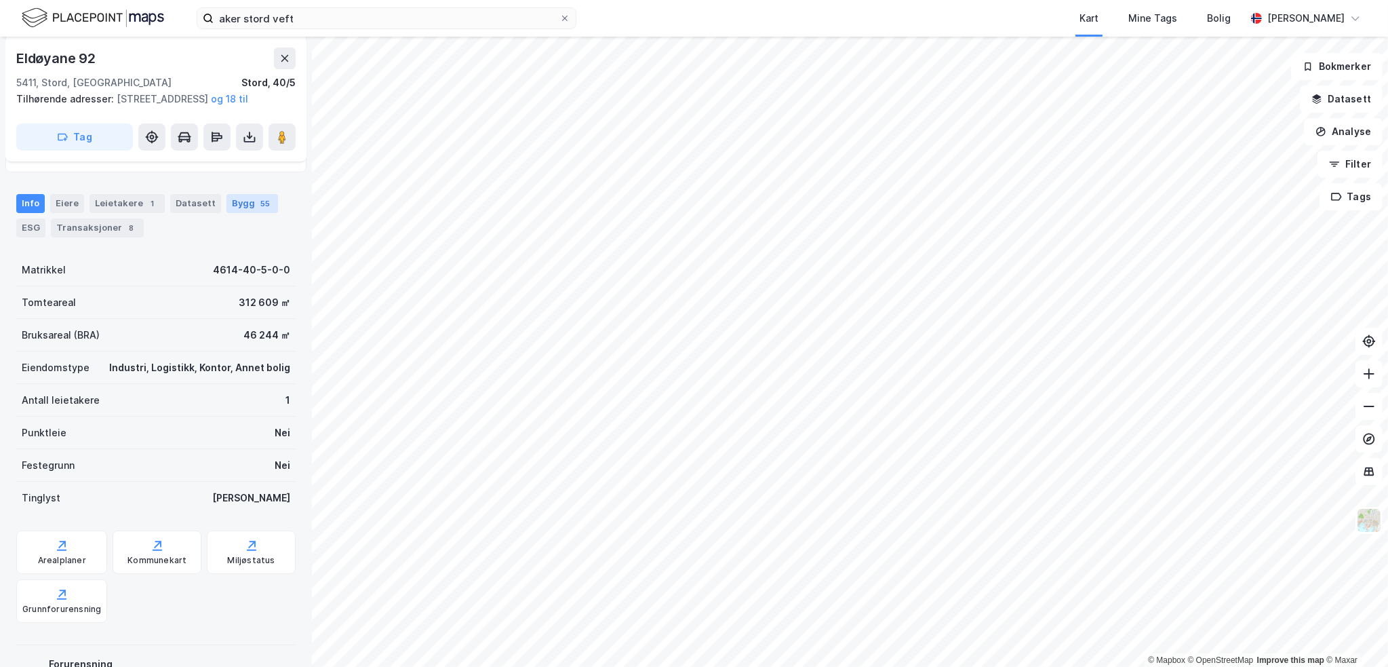
click at [238, 213] on div "Bygg 55" at bounding box center [252, 203] width 52 height 19
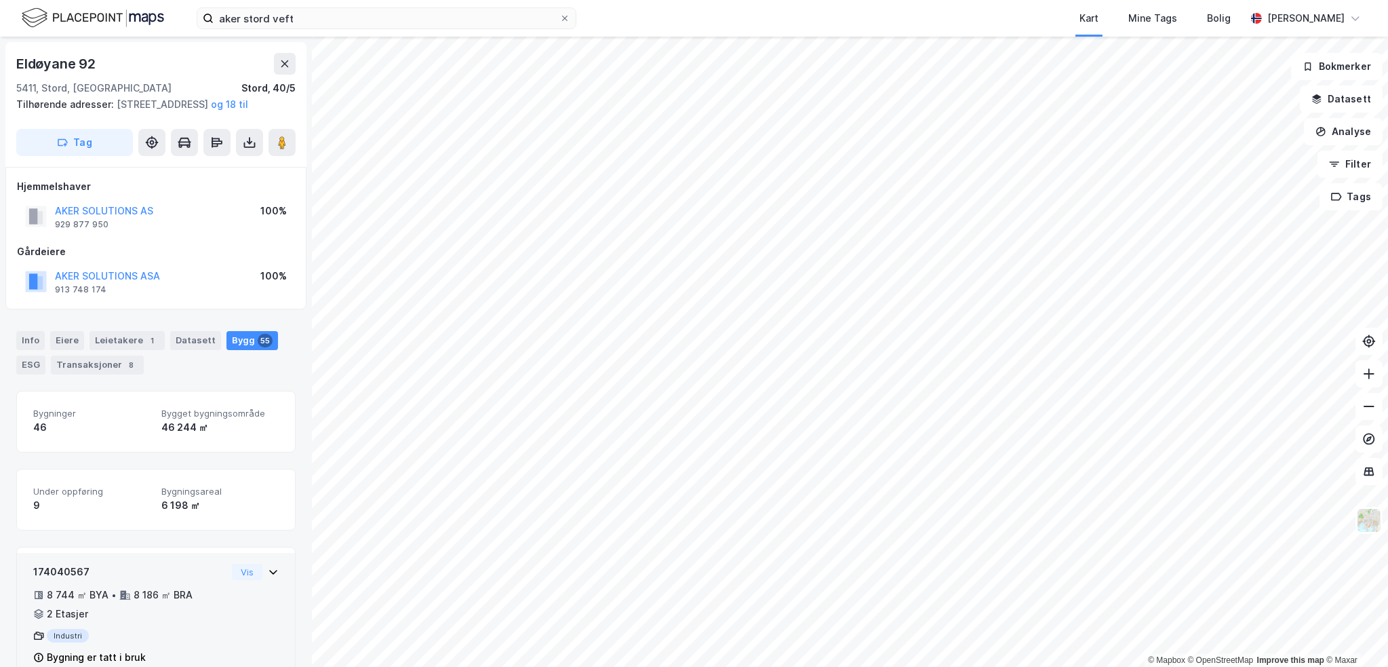
scroll to position [68, 0]
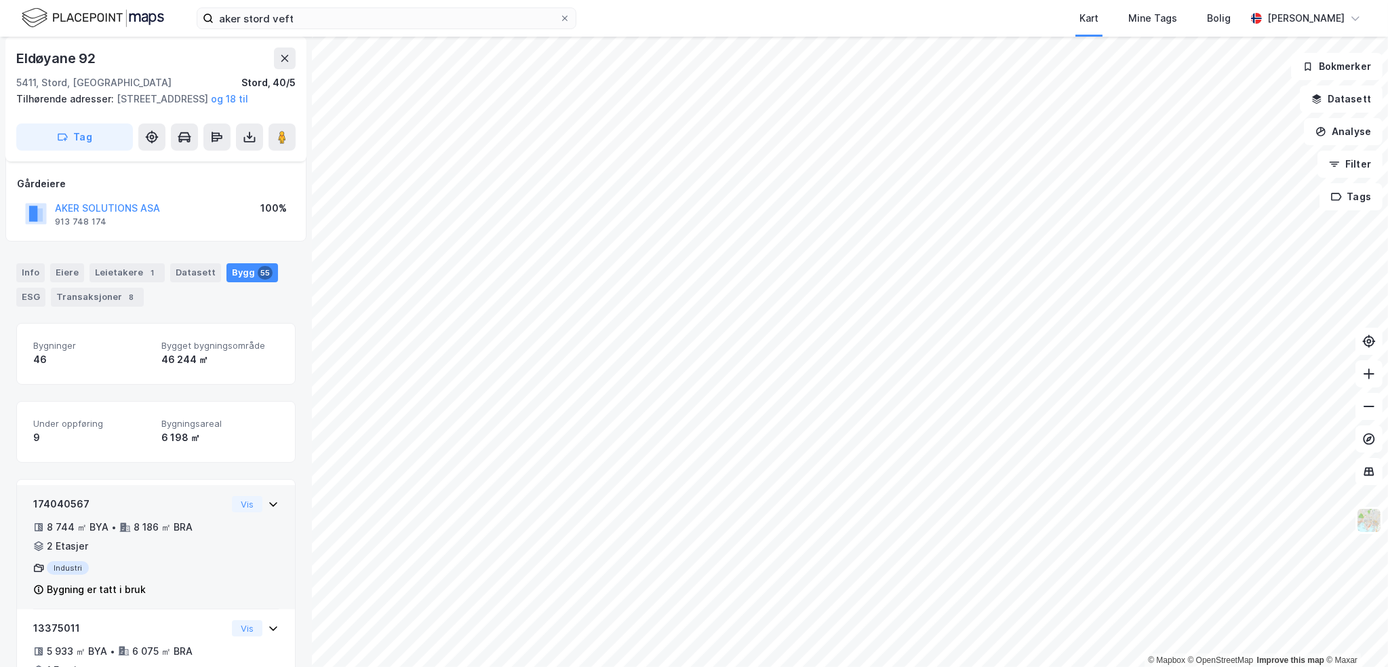
click at [236, 564] on div "174040567 8 744 ㎡ BYA • 8 186 ㎡ BRA • 2 Etasjer Industri Bygning er tatt i bruk…" at bounding box center [155, 552] width 245 height 113
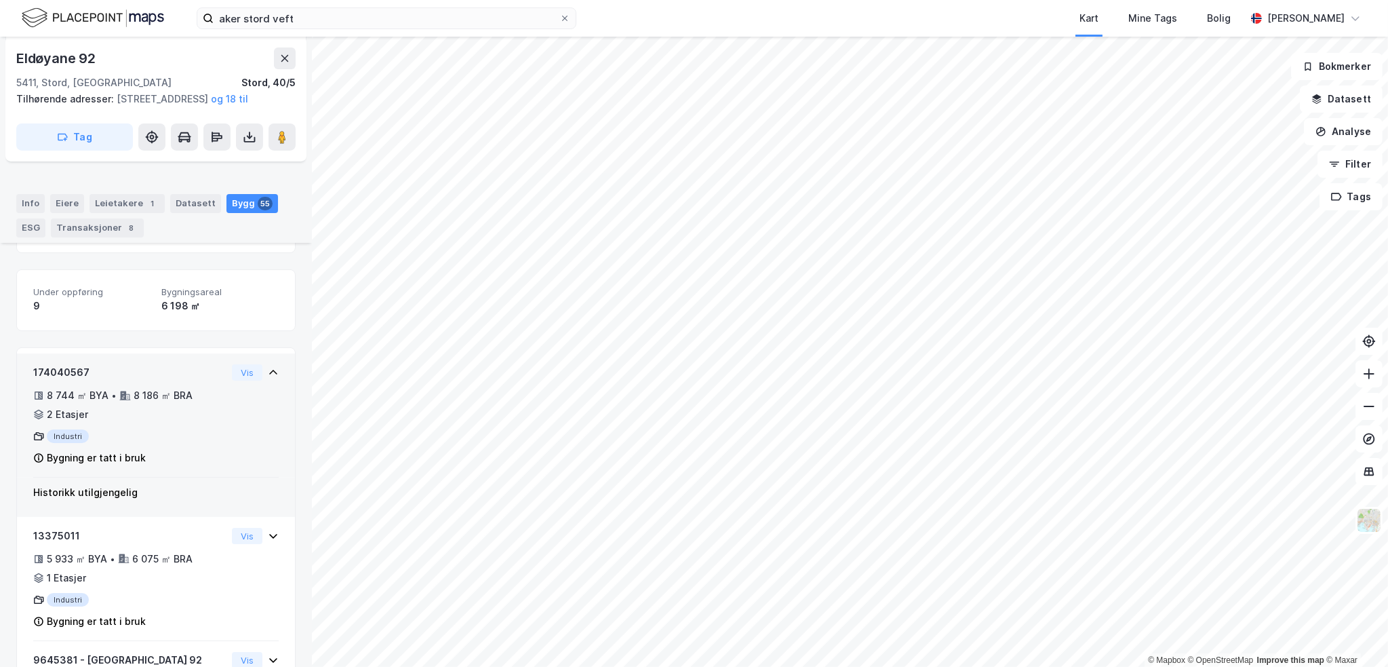
scroll to position [203, 0]
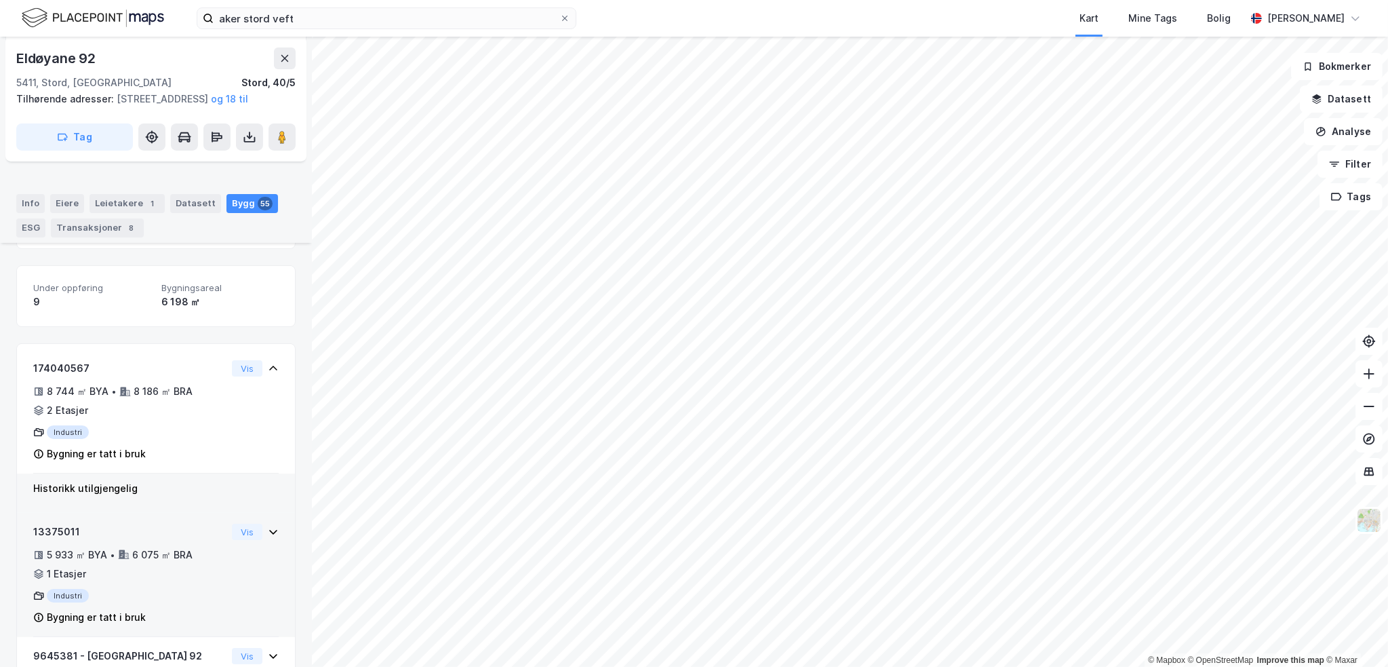
click at [223, 605] on div "13375011 5 933 ㎡ BYA • 6 075 ㎡ BRA • 1 Etasjer Industri Bygning er tatt i bruk …" at bounding box center [155, 580] width 245 height 113
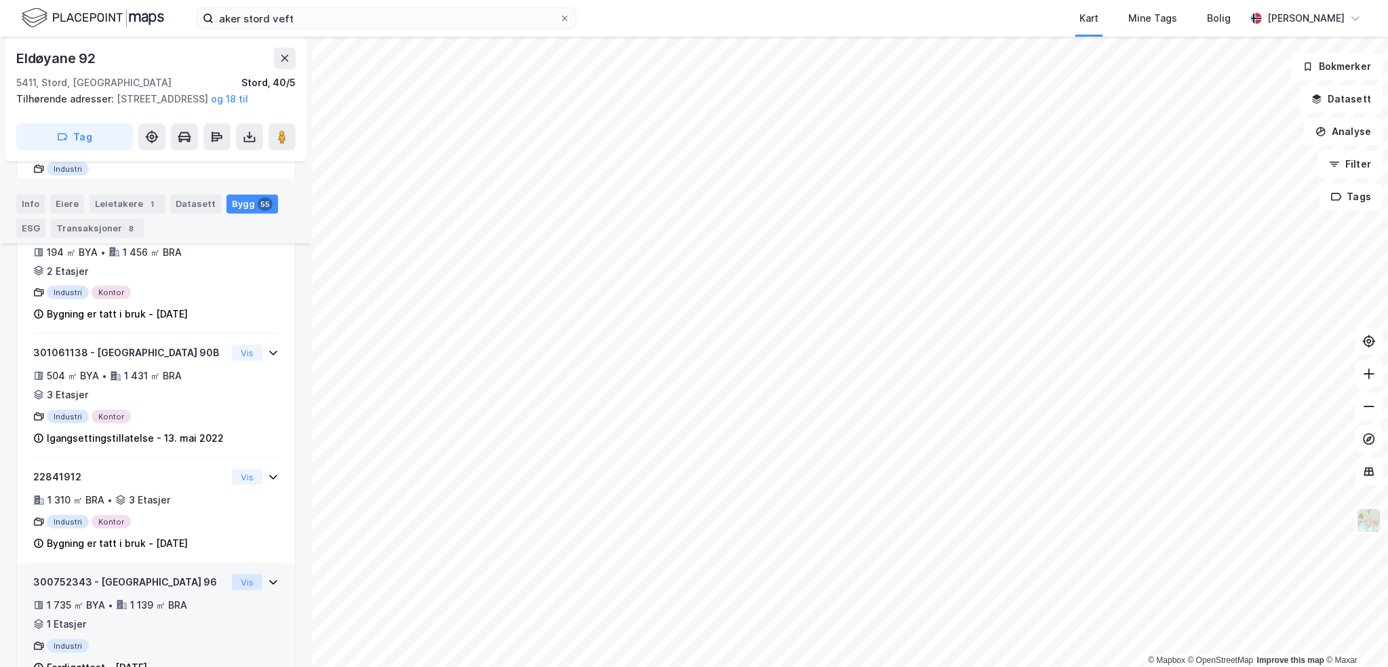
scroll to position [1695, 0]
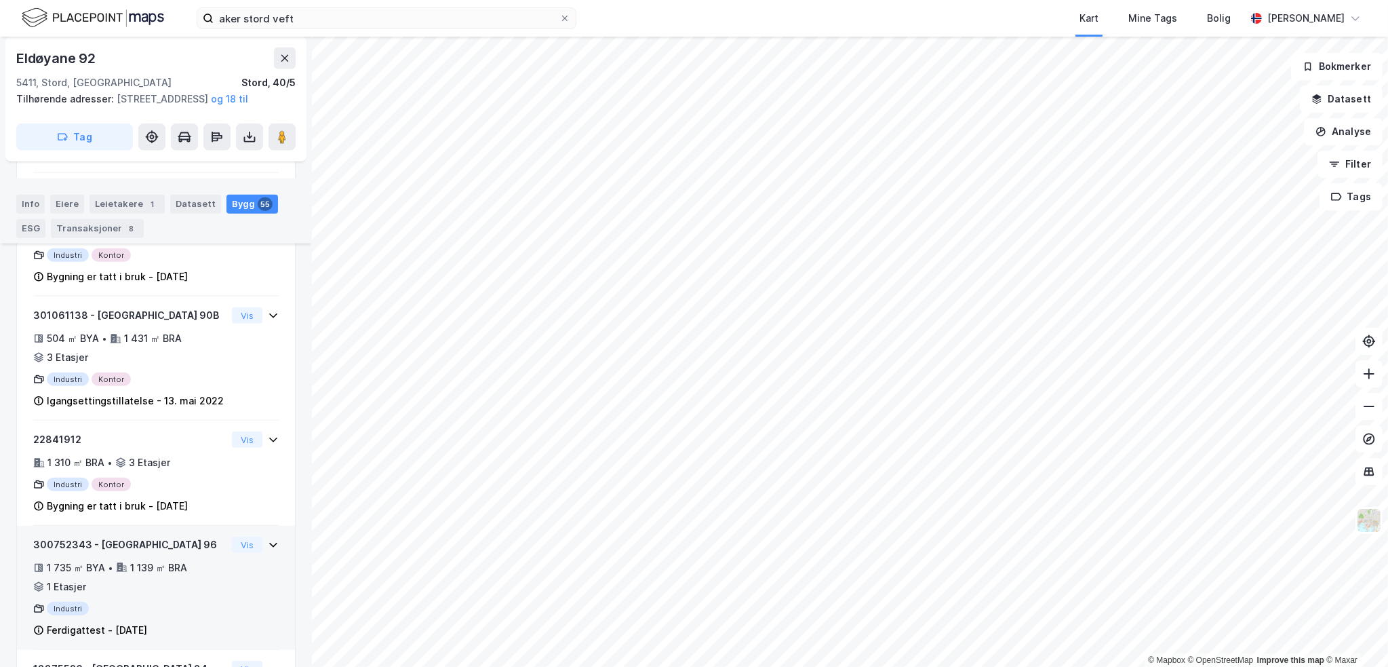
click at [209, 595] on div "1 735 ㎡ BYA • 1 139 ㎡ BRA • 1 Etasjer" at bounding box center [129, 576] width 193 height 35
click at [165, 595] on div "1 735 ㎡ BYA • 1 139 ㎡ BRA • 1 Etasjer" at bounding box center [129, 576] width 193 height 35
